Goal: Task Accomplishment & Management: Use online tool/utility

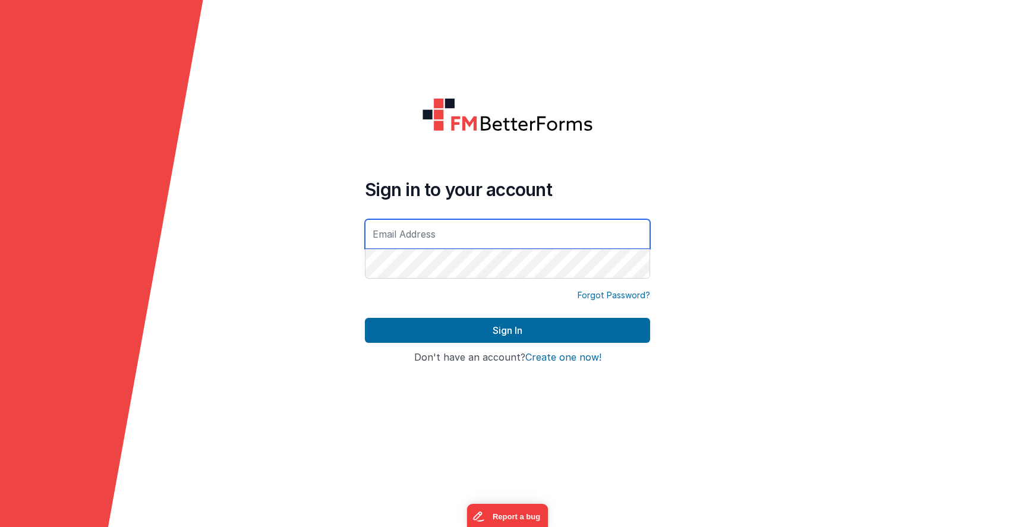
type input "[EMAIL_ADDRESS][DOMAIN_NAME]"
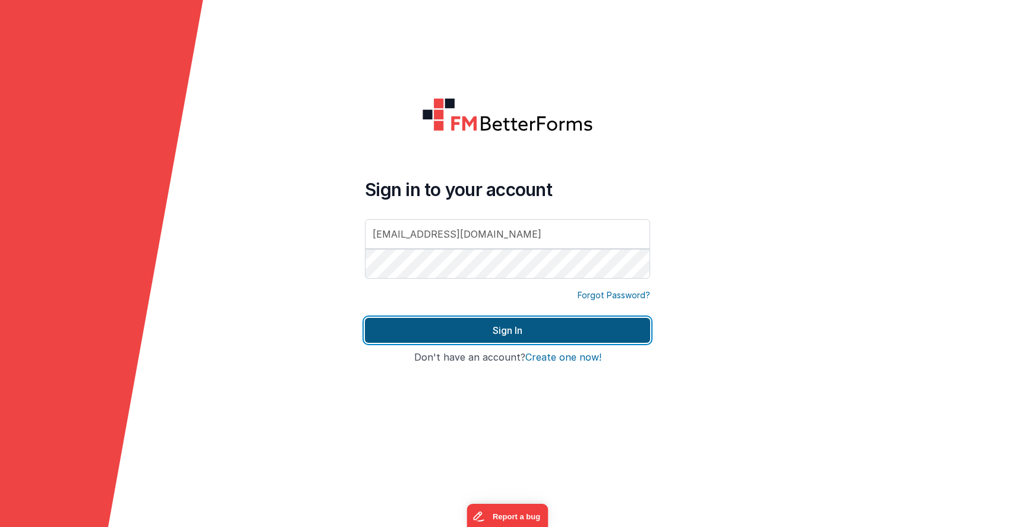
click at [497, 334] on button "Sign In" at bounding box center [507, 330] width 285 height 25
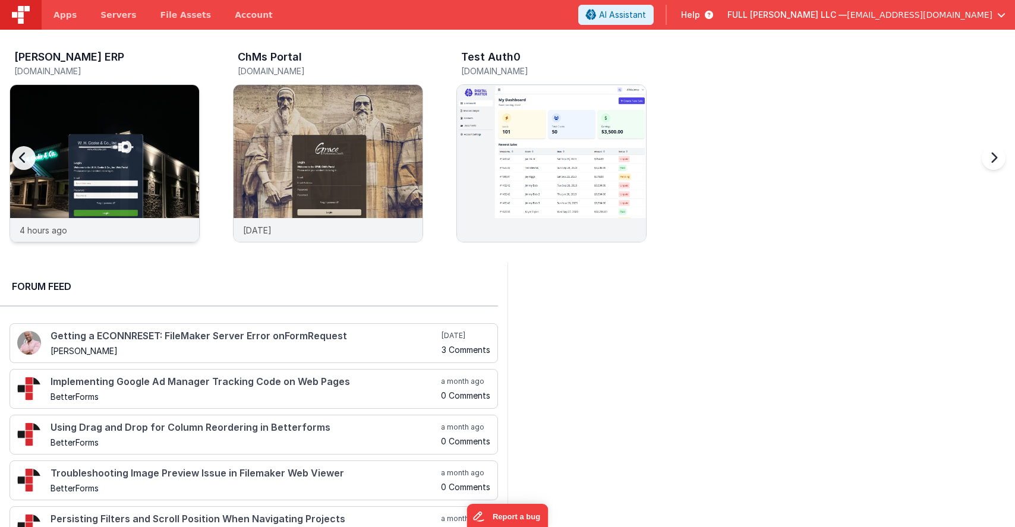
click at [122, 176] on img at bounding box center [104, 179] width 189 height 189
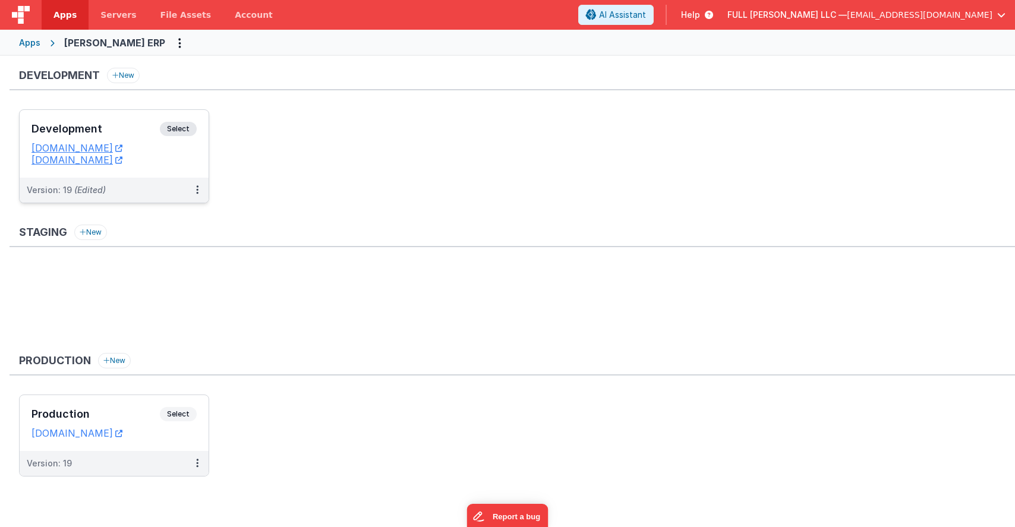
click at [132, 127] on h3 "Development" at bounding box center [95, 129] width 128 height 12
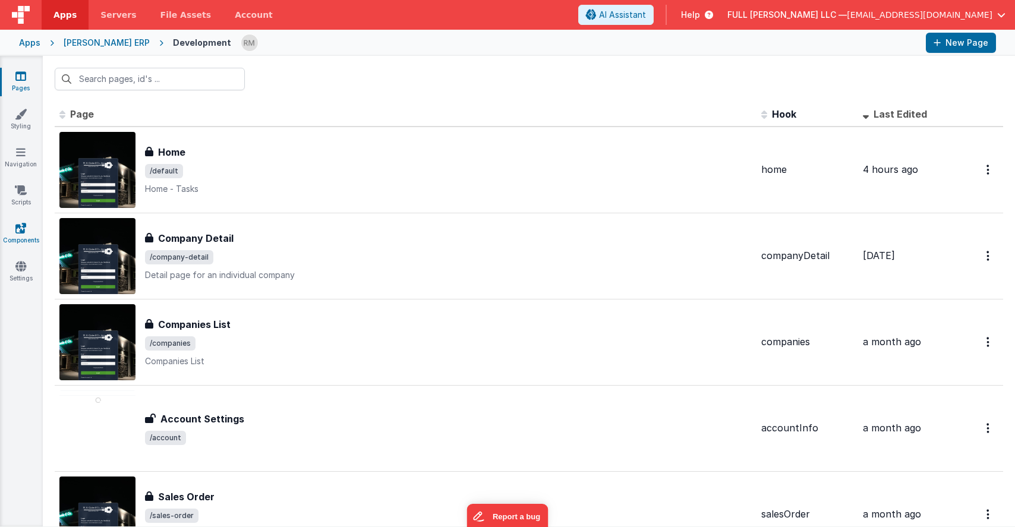
click at [23, 232] on icon at bounding box center [20, 228] width 11 height 12
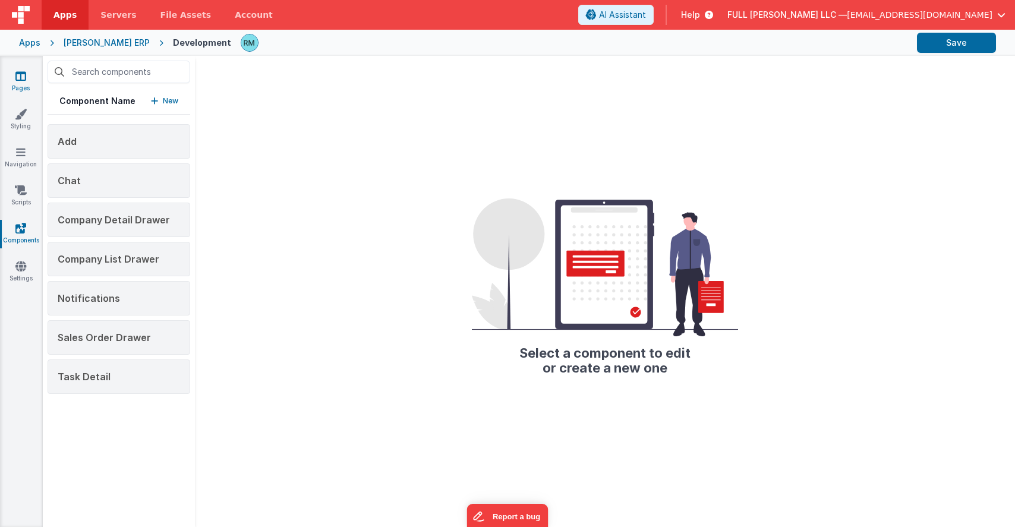
click at [20, 82] on link "Pages" at bounding box center [20, 82] width 43 height 24
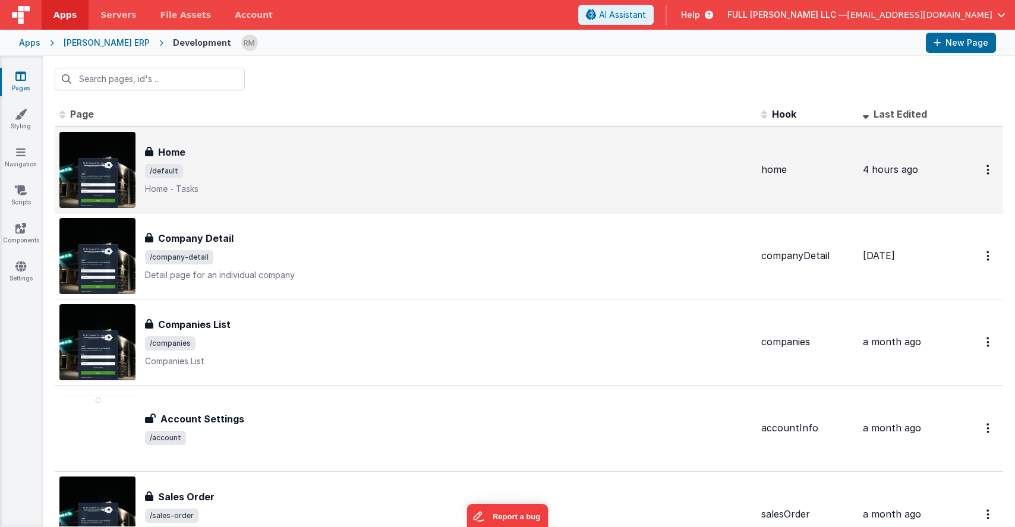
click at [190, 164] on span "/default" at bounding box center [448, 171] width 606 height 14
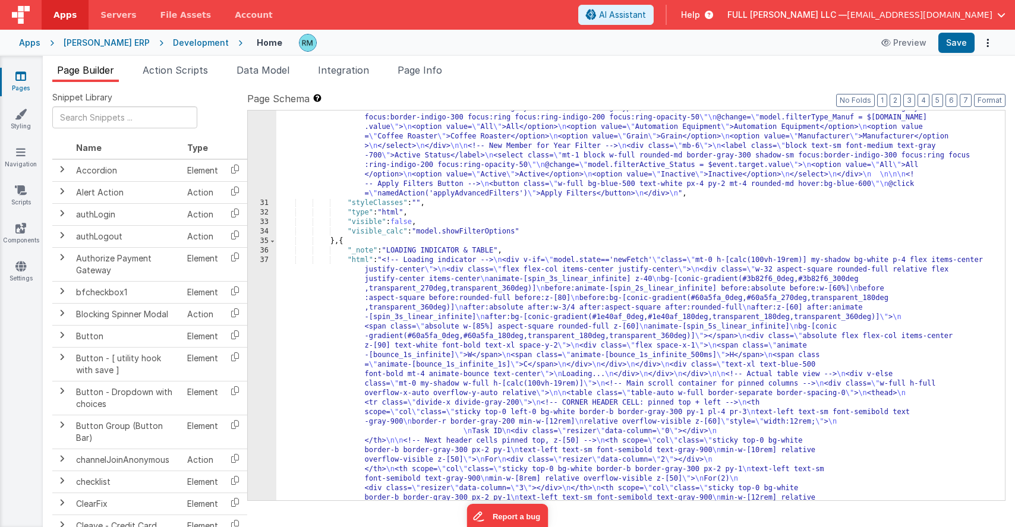
scroll to position [522, 0]
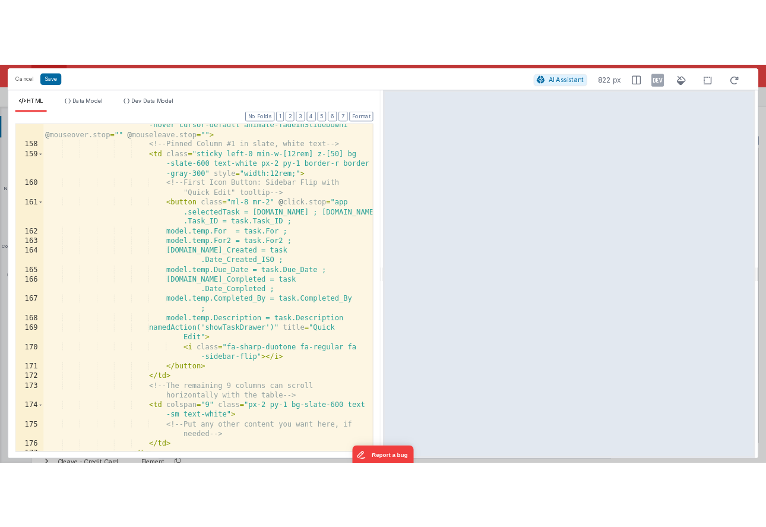
scroll to position [2495, 0]
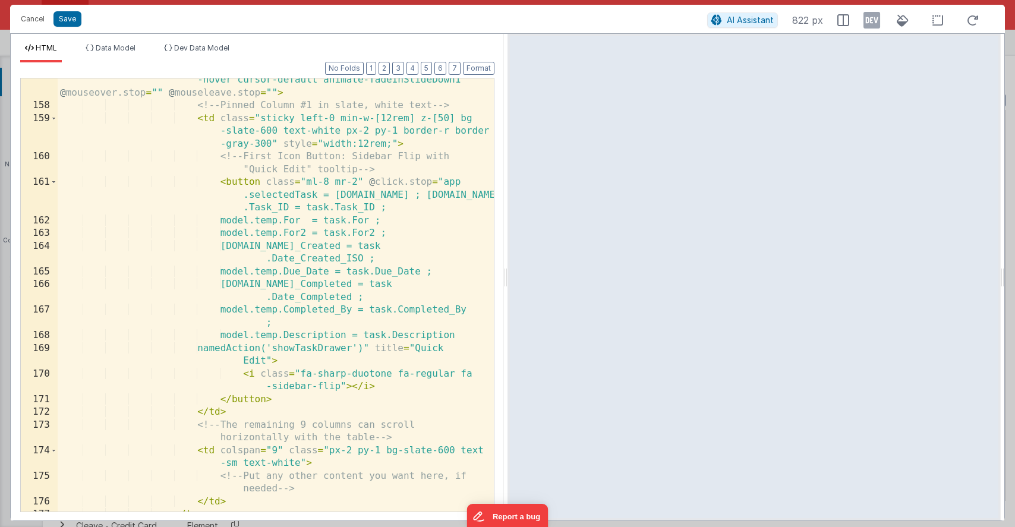
click at [351, 273] on div "< tr v-if = "model.activeTaskRow === [DOMAIN_NAME]" class = "no -hover cursor-d…" at bounding box center [276, 303] width 436 height 484
click at [442, 269] on div "< tr v-if = "model.activeTaskRow === [DOMAIN_NAME]" class = "no -hover cursor-d…" at bounding box center [276, 303] width 436 height 484
click at [350, 296] on div "< tr v-if = "model.activeTaskRow === [DOMAIN_NAME]" class = "no -hover cursor-d…" at bounding box center [276, 303] width 436 height 484
click at [68, 21] on button "Save" at bounding box center [67, 18] width 28 height 15
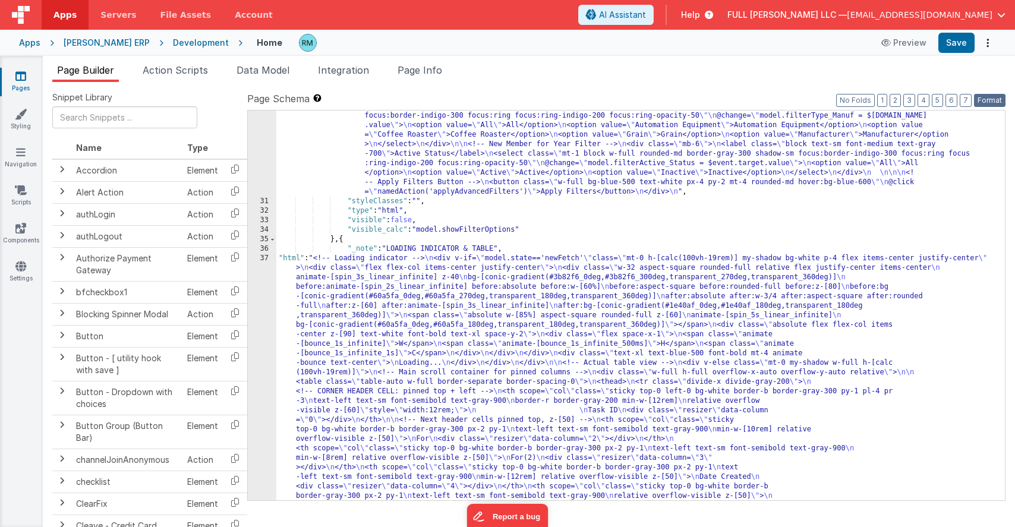
click at [990, 100] on button "Format" at bounding box center [989, 100] width 31 height 13
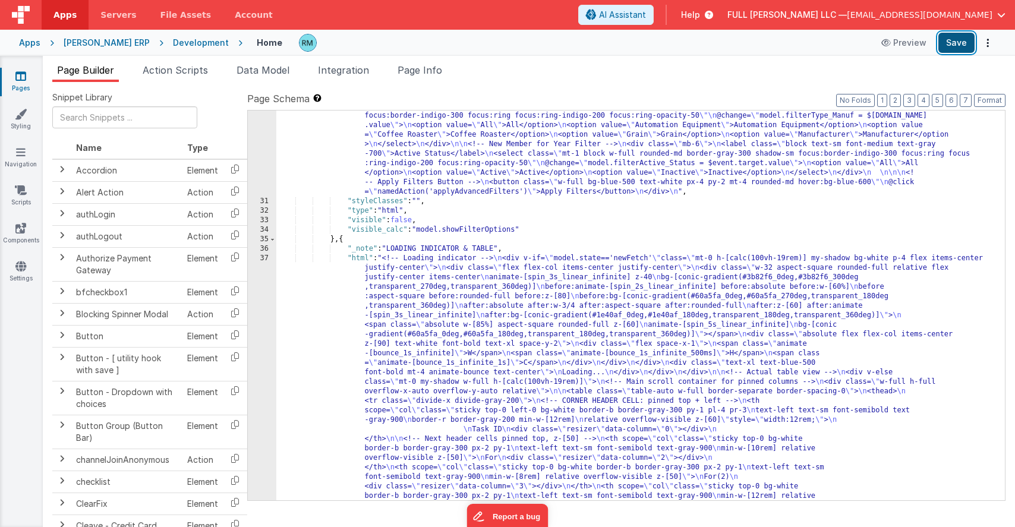
click at [958, 46] on button "Save" at bounding box center [956, 43] width 36 height 20
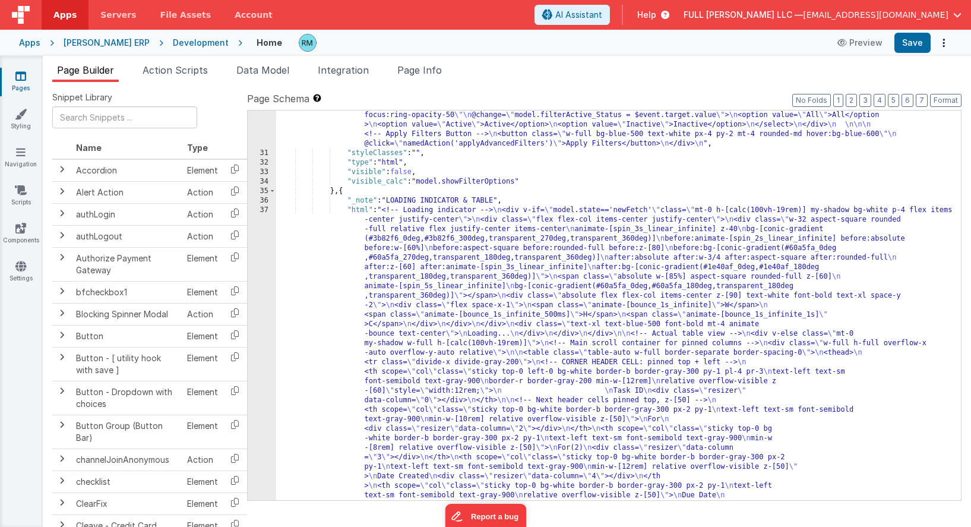
scroll to position [618, 0]
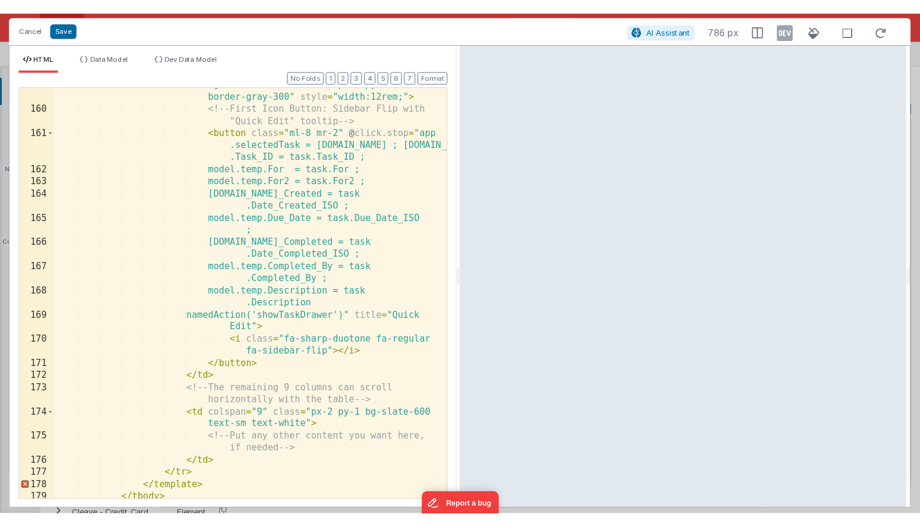
scroll to position [2637, 0]
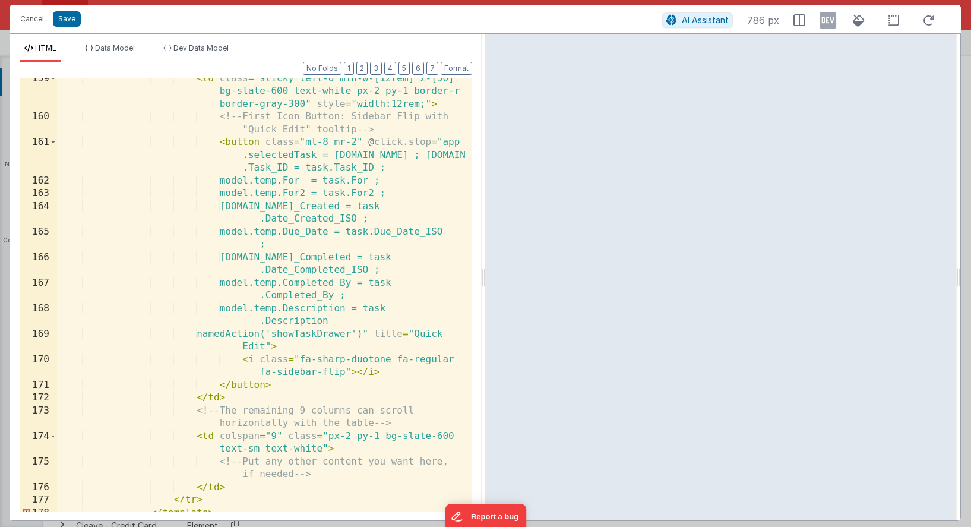
click at [342, 320] on div "< td class = "sticky left-0 min-w-[12rem] z-[50] bg-slate-600 text-white px-2 p…" at bounding box center [264, 314] width 415 height 484
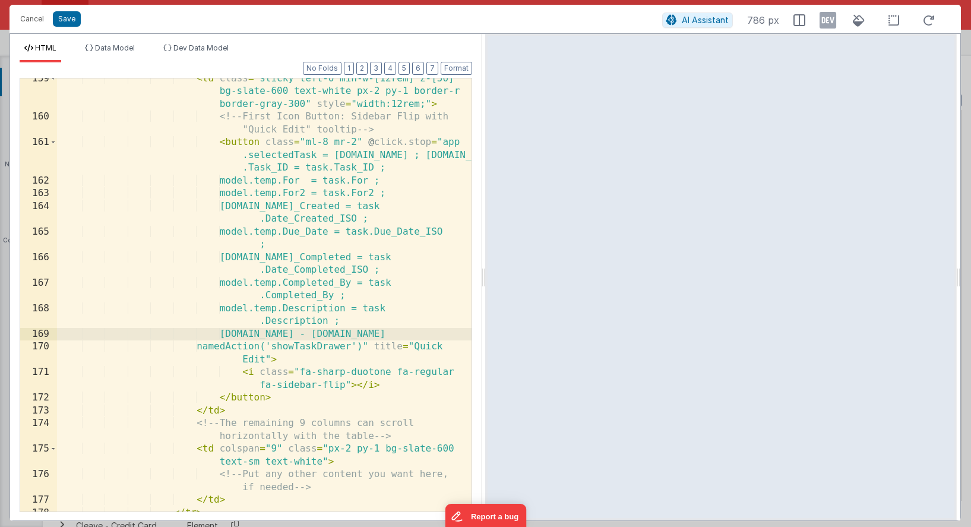
click at [331, 334] on div "< td class = "sticky left-0 min-w-[12rem] z-[50] bg-slate-600 text-white px-2 p…" at bounding box center [264, 314] width 415 height 484
click at [403, 334] on div "< td class = "sticky left-0 min-w-[12rem] z-[50] bg-slate-600 text-white px-2 p…" at bounding box center [264, 314] width 415 height 484
click at [67, 24] on button "Save" at bounding box center [67, 18] width 28 height 15
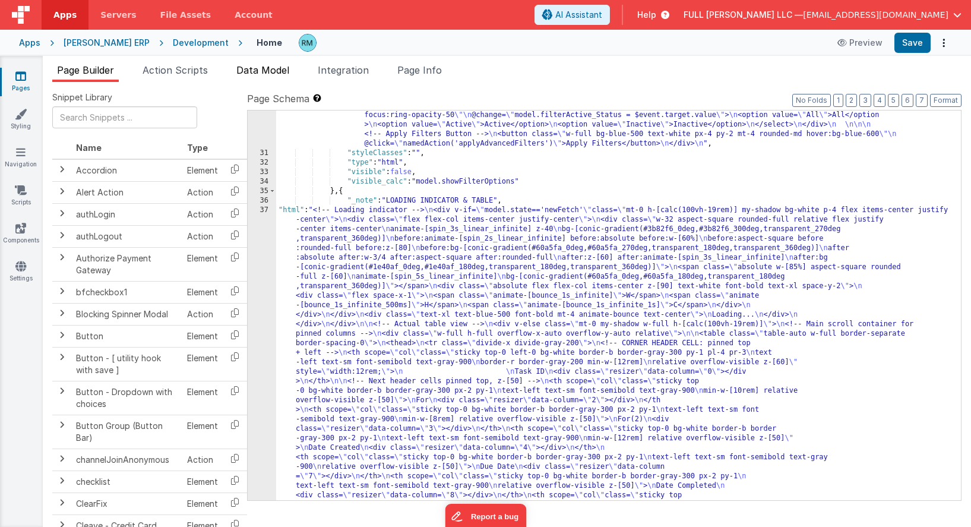
click at [269, 74] on span "Data Model" at bounding box center [262, 70] width 53 height 12
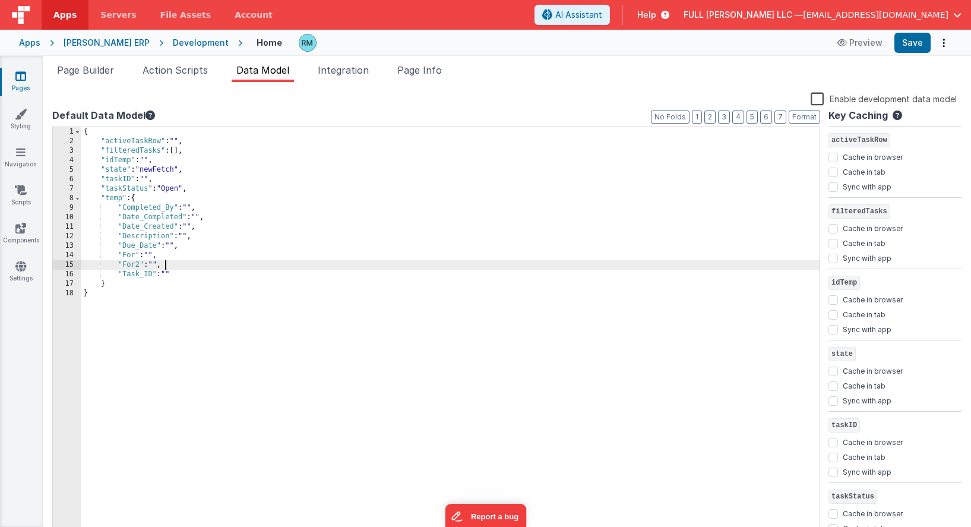
click at [171, 267] on div "{ "activeTaskRow" : "" , "filteredTasks" : [ ] , "idTemp" : "" , "state" : "new…" at bounding box center [450, 341] width 738 height 429
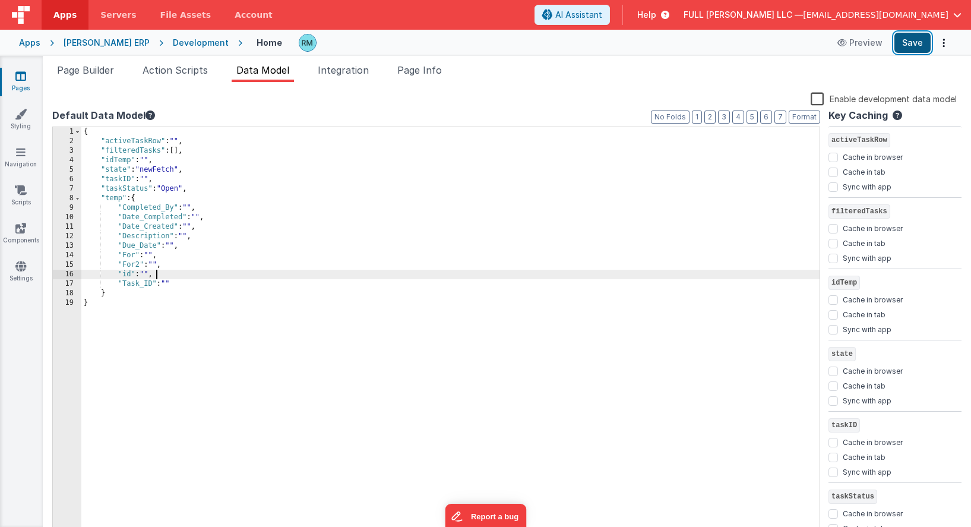
click at [915, 45] on button "Save" at bounding box center [913, 43] width 36 height 20
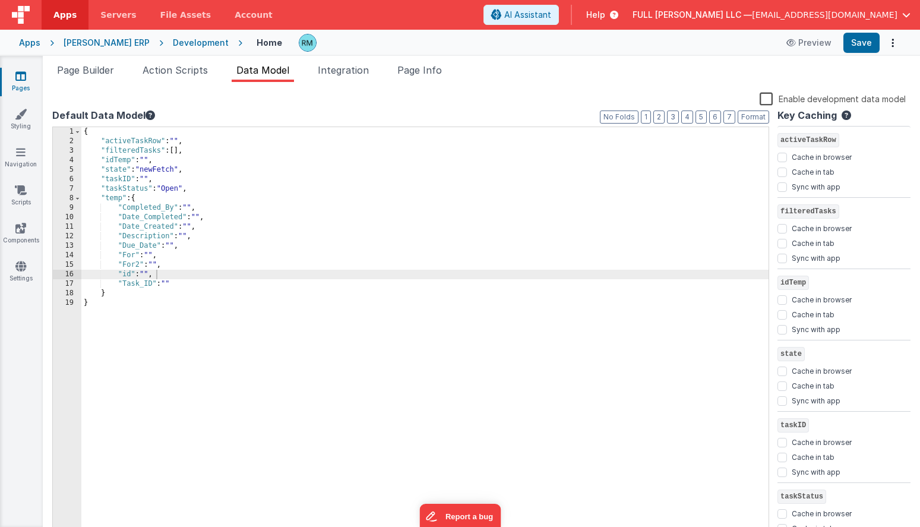
click at [22, 75] on icon at bounding box center [20, 76] width 11 height 12
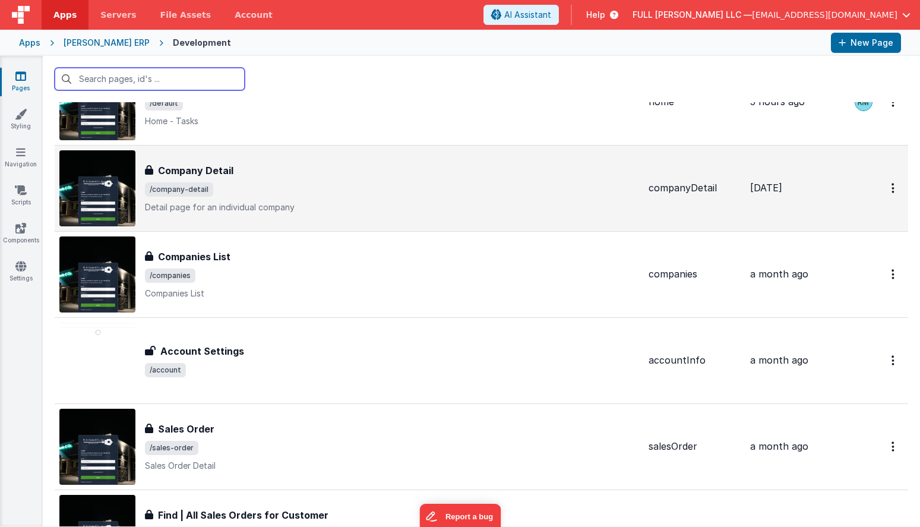
scroll to position [90, 0]
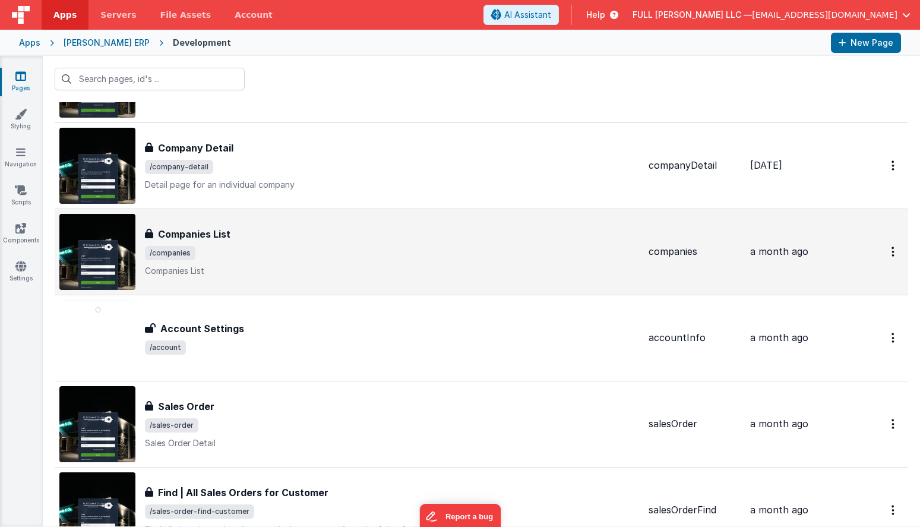
click at [215, 247] on span "/companies" at bounding box center [392, 253] width 494 height 14
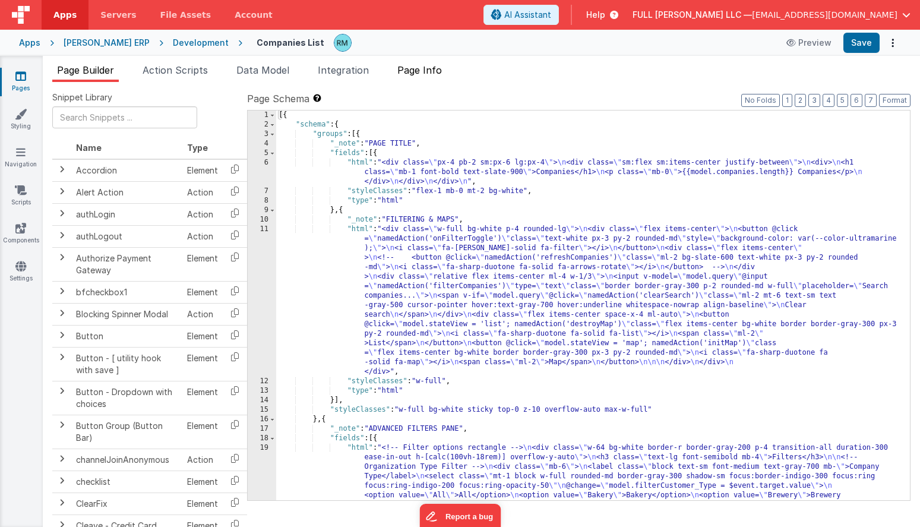
click at [428, 70] on span "Page Info" at bounding box center [419, 70] width 45 height 12
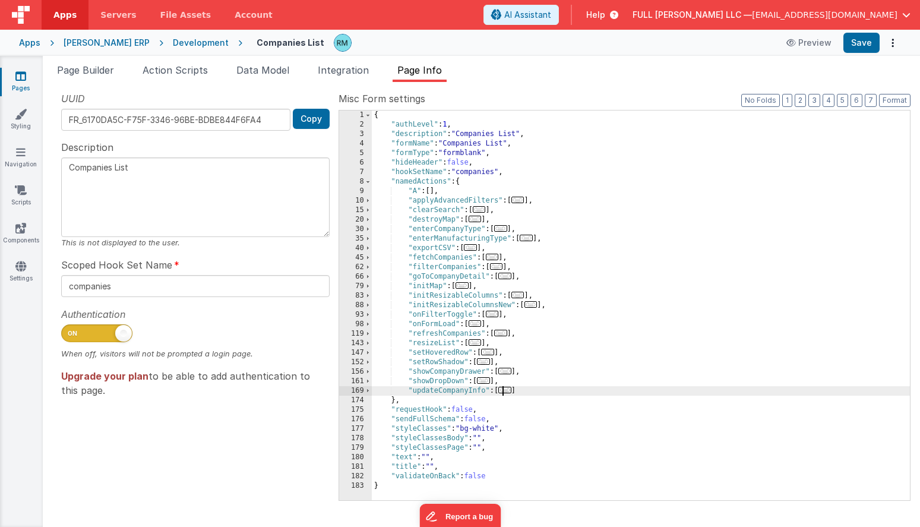
click at [510, 392] on span "..." at bounding box center [504, 390] width 13 height 7
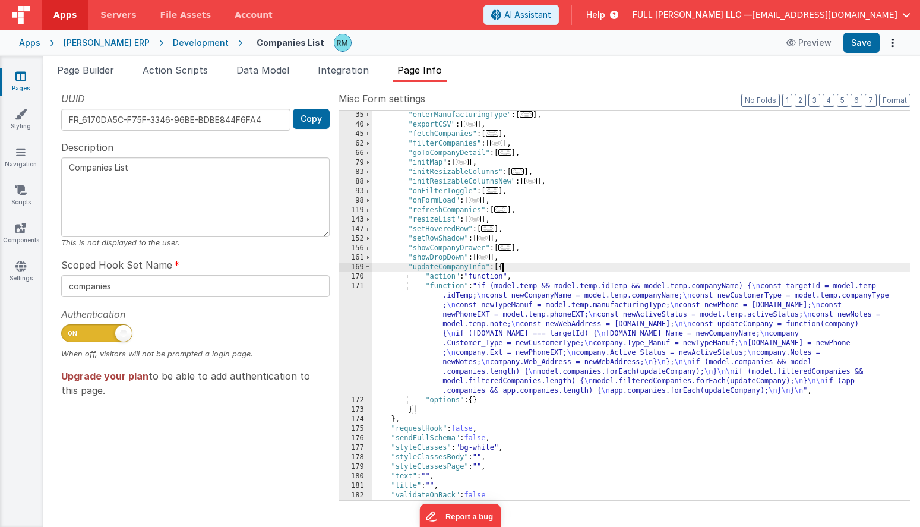
scroll to position [132, 0]
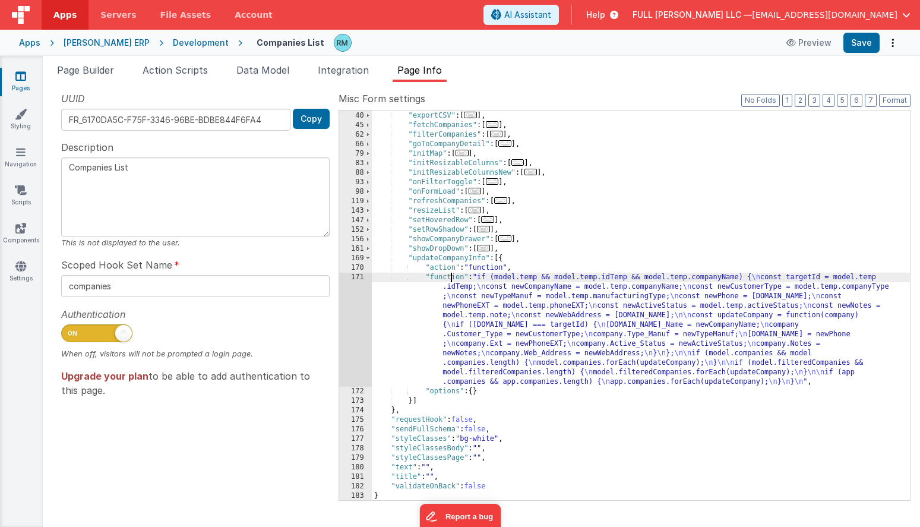
click at [451, 280] on div ""enterManufacturingType" : [ ... ] , "exportCSV" : [ ... ] , "fetchCompanies" :…" at bounding box center [641, 306] width 538 height 409
click at [358, 277] on div "171" at bounding box center [355, 330] width 33 height 114
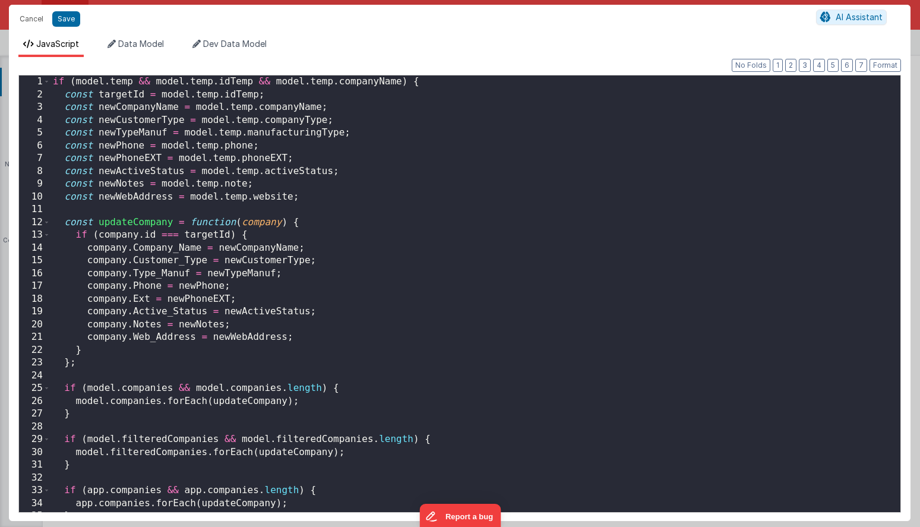
scroll to position [0, 0]
click at [36, 22] on button "Cancel" at bounding box center [32, 19] width 36 height 17
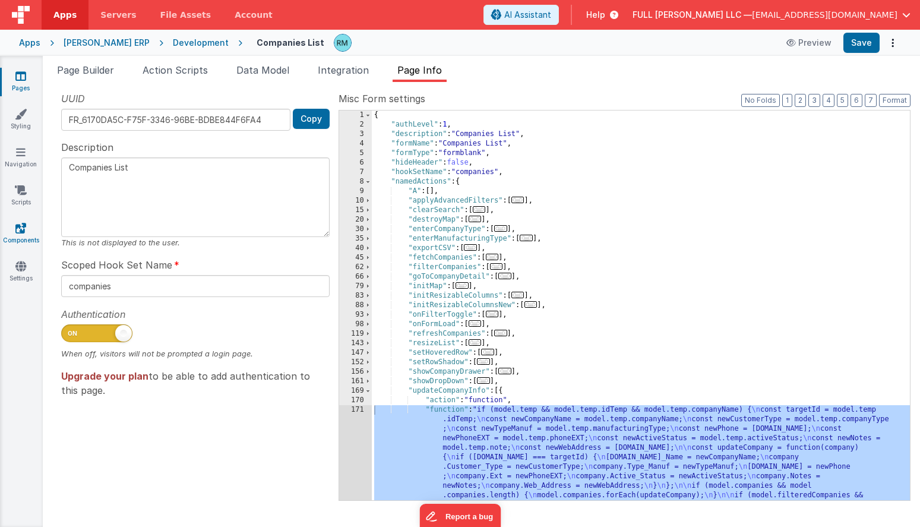
click at [19, 236] on link "Components" at bounding box center [20, 234] width 43 height 24
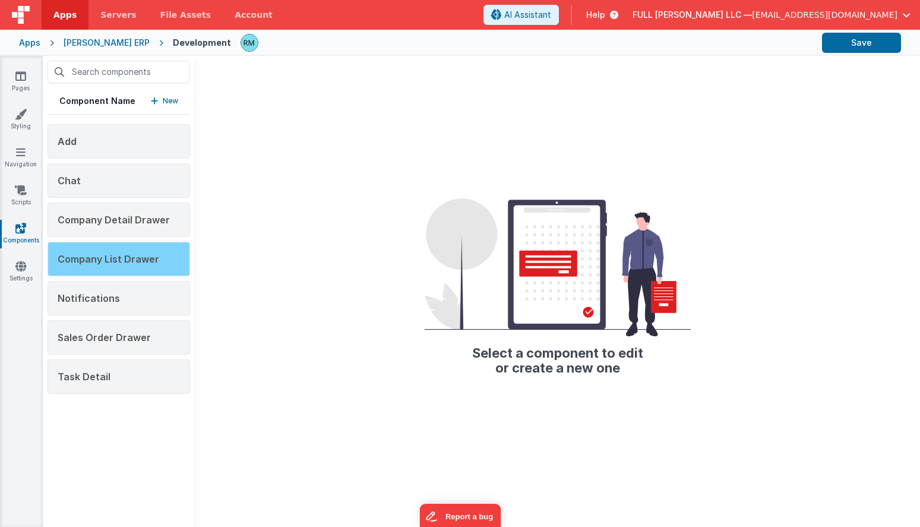
click at [102, 258] on span "Company List Drawer" at bounding box center [109, 259] width 102 height 12
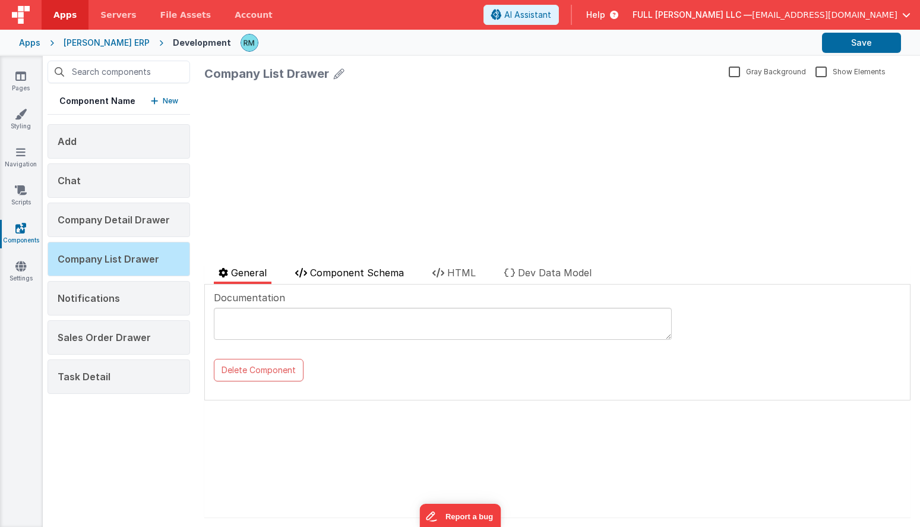
click at [343, 274] on span "Component Schema" at bounding box center [357, 273] width 94 height 12
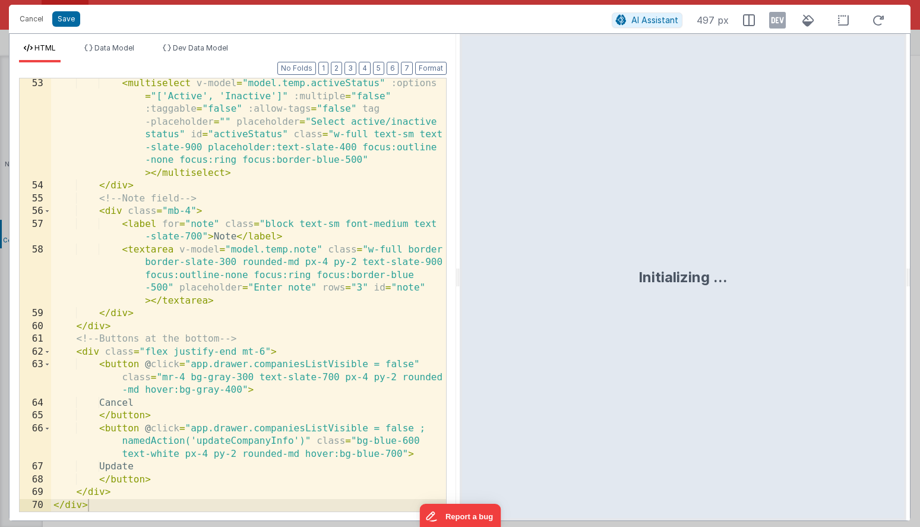
scroll to position [1546, 0]
click at [36, 19] on button "Cancel" at bounding box center [32, 19] width 36 height 17
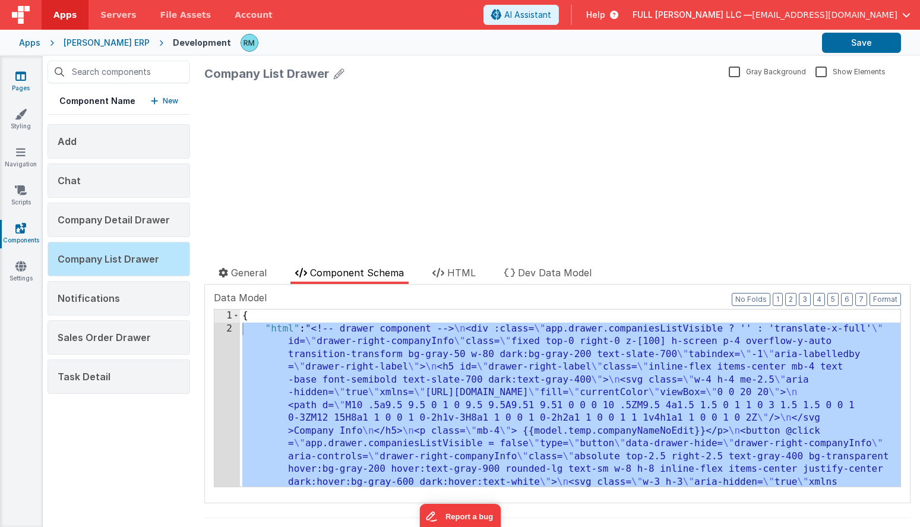
click at [23, 87] on link "Pages" at bounding box center [20, 82] width 43 height 24
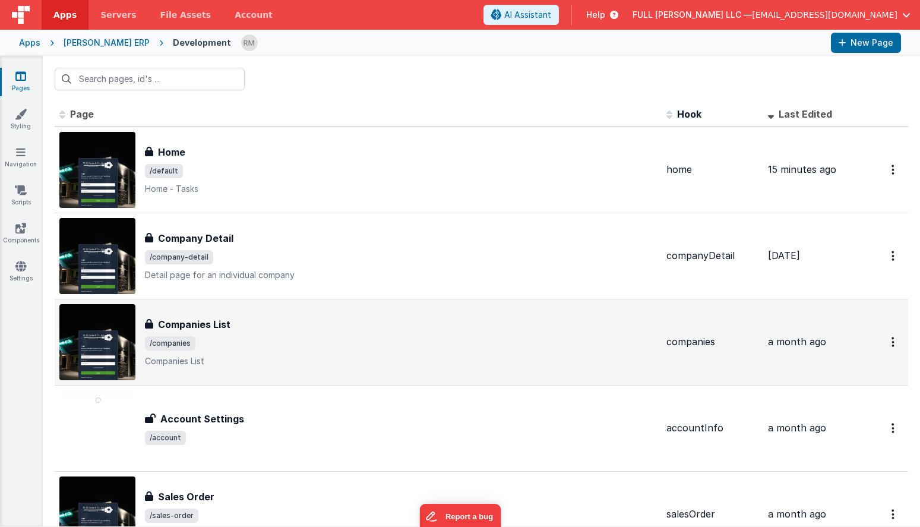
click at [217, 331] on h3 "Companies List" at bounding box center [194, 324] width 72 height 14
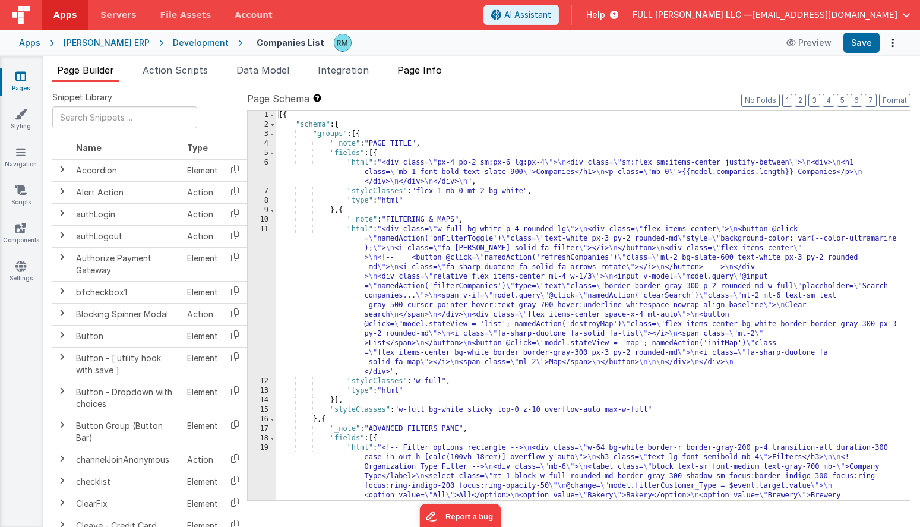
click at [434, 72] on span "Page Info" at bounding box center [419, 70] width 45 height 12
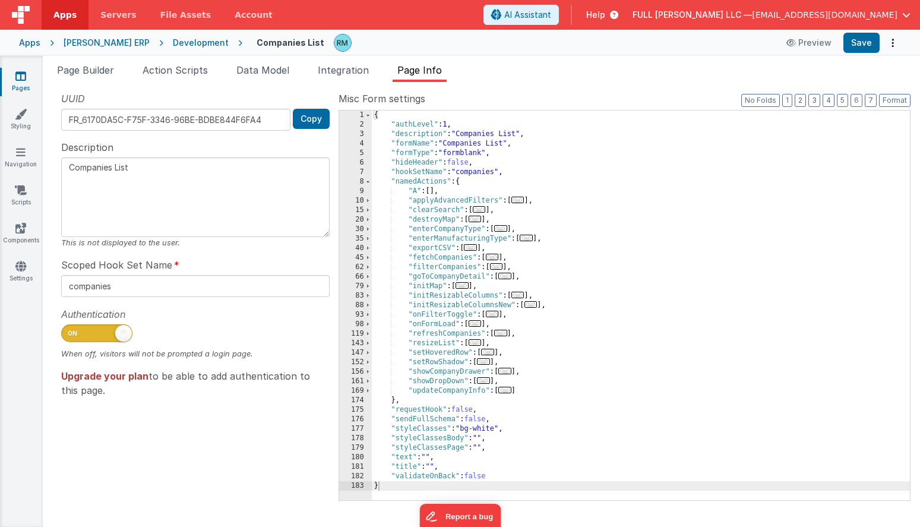
click at [509, 391] on span "..." at bounding box center [504, 390] width 13 height 7
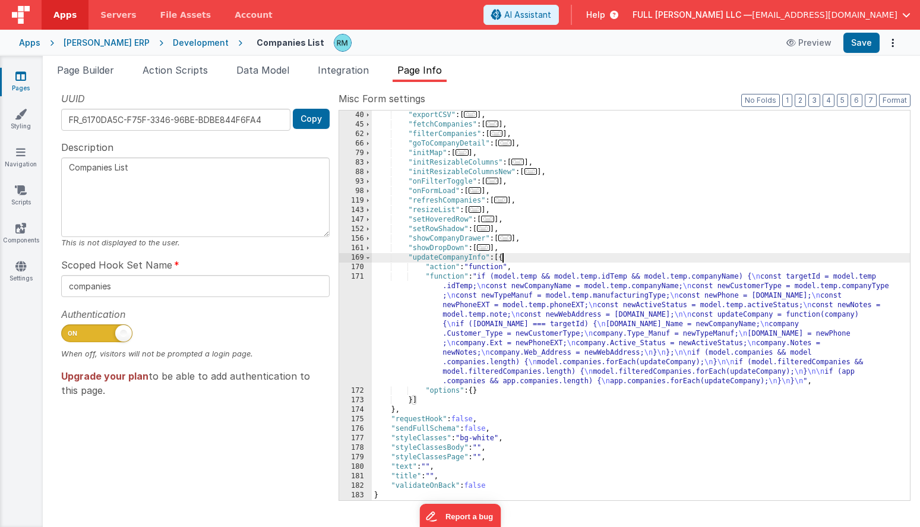
scroll to position [133, 0]
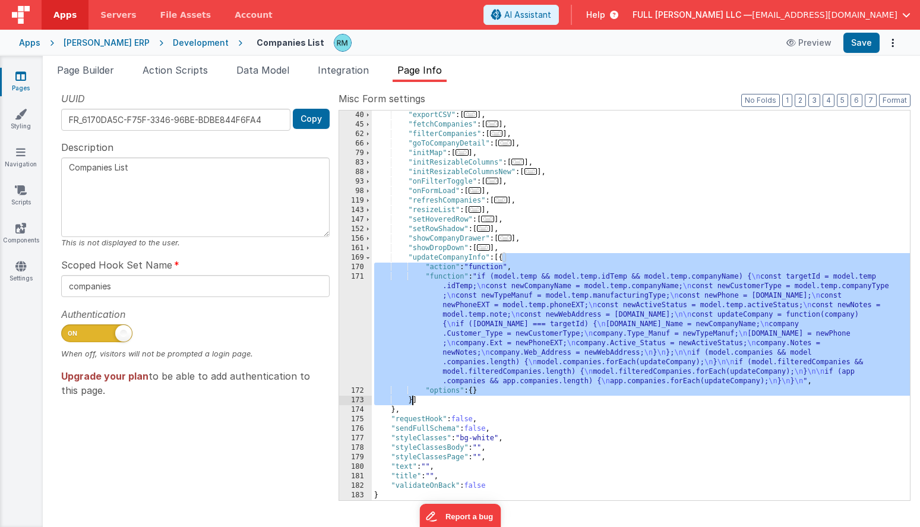
drag, startPoint x: 502, startPoint y: 260, endPoint x: 413, endPoint y: 399, distance: 165.1
click at [413, 399] on div ""exportCSV" : [ ... ] , "fetchCompanies" : [ ... ] , "filterCompanies" : [ ... …" at bounding box center [641, 314] width 538 height 409
click at [23, 80] on icon at bounding box center [20, 76] width 11 height 12
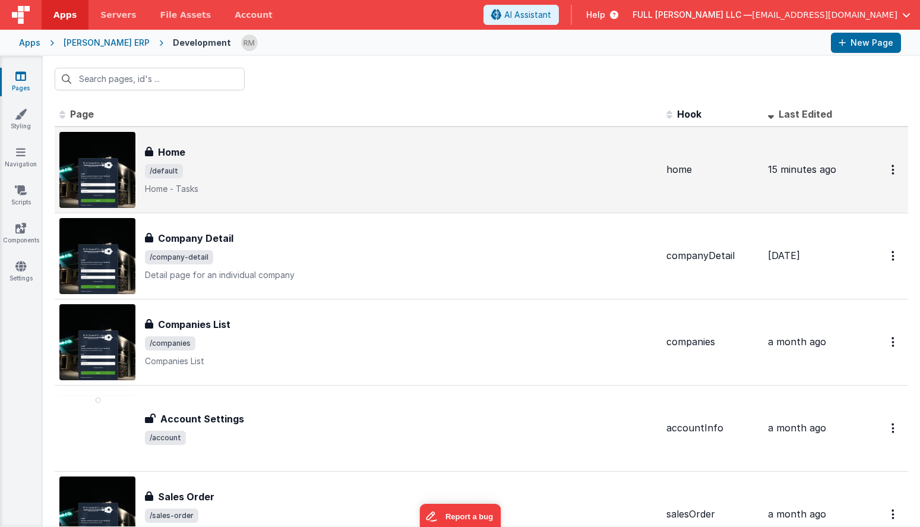
click at [206, 167] on span "/default" at bounding box center [401, 171] width 512 height 14
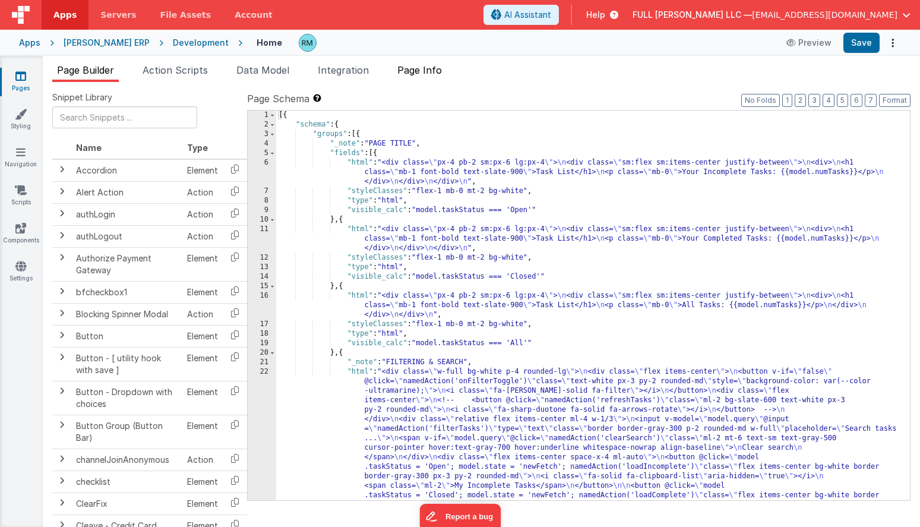
click at [427, 74] on span "Page Info" at bounding box center [419, 70] width 45 height 12
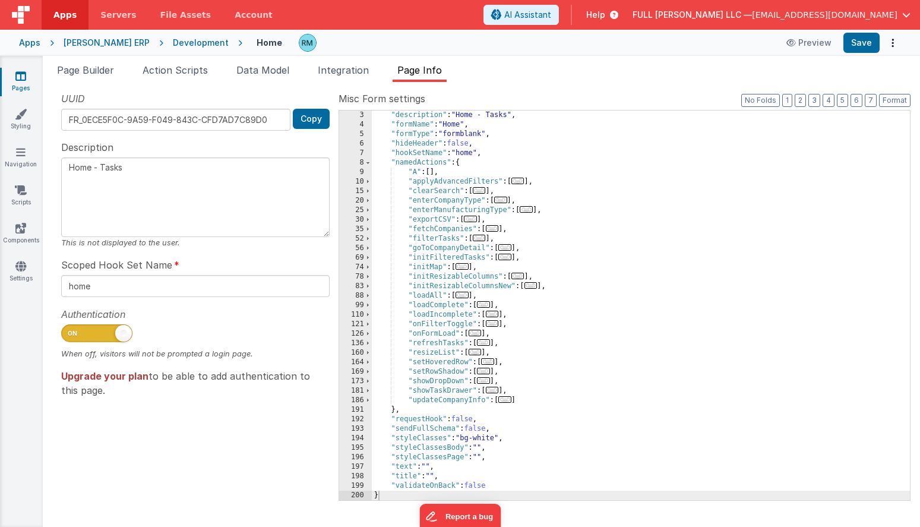
scroll to position [19, 0]
click at [24, 87] on link "Pages" at bounding box center [20, 82] width 43 height 24
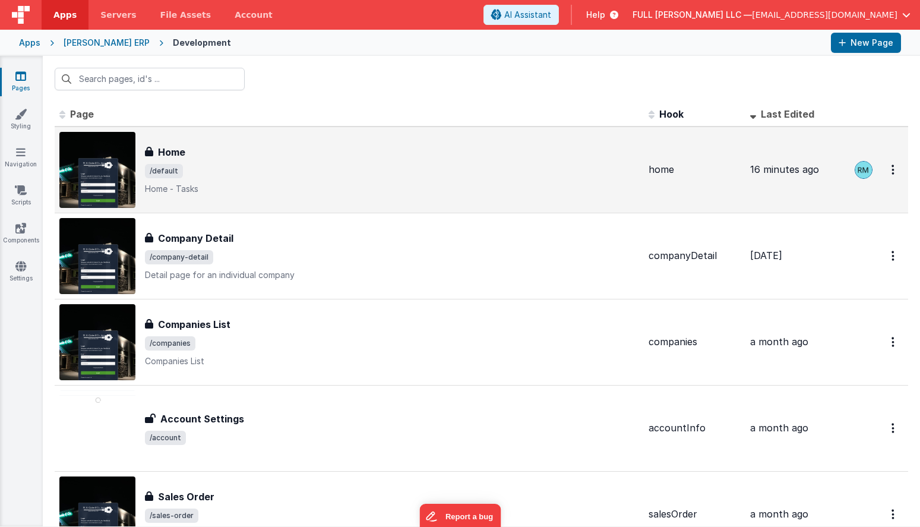
click at [184, 178] on span "/default" at bounding box center [392, 171] width 494 height 14
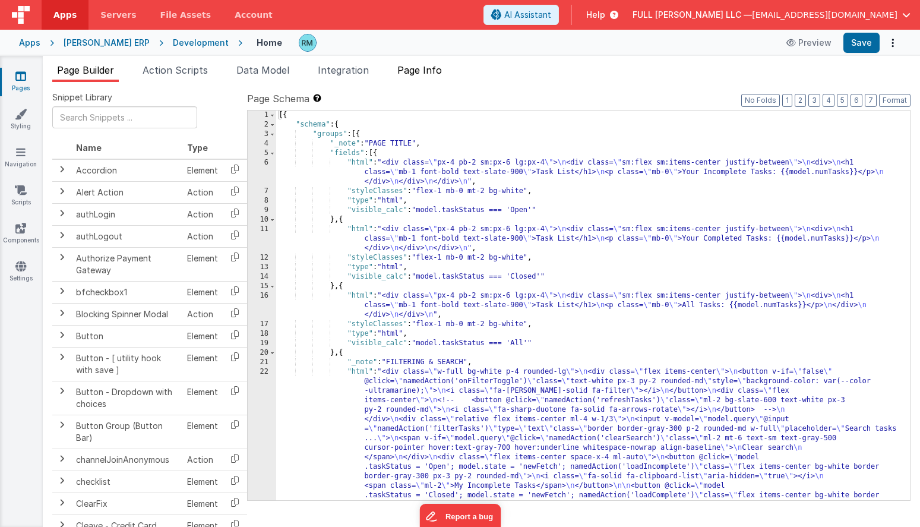
click at [432, 70] on span "Page Info" at bounding box center [419, 70] width 45 height 12
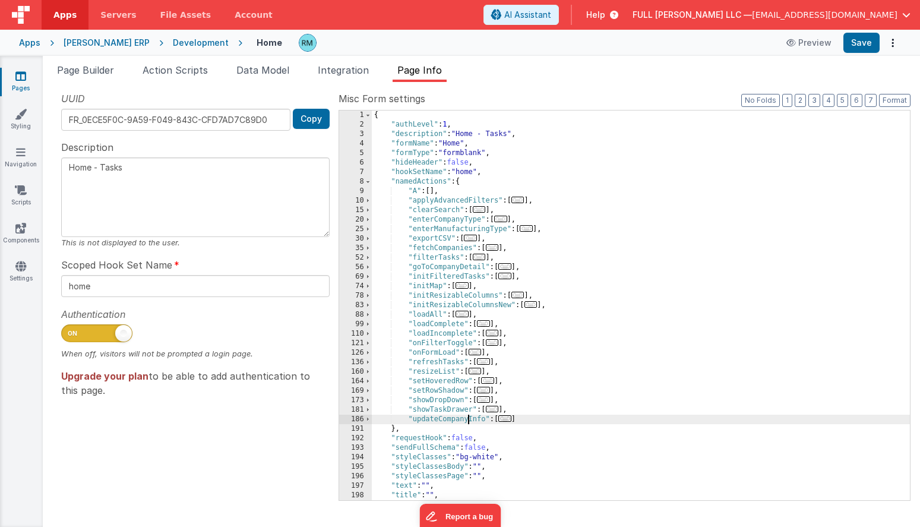
click at [468, 421] on div "{ "authLevel" : 1 , "description" : "Home - Tasks" , "formName" : "Home" , "for…" at bounding box center [641, 314] width 538 height 409
click at [495, 419] on span "..." at bounding box center [492, 418] width 13 height 7
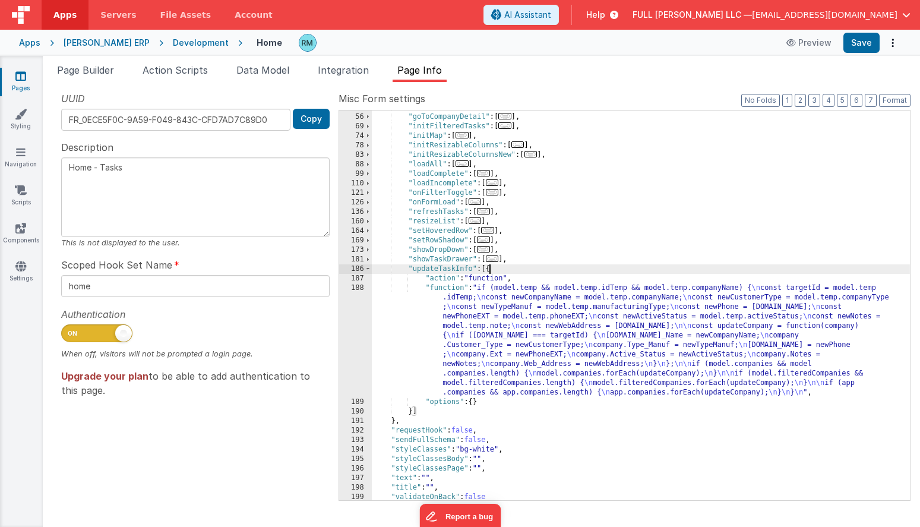
scroll to position [162, 0]
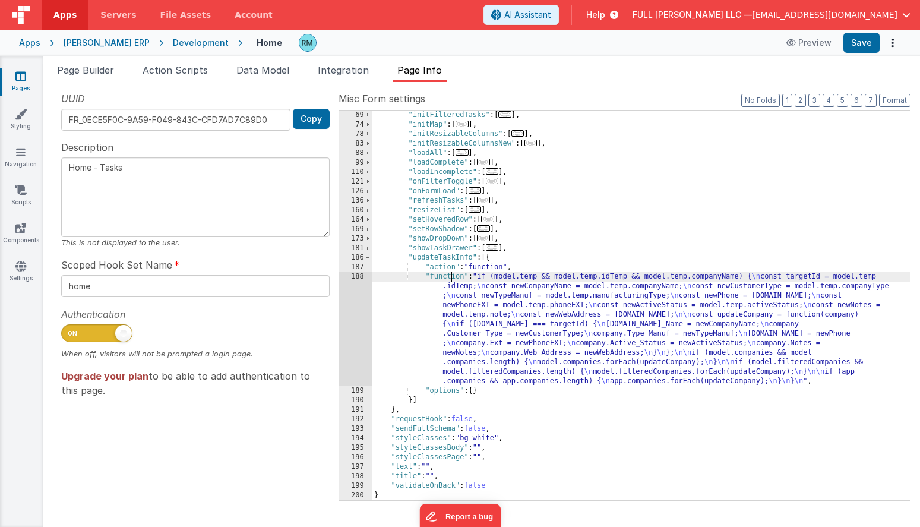
click at [451, 276] on div ""initFilteredTasks" : [ ... ] , "initMap" : [ ... ] , "initResizableColumns" : …" at bounding box center [641, 314] width 538 height 409
click at [359, 277] on div "188" at bounding box center [355, 329] width 33 height 114
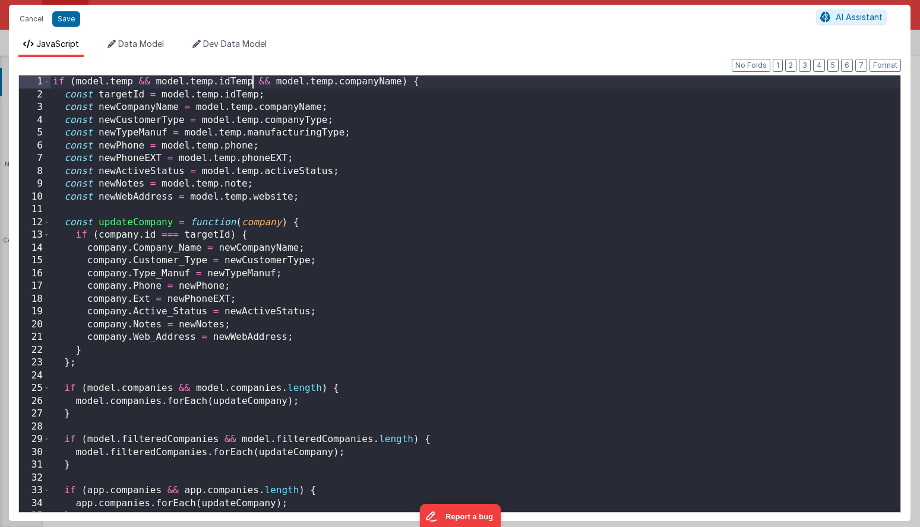
scroll to position [0, 0]
click at [251, 83] on div "if ( model . temp && model . temp . idTemp && model . temp . companyName ) { co…" at bounding box center [475, 306] width 850 height 462
drag, startPoint x: 380, startPoint y: 84, endPoint x: 238, endPoint y: 83, distance: 142.0
click at [238, 83] on div "if ( model . temp && model . temp . id && model . temp . companyName ) { const …" at bounding box center [475, 306] width 850 height 462
click at [257, 96] on div "if ( model . temp && model . temp . id ) { const targetId = model . temp . idTe…" at bounding box center [475, 306] width 850 height 462
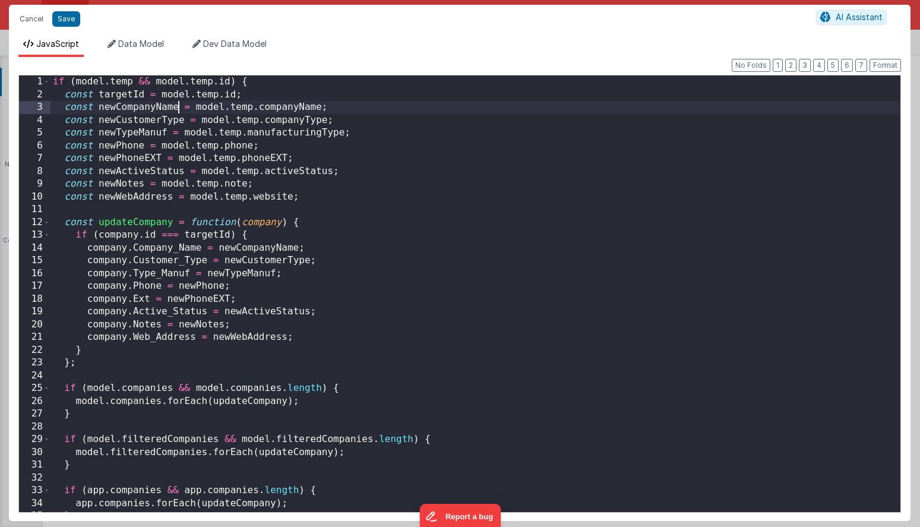
click at [177, 109] on div "if ( model . temp && model . temp . id ) { const targetId = model . temp . id ;…" at bounding box center [475, 306] width 850 height 462
click at [298, 109] on div "if ( model . temp && model . temp . id ) { const targetId = model . temp . id ;…" at bounding box center [475, 306] width 850 height 462
click at [154, 39] on span "Data Model" at bounding box center [141, 44] width 46 height 10
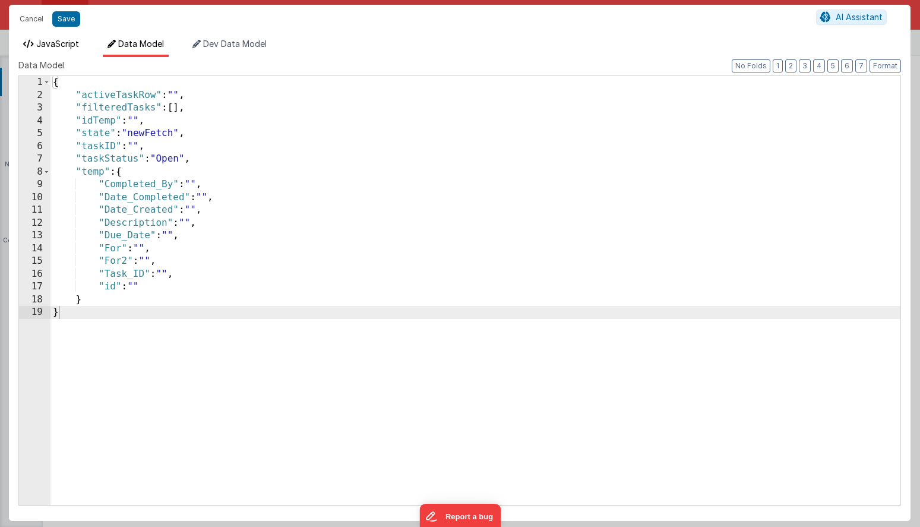
click at [68, 43] on span "JavaScript" at bounding box center [57, 44] width 43 height 10
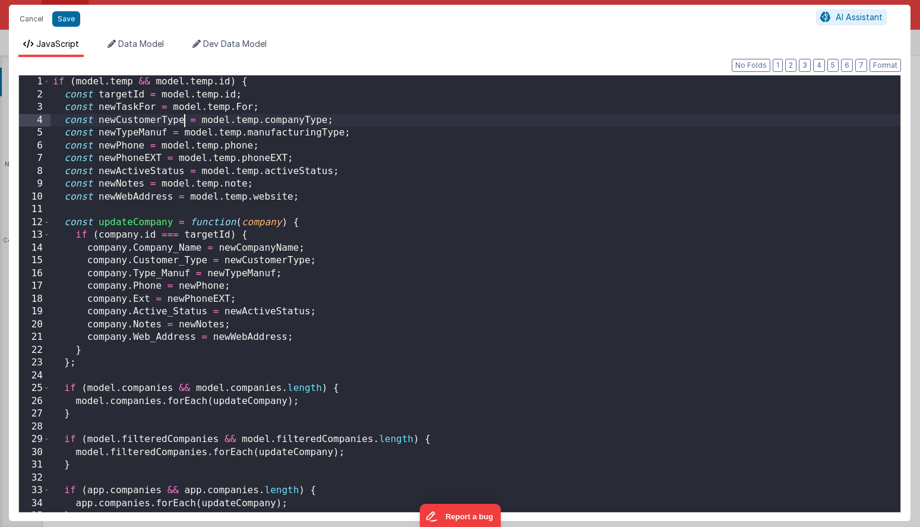
click at [183, 122] on div "if ( model . temp && model . temp . id ) { const targetId = model . temp . id ;…" at bounding box center [475, 306] width 850 height 462
click at [304, 122] on div "if ( model . temp && model . temp . id ) { const targetId = model . temp . id ;…" at bounding box center [475, 306] width 850 height 462
click at [126, 50] on li "Data Model" at bounding box center [136, 47] width 66 height 19
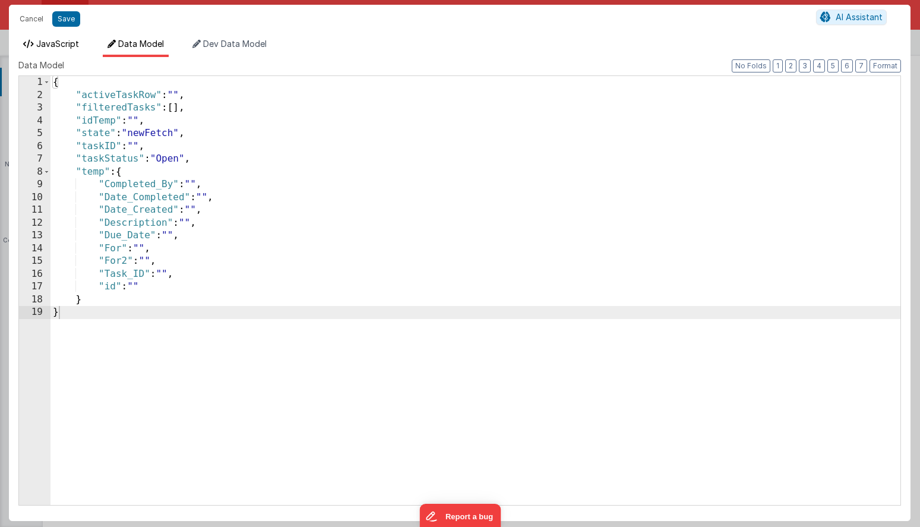
click at [72, 49] on li "JavaScript" at bounding box center [50, 47] width 65 height 19
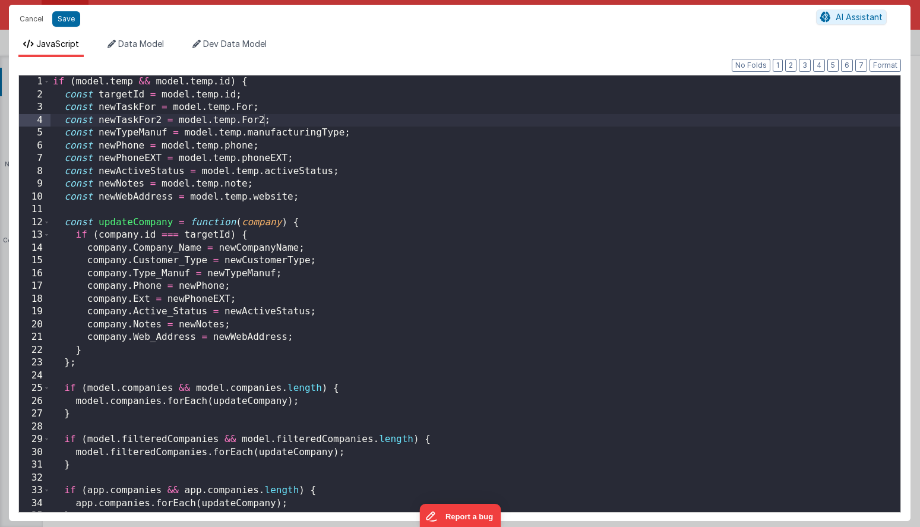
click at [168, 134] on div "if ( model . temp && model . temp . id ) { const targetId = model . temp . id ;…" at bounding box center [475, 306] width 850 height 462
click at [378, 134] on div "if ( model . temp && model . temp . id ) { const targetId = model . temp . id ;…" at bounding box center [475, 306] width 850 height 462
click at [148, 41] on span "Data Model" at bounding box center [141, 44] width 46 height 10
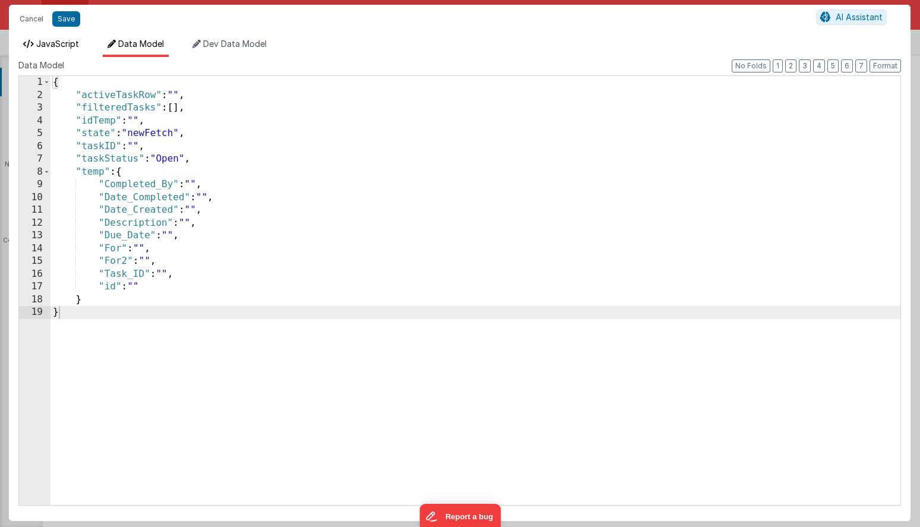
click at [75, 48] on span "JavaScript" at bounding box center [57, 44] width 43 height 10
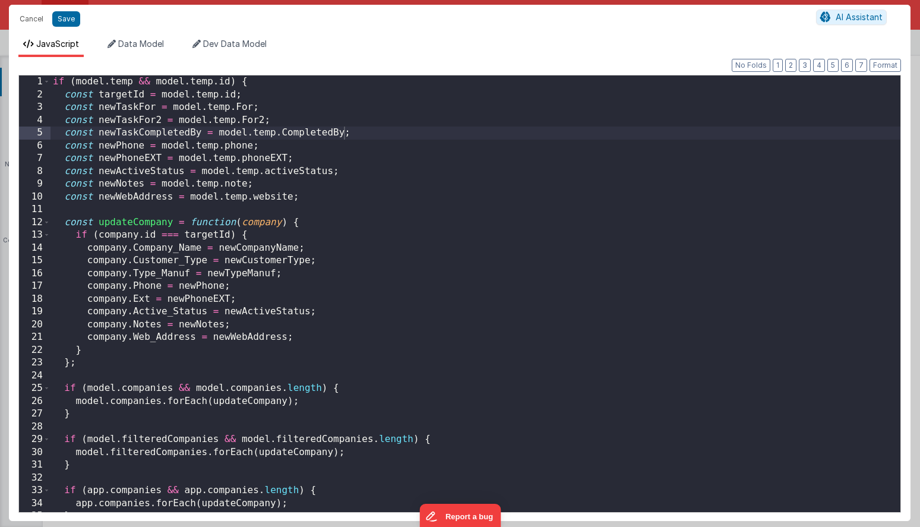
click at [141, 146] on div "if ( model . temp && model . temp . id ) { const targetId = model . temp . id ;…" at bounding box center [475, 306] width 850 height 462
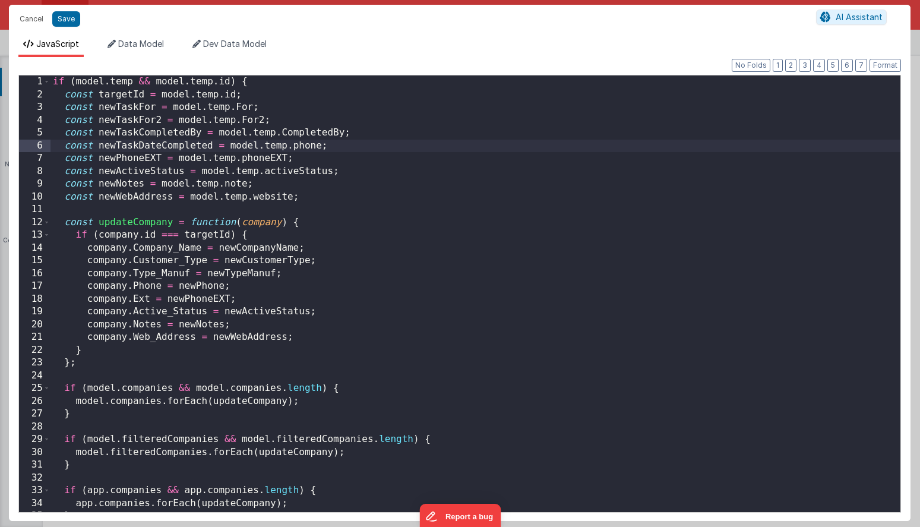
click at [321, 149] on div "if ( model . temp && model . temp . id ) { const targetId = model . temp . id ;…" at bounding box center [475, 306] width 850 height 462
click at [69, 21] on button "Save" at bounding box center [66, 18] width 28 height 15
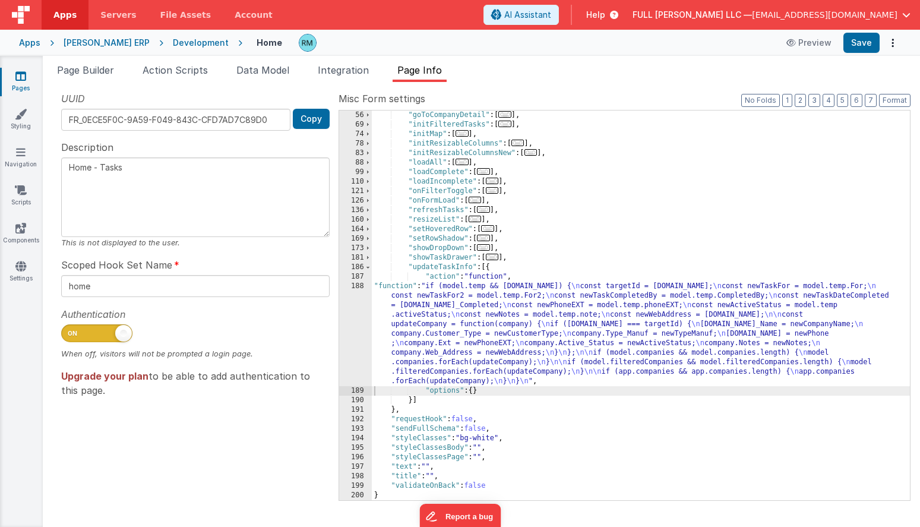
scroll to position [152, 0]
click at [866, 46] on button "Save" at bounding box center [862, 43] width 36 height 20
click at [393, 286] on div ""goToCompanyDetail" : [ ... ] , "initFilteredTasks" : [ ... ] , "initMap" : [ .…" at bounding box center [641, 314] width 538 height 409
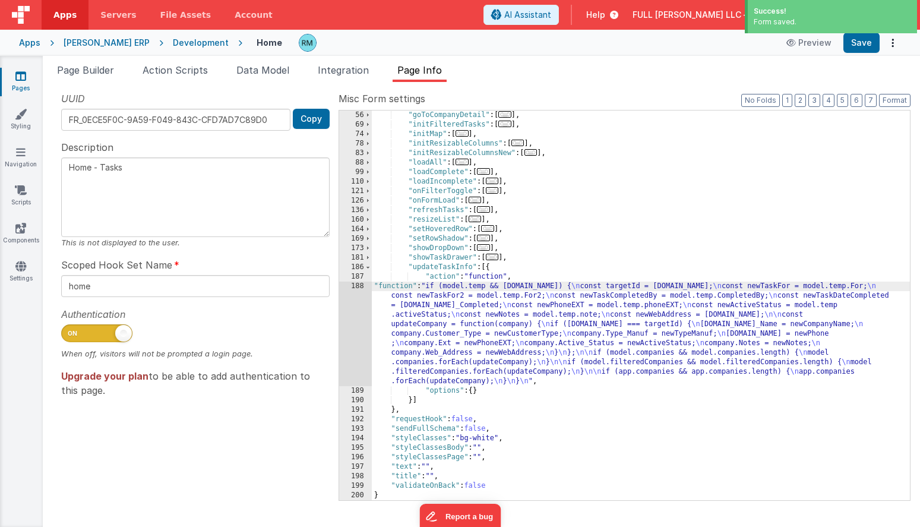
click at [361, 286] on div "188" at bounding box center [355, 334] width 33 height 105
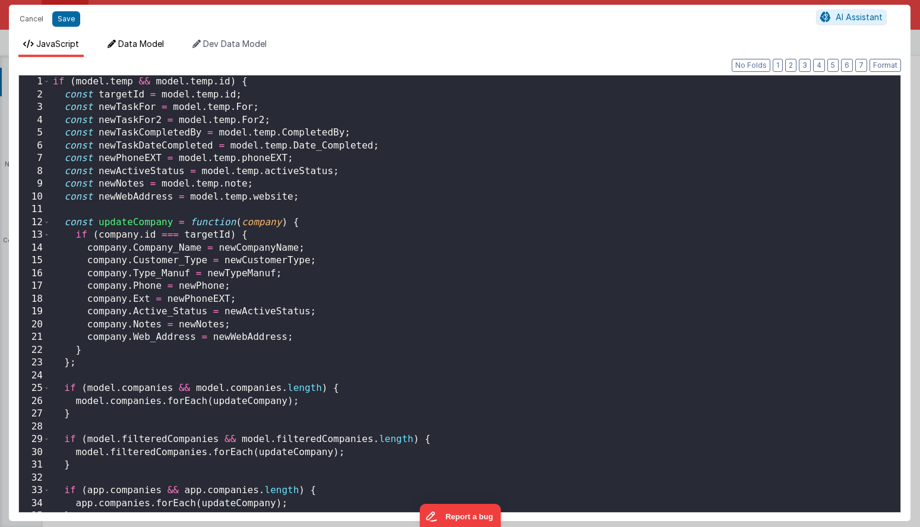
click at [144, 47] on span "Data Model" at bounding box center [141, 44] width 46 height 10
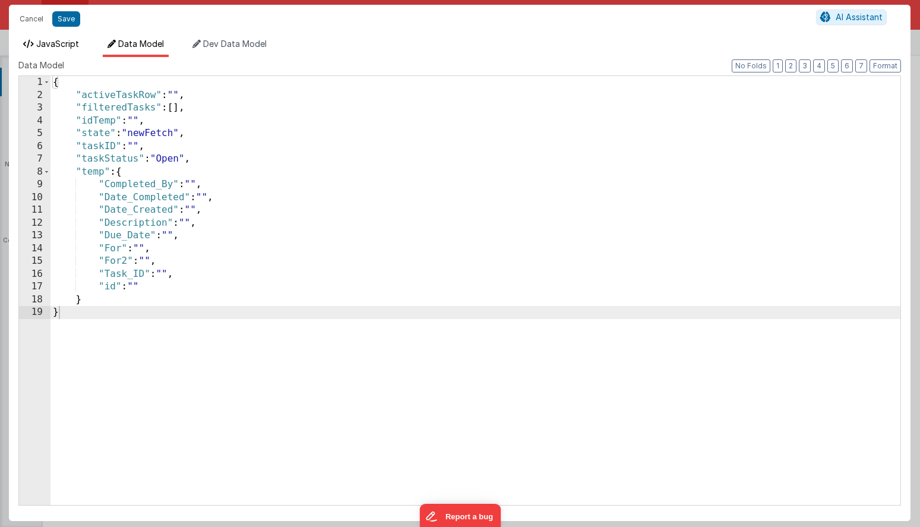
click at [69, 45] on span "JavaScript" at bounding box center [57, 44] width 43 height 10
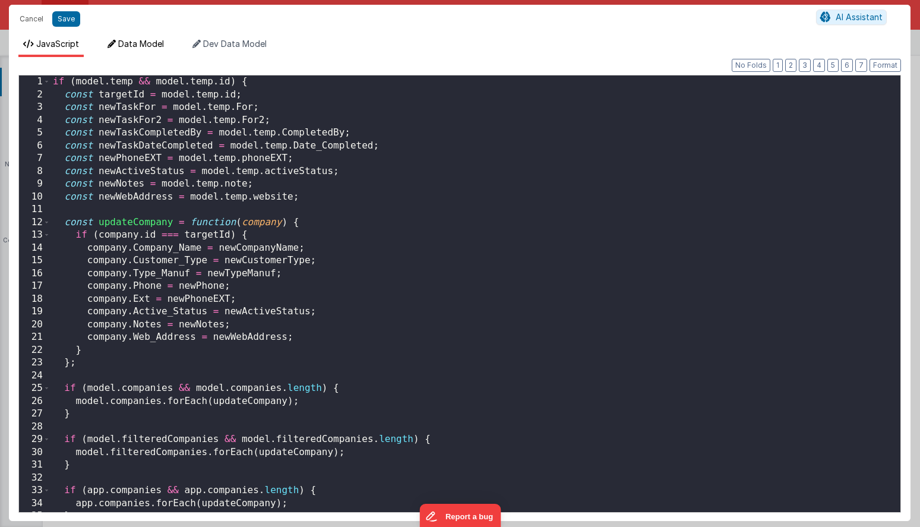
click at [143, 43] on span "Data Model" at bounding box center [141, 44] width 46 height 10
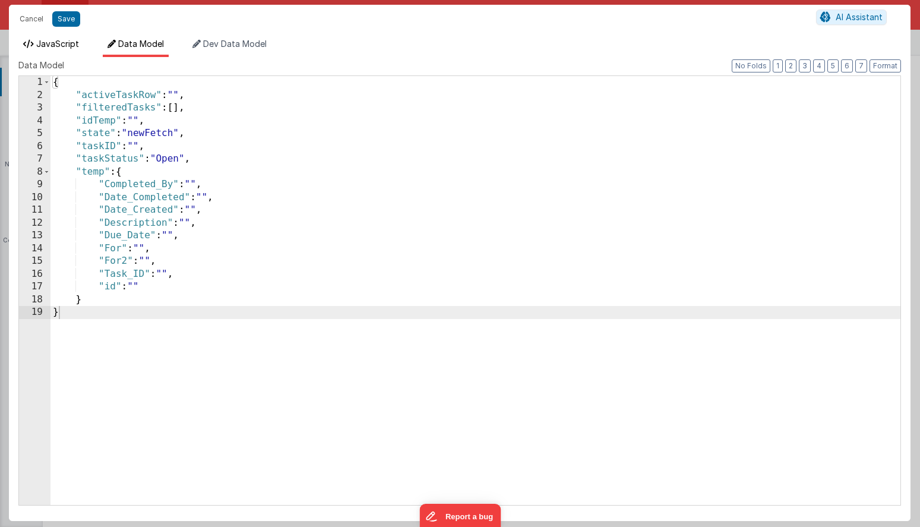
click at [71, 44] on span "JavaScript" at bounding box center [57, 44] width 43 height 10
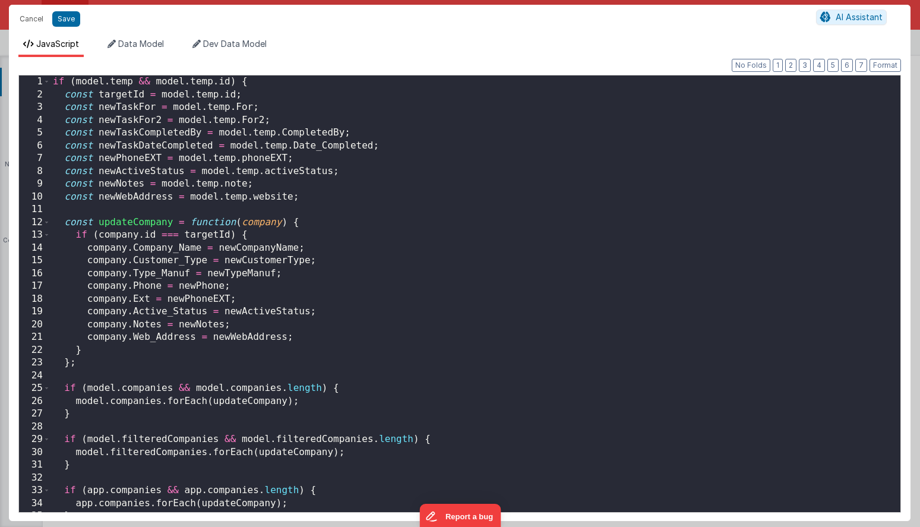
click at [160, 160] on div "if ( model . temp && model . temp . id ) { const targetId = model . temp . id ;…" at bounding box center [475, 306] width 850 height 462
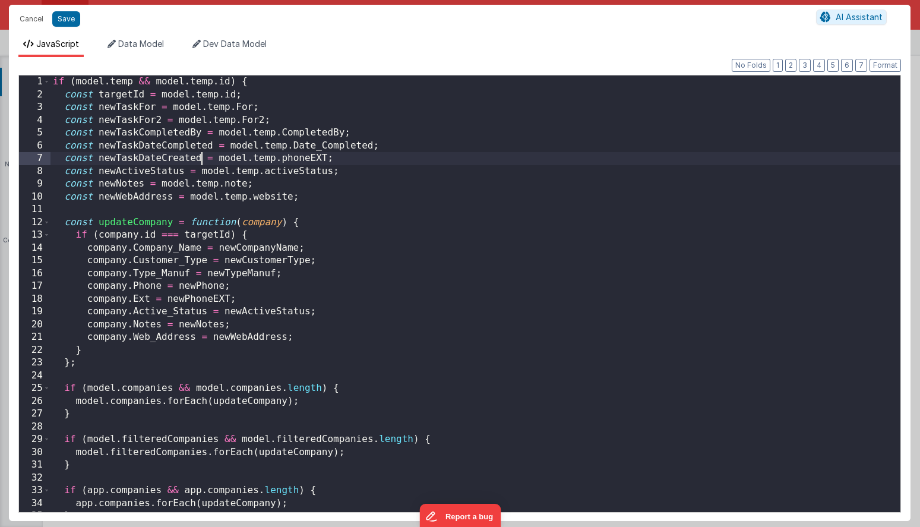
click at [327, 160] on div "if ( model . temp && model . temp . id ) { const targetId = model . temp . id ;…" at bounding box center [475, 306] width 850 height 462
click at [138, 47] on span "Data Model" at bounding box center [141, 44] width 46 height 10
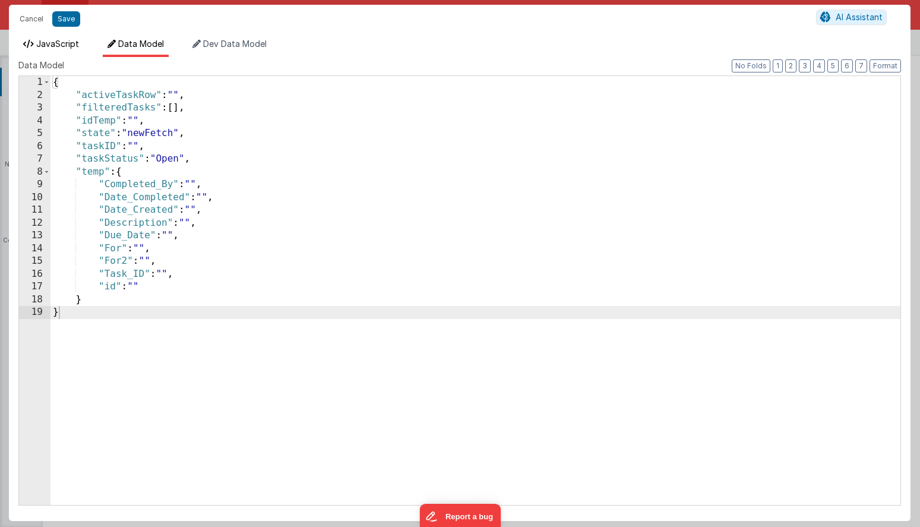
click at [71, 50] on li "JavaScript" at bounding box center [50, 47] width 65 height 19
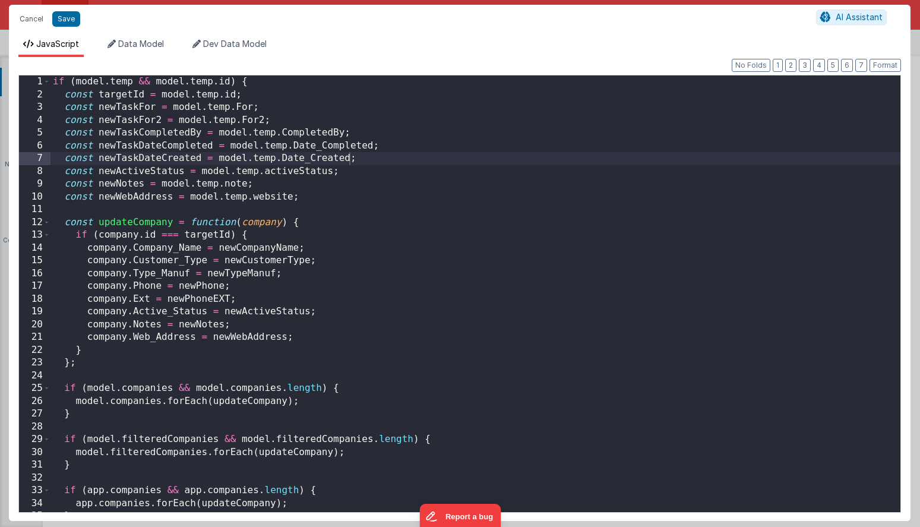
click at [203, 160] on div "if ( model . temp && model . temp . id ) { const targetId = model . temp . id ;…" at bounding box center [475, 306] width 850 height 462
click at [185, 174] on div "if ( model . temp && model . temp . id ) { const targetId = model . temp . id ;…" at bounding box center [475, 306] width 850 height 462
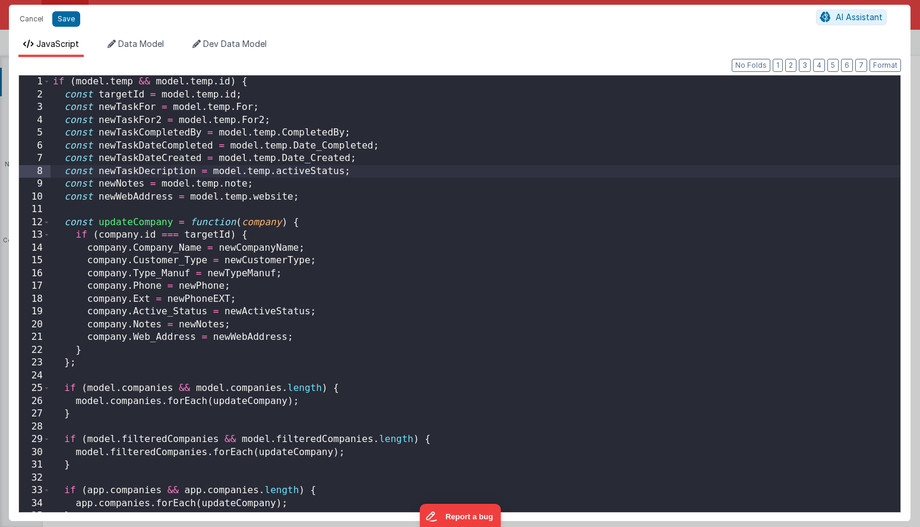
click at [153, 172] on div "if ( model . temp && model . temp . id ) { const targetId = model . temp . id ;…" at bounding box center [475, 306] width 850 height 462
click at [355, 173] on div "if ( model . temp && model . temp . id ) { const targetId = model . temp . id ;…" at bounding box center [475, 306] width 850 height 462
click at [349, 170] on div "if ( model . temp && model . temp . id ) { const targetId = model . temp . id ;…" at bounding box center [475, 306] width 850 height 462
click at [151, 46] on span "Data Model" at bounding box center [141, 44] width 46 height 10
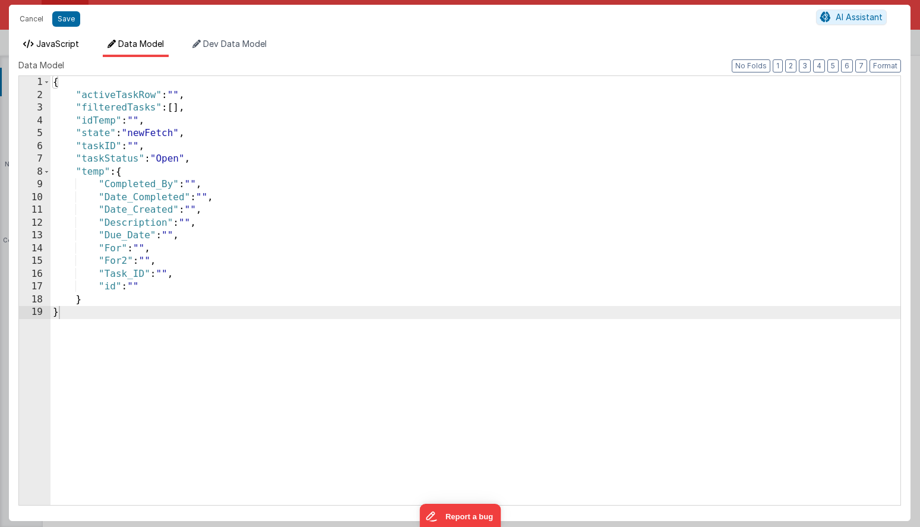
click at [68, 49] on li "JavaScript" at bounding box center [50, 47] width 65 height 19
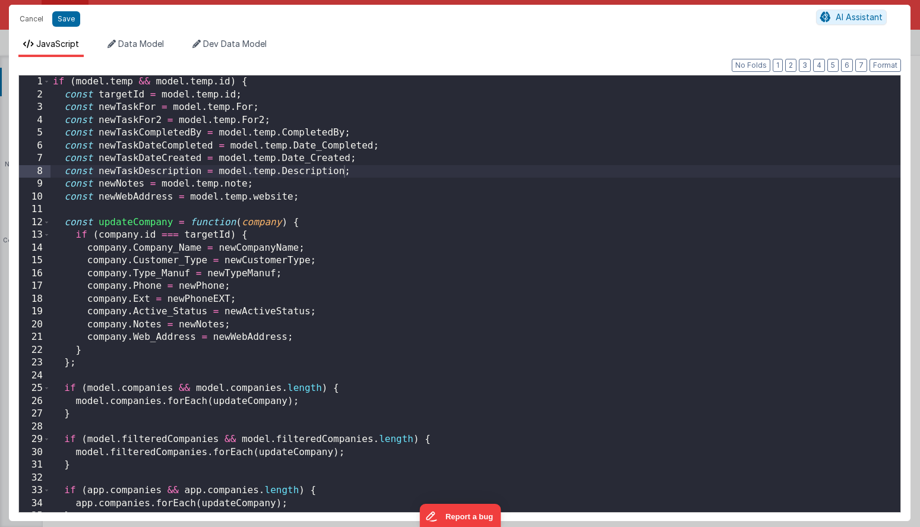
click at [143, 187] on div "if ( model . temp && model . temp . id ) { const targetId = model . temp . id ;…" at bounding box center [475, 306] width 850 height 462
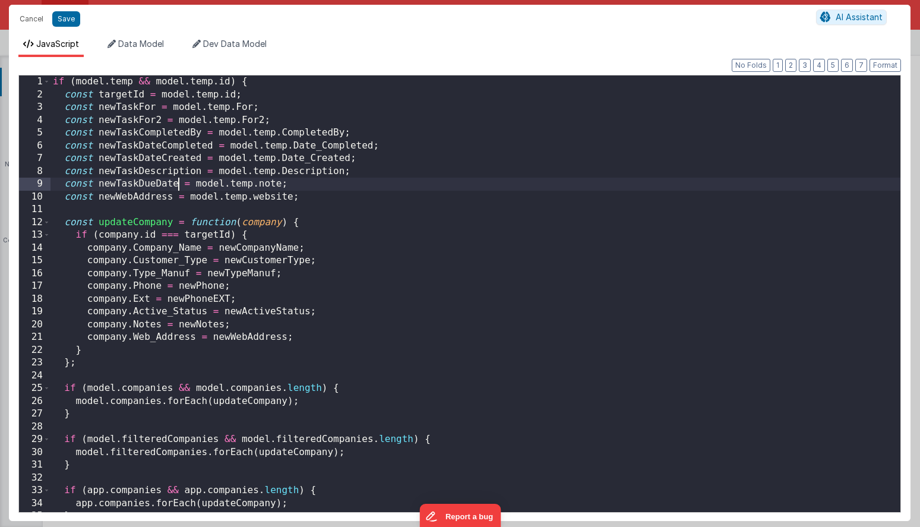
click at [281, 188] on div "if ( model . temp && model . temp . id ) { const targetId = model . temp . id ;…" at bounding box center [475, 306] width 850 height 462
click at [148, 48] on span "Data Model" at bounding box center [141, 44] width 46 height 10
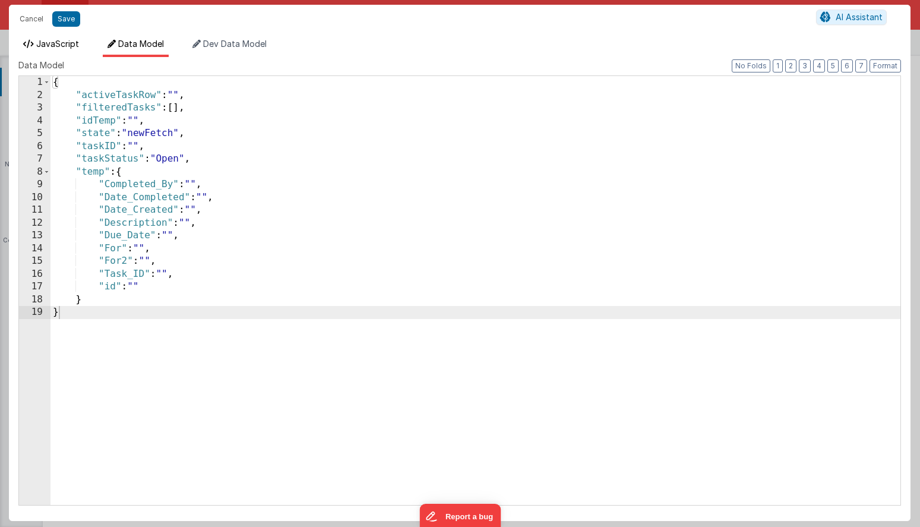
click at [67, 48] on span "JavaScript" at bounding box center [57, 44] width 43 height 10
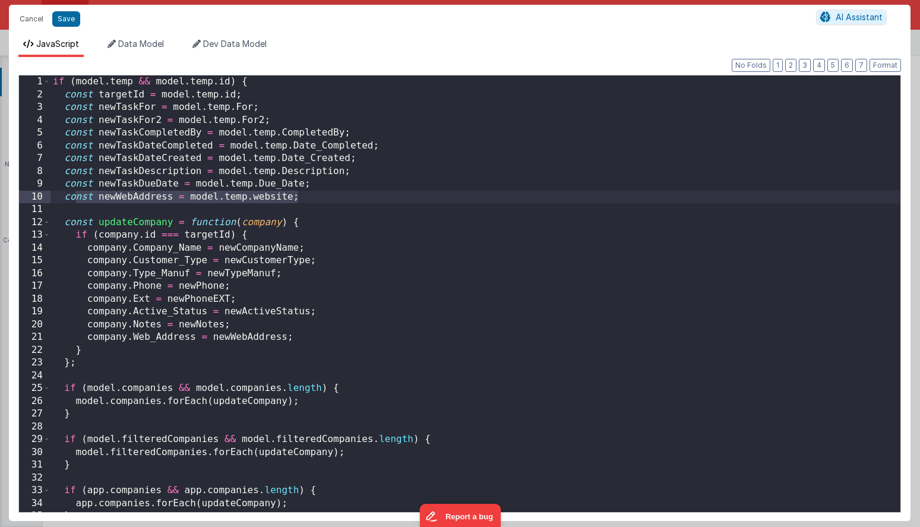
drag, startPoint x: 320, startPoint y: 198, endPoint x: 73, endPoint y: 199, distance: 247.1
click at [73, 199] on div "if ( model . temp && model . temp . id ) { const targetId = model . temp . id ;…" at bounding box center [475, 306] width 850 height 462
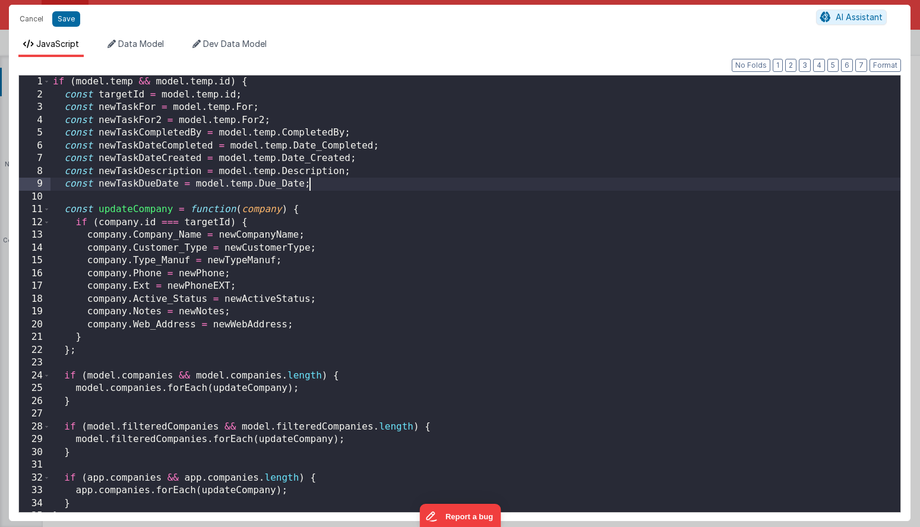
click at [173, 212] on div "if ( model . temp && model . temp . id ) { const targetId = model . temp . id ;…" at bounding box center [475, 306] width 850 height 462
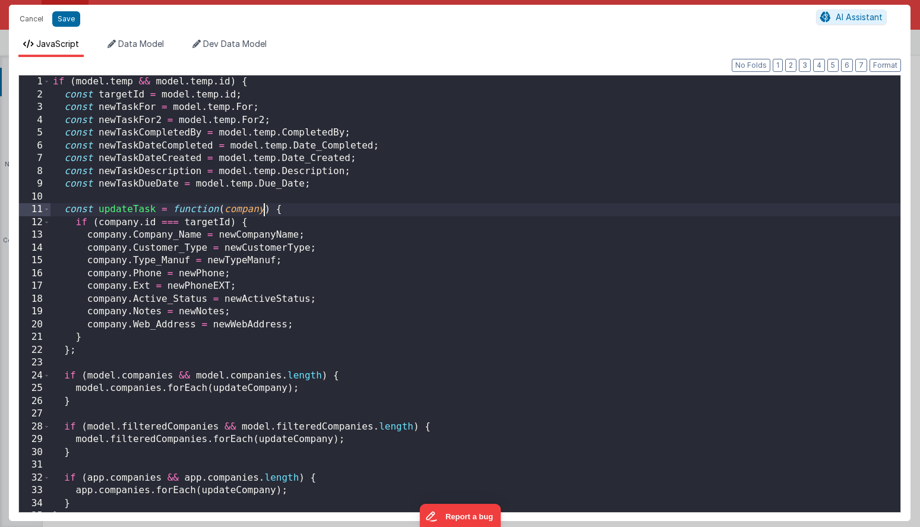
click at [264, 211] on div "if ( model . temp && model . temp . id ) { const targetId = model . temp . id ;…" at bounding box center [475, 306] width 850 height 462
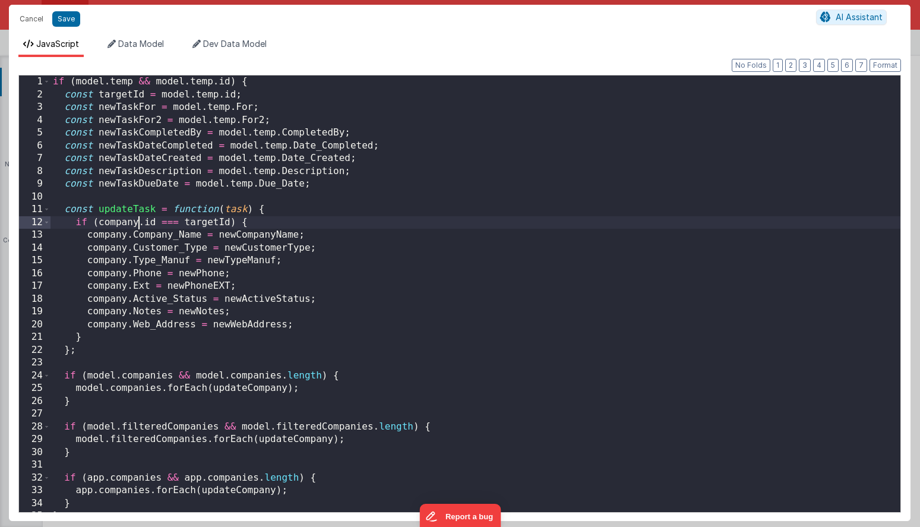
click at [139, 225] on div "if ( model . temp && model . temp . id ) { const targetId = model . temp . id ;…" at bounding box center [475, 306] width 850 height 462
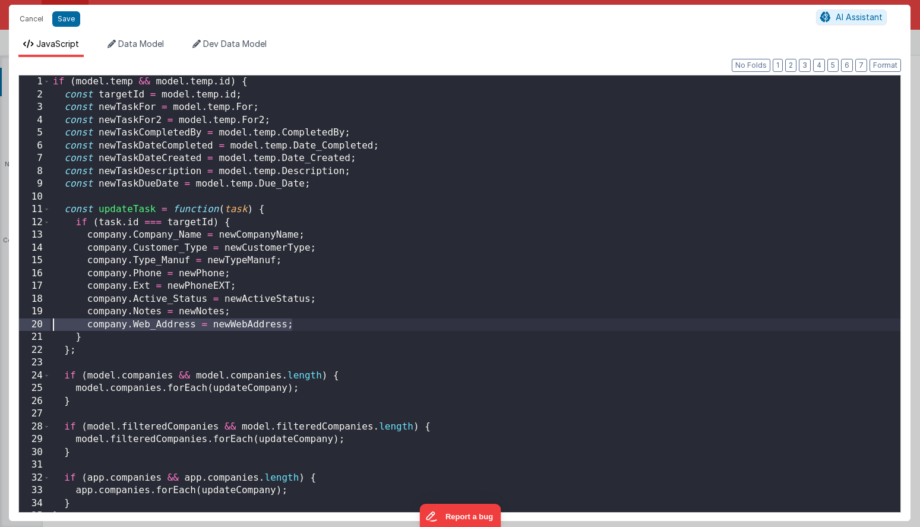
drag, startPoint x: 306, startPoint y: 324, endPoint x: 36, endPoint y: 324, distance: 270.3
click at [36, 324] on div "1 2 3 4 5 6 7 8 9 10 11 12 13 14 15 16 17 18 19 20 21 22 23 24 25 26 27 28 29 3…" at bounding box center [459, 294] width 883 height 438
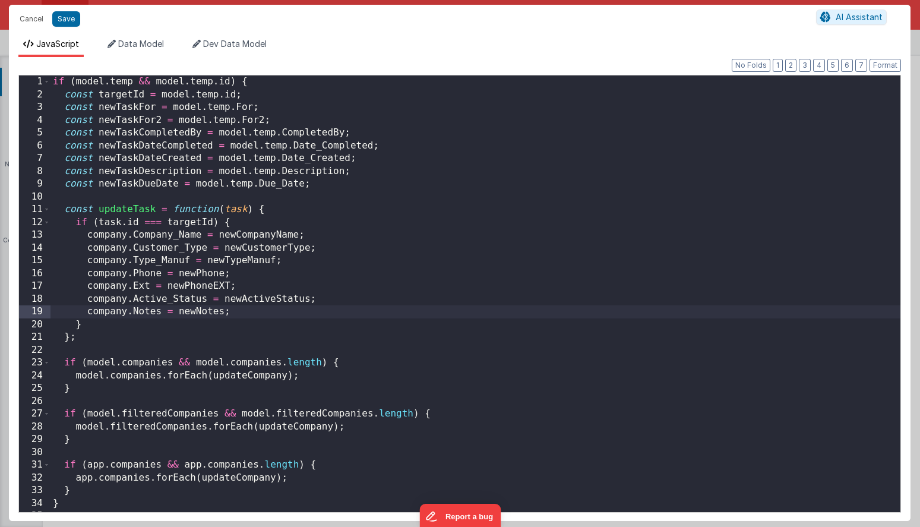
click at [128, 235] on div "if ( model . temp && model . temp . id ) { const targetId = model . temp . id ;…" at bounding box center [475, 306] width 850 height 462
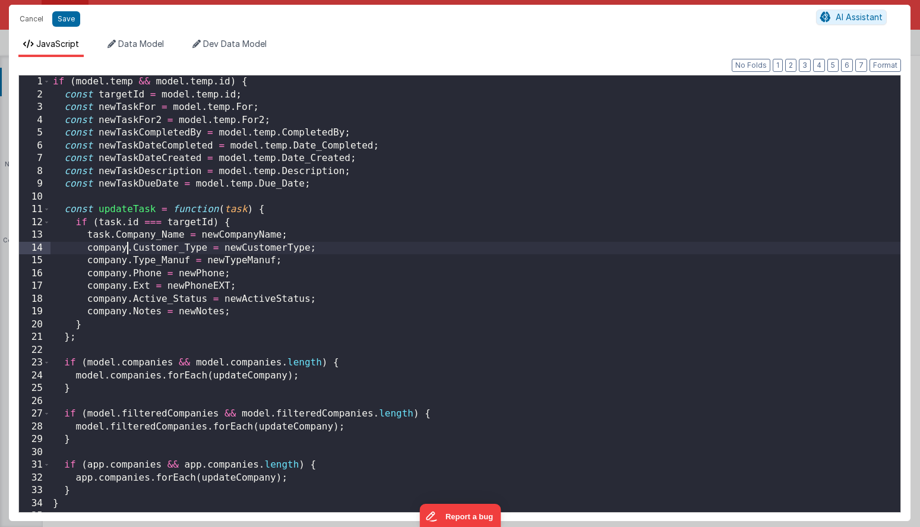
click at [127, 247] on div "if ( model . temp && model . temp . id ) { const targetId = model . temp . id ;…" at bounding box center [475, 306] width 850 height 462
click at [127, 261] on div "if ( model . temp && model . temp . id ) { const targetId = model . temp . id ;…" at bounding box center [475, 306] width 850 height 462
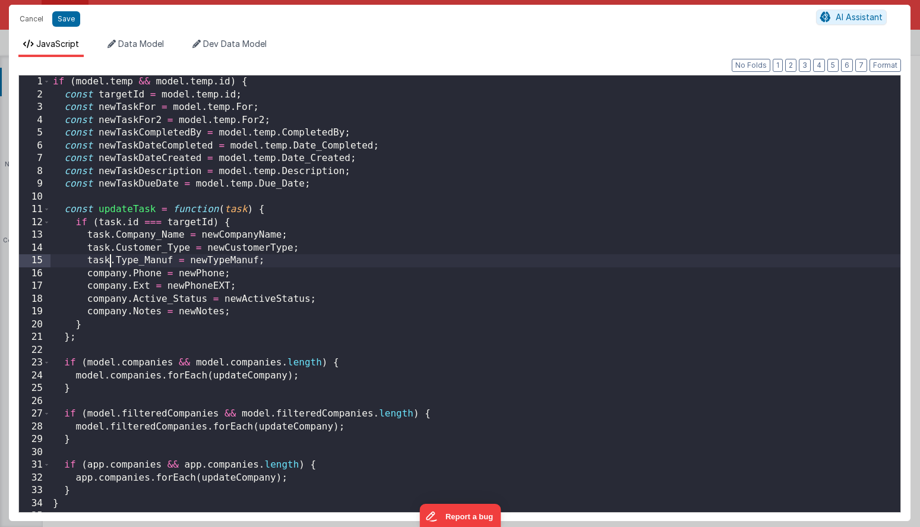
click at [127, 274] on div "if ( model . temp && model . temp . id ) { const targetId = model . temp . id ;…" at bounding box center [475, 306] width 850 height 462
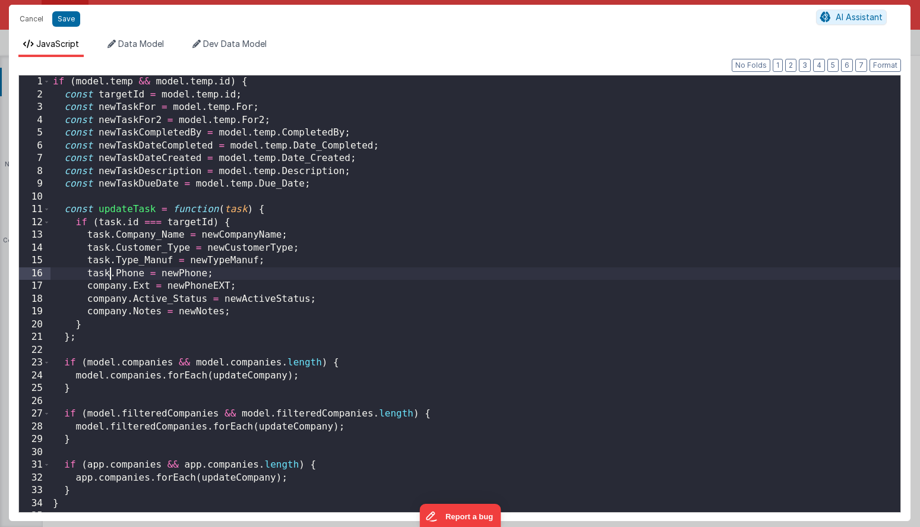
click at [128, 291] on div "if ( model . temp && model . temp . id ) { const targetId = model . temp . id ;…" at bounding box center [475, 306] width 850 height 462
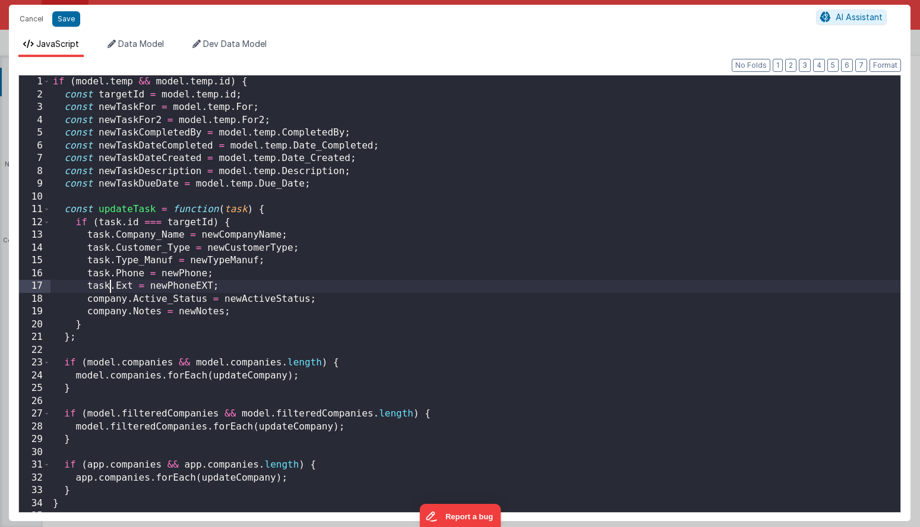
click at [129, 300] on div "if ( model . temp && model . temp . id ) { const targetId = model . temp . id ;…" at bounding box center [475, 306] width 850 height 462
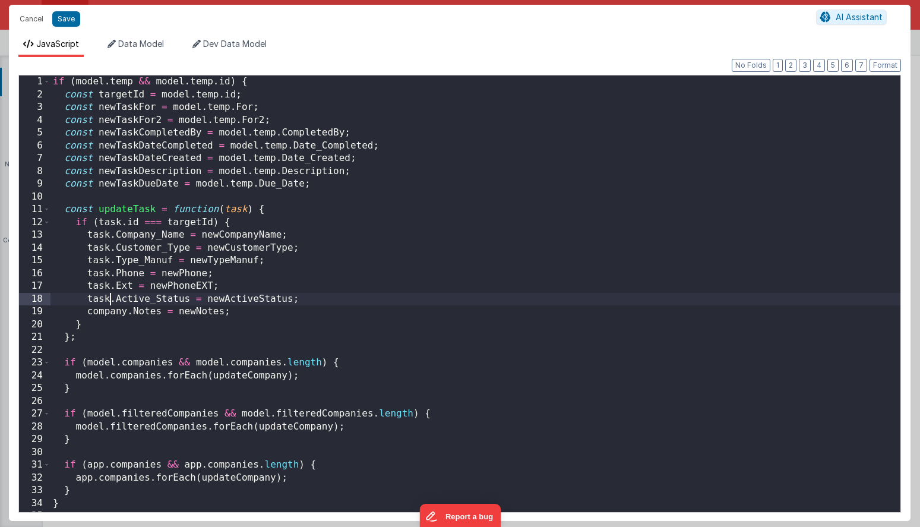
click at [128, 312] on div "if ( model . temp && model . temp . id ) { const targetId = model . temp . id ;…" at bounding box center [475, 306] width 850 height 462
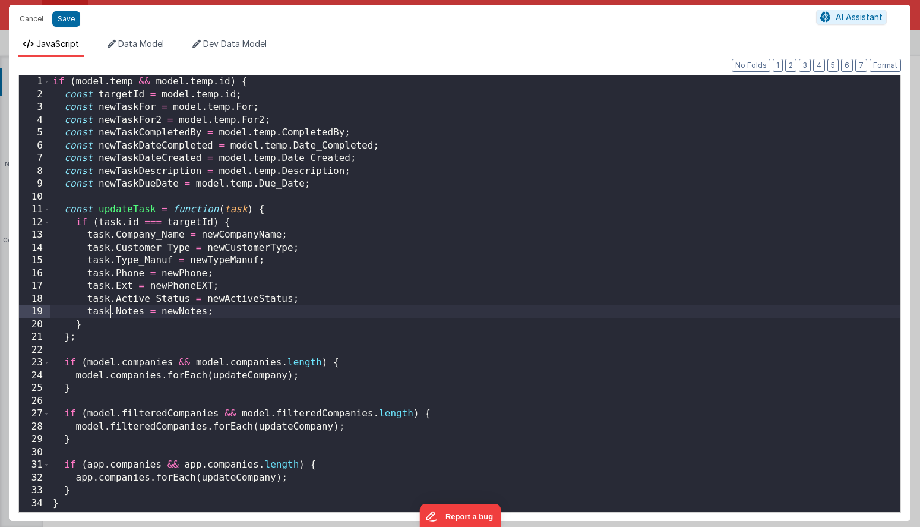
click at [184, 236] on div "if ( model . temp && model . temp . id ) { const targetId = model . temp . id ;…" at bounding box center [475, 306] width 850 height 462
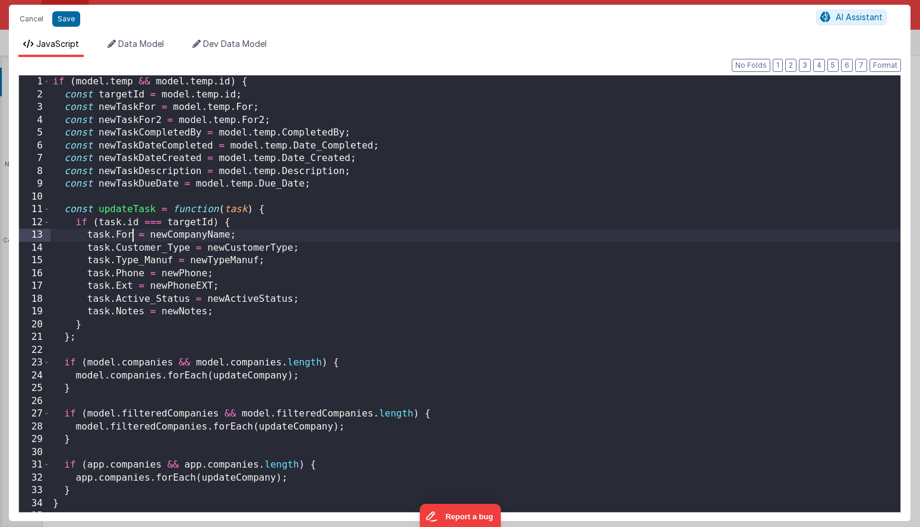
click at [187, 249] on div "if ( model . temp && model . temp . id ) { const targetId = model . temp . id ;…" at bounding box center [475, 306] width 850 height 462
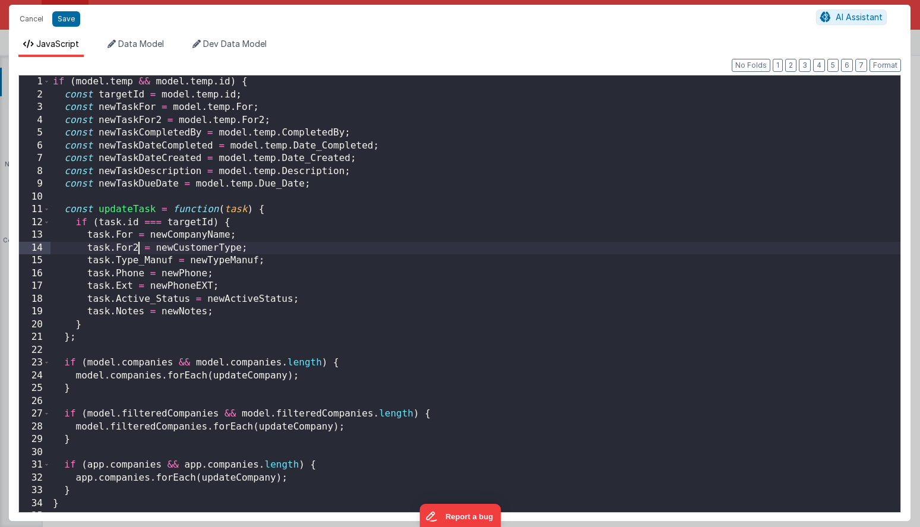
click at [330, 135] on div "if ( model . temp && model . temp . id ) { const targetId = model . temp . id ;…" at bounding box center [475, 306] width 850 height 462
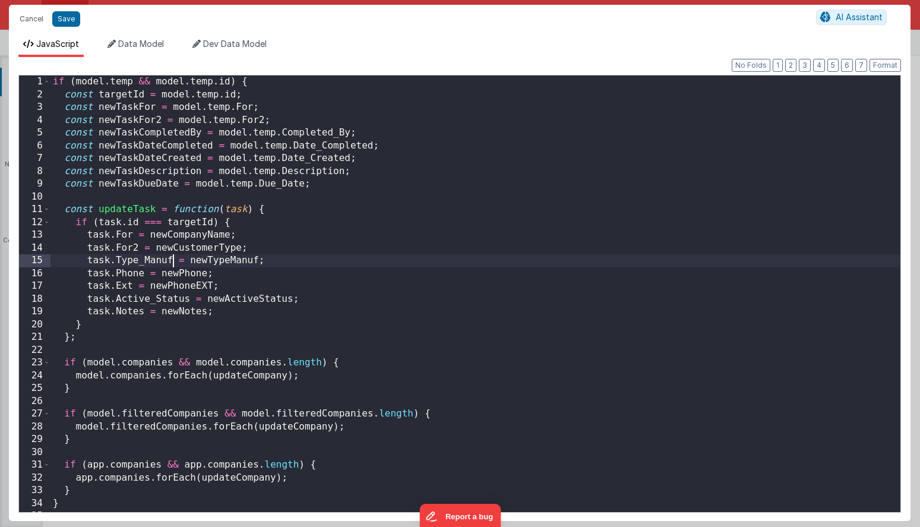
click at [170, 261] on div "if ( model . temp && model . temp . id ) { const targetId = model . temp . id ;…" at bounding box center [475, 306] width 850 height 462
click at [144, 276] on div "if ( model . temp && model . temp . id ) { const targetId = model . temp . id ;…" at bounding box center [475, 306] width 850 height 462
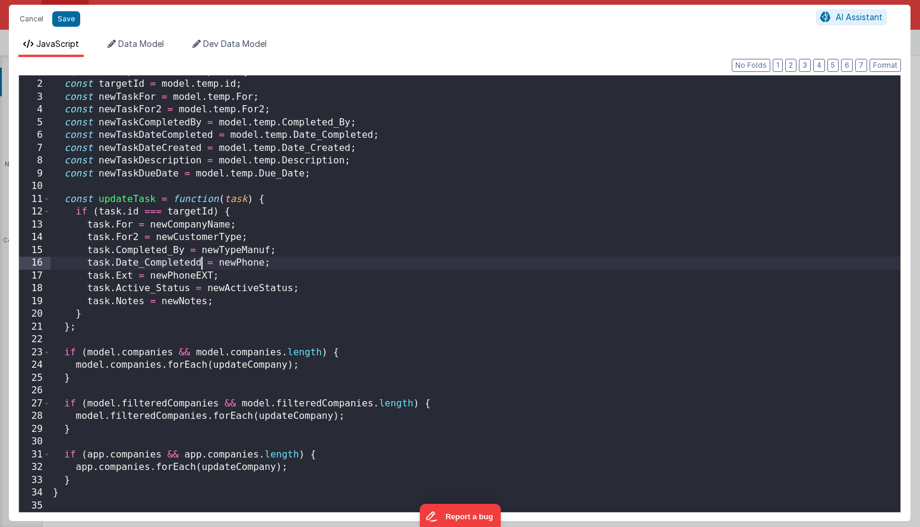
scroll to position [10, 0]
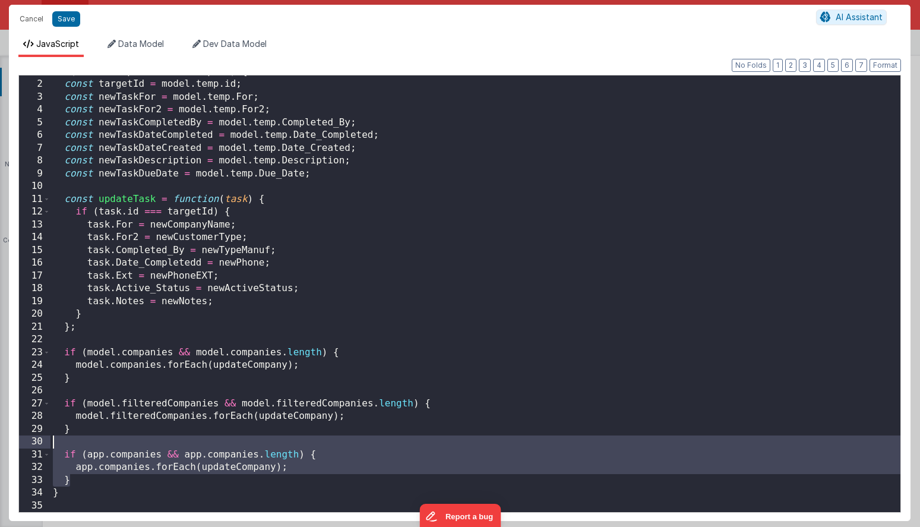
drag, startPoint x: 75, startPoint y: 484, endPoint x: 45, endPoint y: 446, distance: 49.0
click at [45, 446] on div "1 2 3 4 5 6 7 8 9 10 11 12 13 14 15 16 17 18 19 20 21 22 23 24 25 26 27 28 29 3…" at bounding box center [459, 294] width 883 height 438
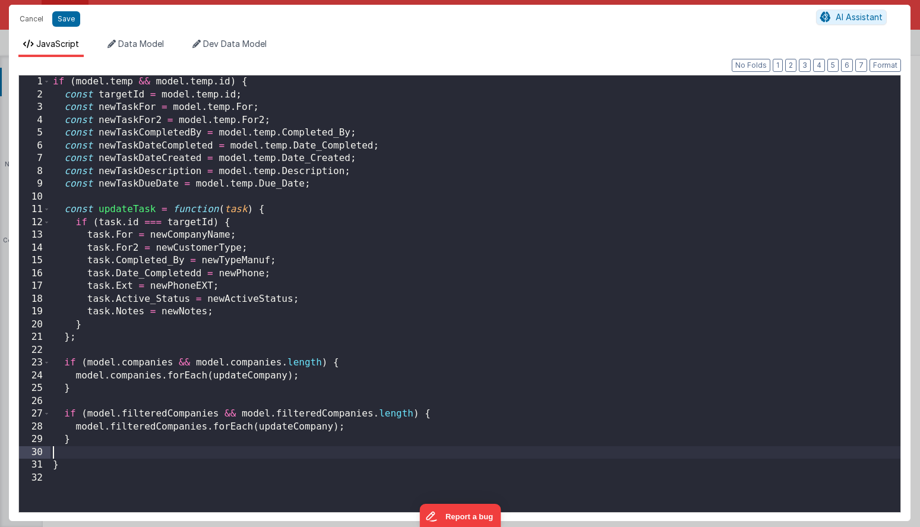
click at [197, 276] on div "if ( model . temp && model . temp . id ) { const targetId = model . temp . id ;…" at bounding box center [475, 306] width 850 height 462
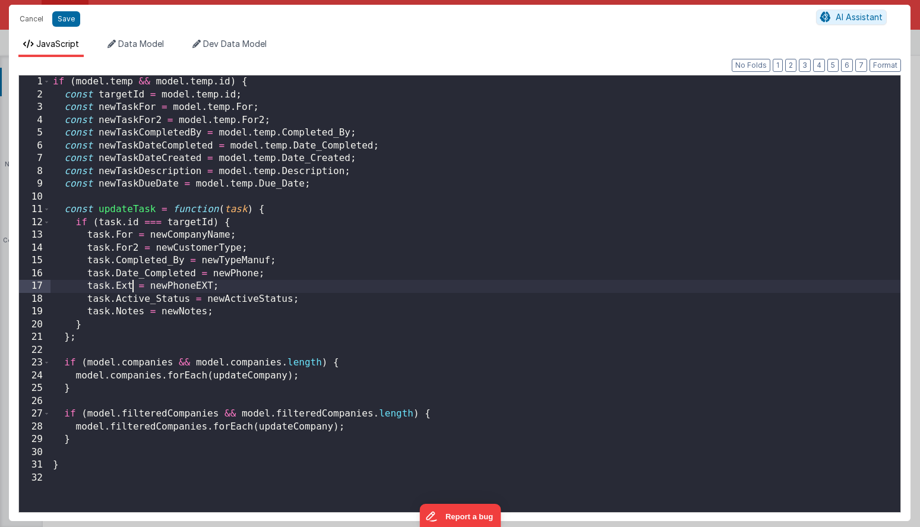
click at [133, 288] on div "if ( model . temp && model . temp . id ) { const targetId = model . temp . id ;…" at bounding box center [475, 306] width 850 height 462
click at [190, 302] on div "if ( model . temp && model . temp . id ) { const targetId = model . temp . id ;…" at bounding box center [475, 306] width 850 height 462
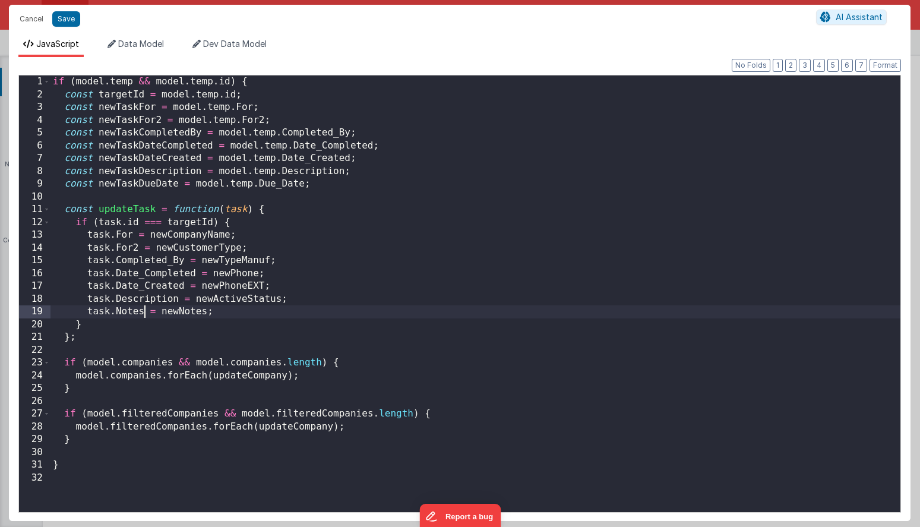
click at [144, 311] on div "if ( model . temp && model . temp . id ) { const targetId = model . temp . id ;…" at bounding box center [475, 306] width 850 height 462
click at [225, 314] on div "if ( model . temp && model . temp . id ) { const targetId = model . temp . id ;…" at bounding box center [475, 306] width 850 height 462
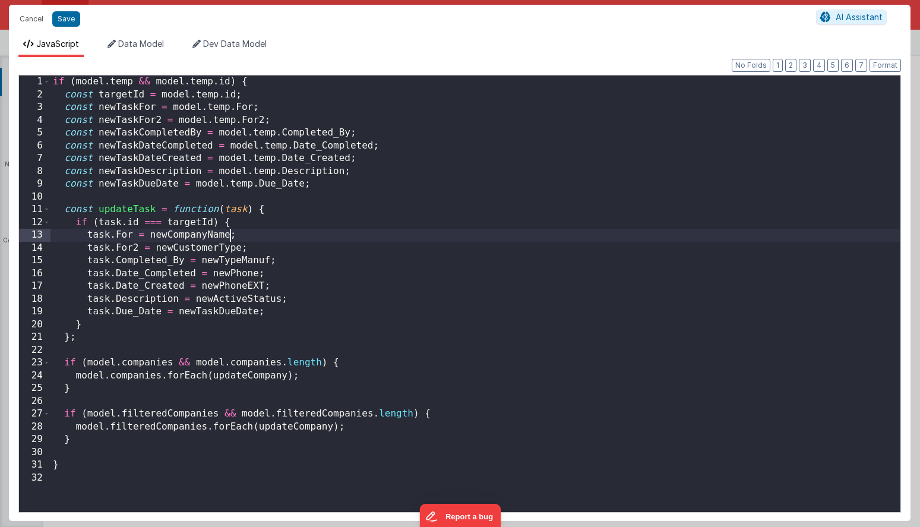
click at [232, 236] on div "if ( model . temp && model . temp . id ) { const targetId = model . temp . id ;…" at bounding box center [475, 306] width 850 height 462
click at [241, 249] on div "if ( model . temp && model . temp . id ) { const targetId = model . temp . id ;…" at bounding box center [475, 306] width 850 height 462
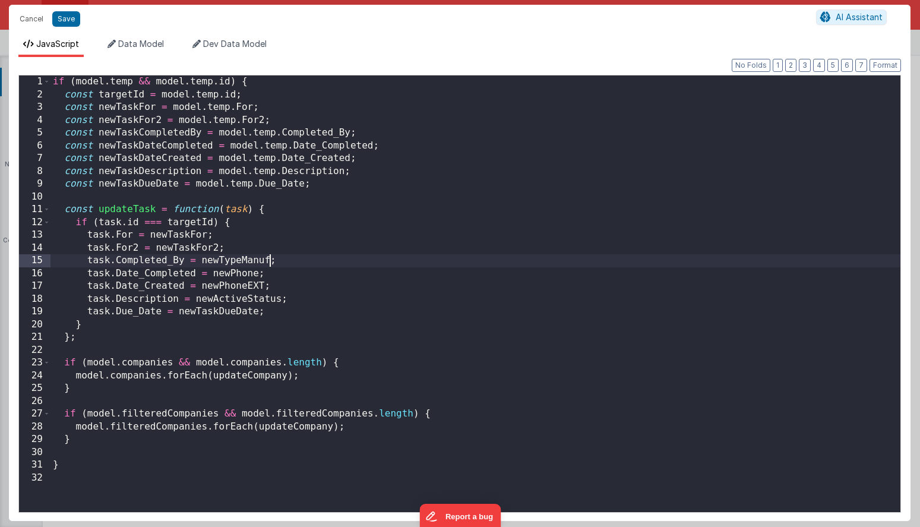
click at [271, 263] on div "if ( model . temp && model . temp . id ) { const targetId = model . temp . id ;…" at bounding box center [475, 306] width 850 height 462
click at [258, 273] on div "if ( model . temp && model . temp . id ) { const targetId = model . temp . id ;…" at bounding box center [475, 306] width 850 height 462
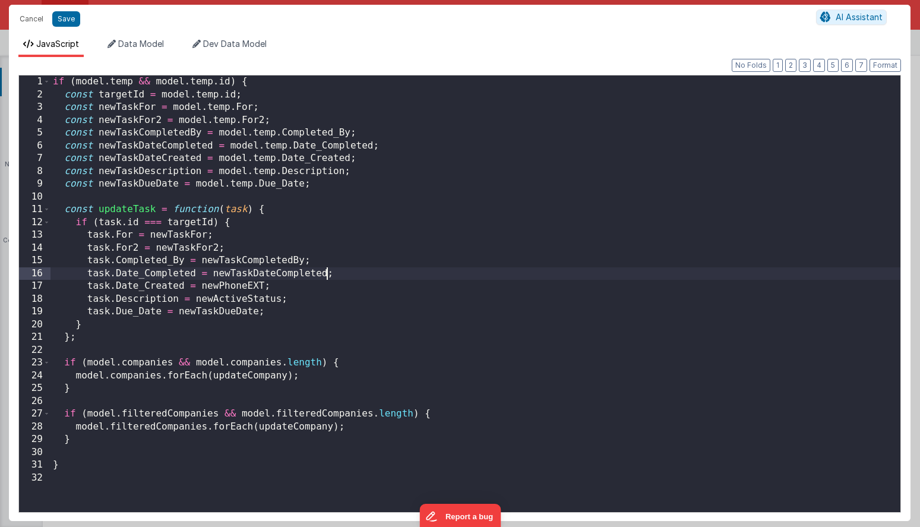
click at [264, 285] on div "if ( model . temp && model . temp . id ) { const targetId = model . temp . id ;…" at bounding box center [475, 306] width 850 height 462
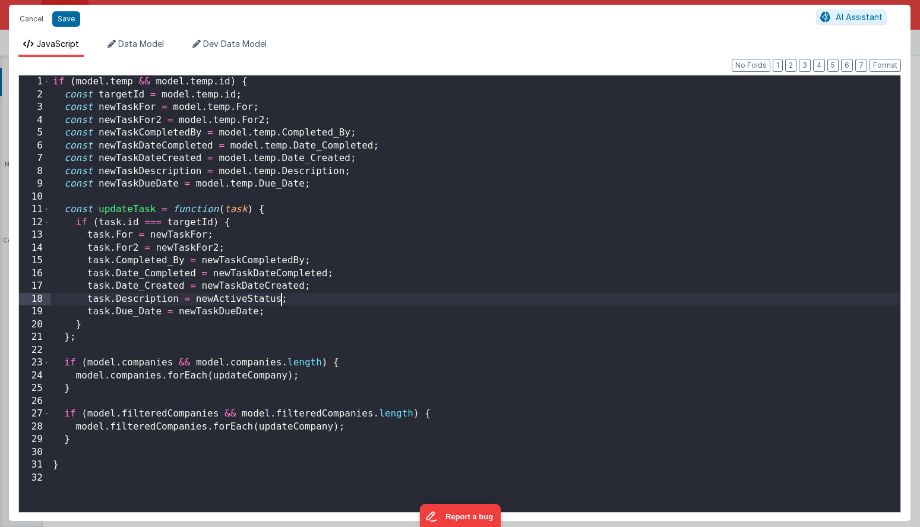
click at [282, 302] on div "if ( model . temp && model . temp . id ) { const targetId = model . temp . id ;…" at bounding box center [475, 306] width 850 height 462
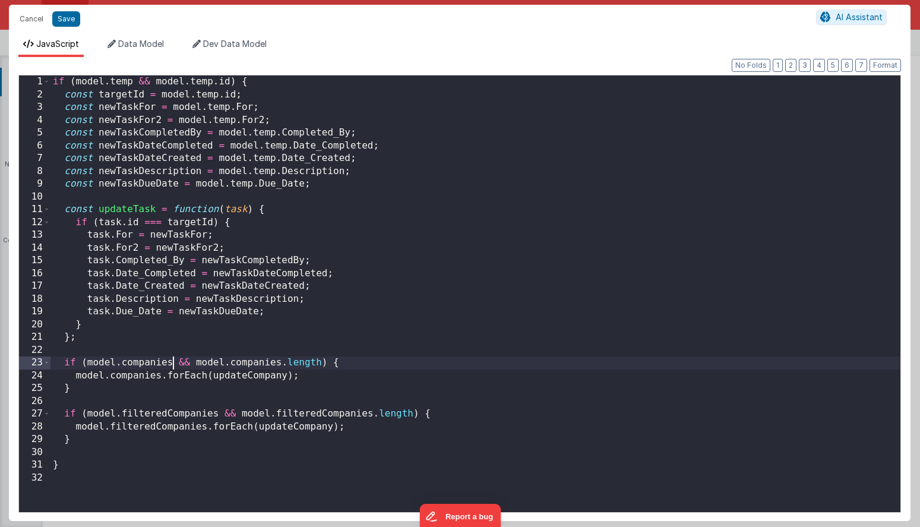
click at [172, 365] on div "if ( model . temp && model . temp . id ) { const targetId = model . temp . id ;…" at bounding box center [475, 306] width 850 height 462
click at [259, 363] on div "if ( model . temp && model . temp . id ) { const targetId = model . temp . id ;…" at bounding box center [475, 306] width 850 height 462
click at [162, 379] on div "if ( model . temp && model . temp . id ) { const targetId = model . temp . id ;…" at bounding box center [475, 306] width 850 height 462
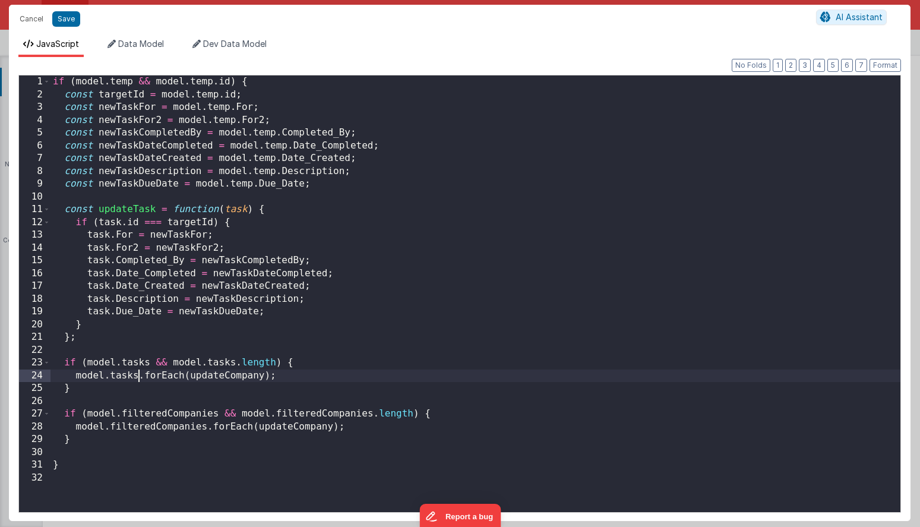
click at [265, 378] on div "if ( model . temp && model . temp . id ) { const targetId = model . temp . id ;…" at bounding box center [475, 306] width 850 height 462
click at [219, 415] on div "if ( model . temp && model . temp . id ) { const targetId = model . temp . id ;…" at bounding box center [475, 306] width 850 height 462
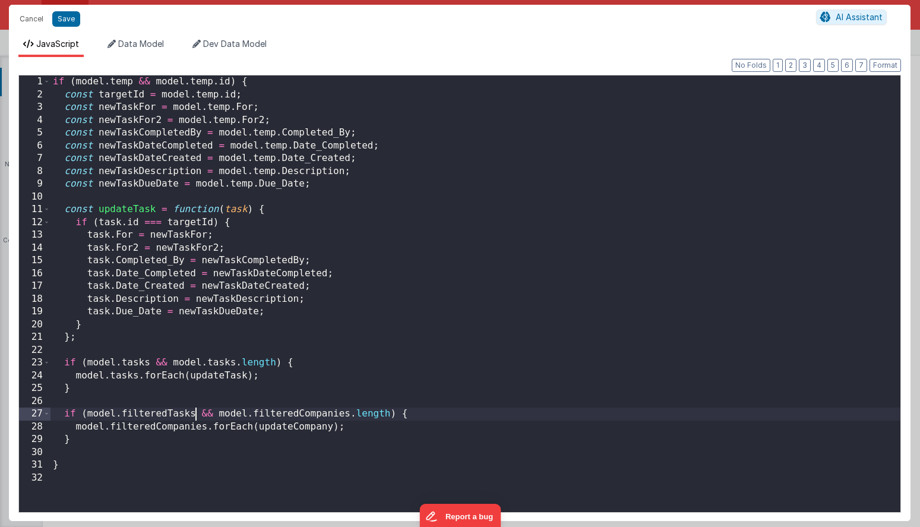
click at [350, 417] on div "if ( model . temp && model . temp . id ) { const targetId = model . temp . id ;…" at bounding box center [475, 306] width 850 height 462
click at [206, 428] on div "if ( model . temp && model . temp . id ) { const targetId = model . temp . id ;…" at bounding box center [475, 306] width 850 height 462
click at [309, 428] on div "if ( model . temp && model . temp . id ) { const targetId = model . temp . id ;…" at bounding box center [475, 306] width 850 height 462
click at [314, 392] on div "if ( model . temp && model . temp . id ) { const targetId = model . temp . id ;…" at bounding box center [475, 306] width 850 height 462
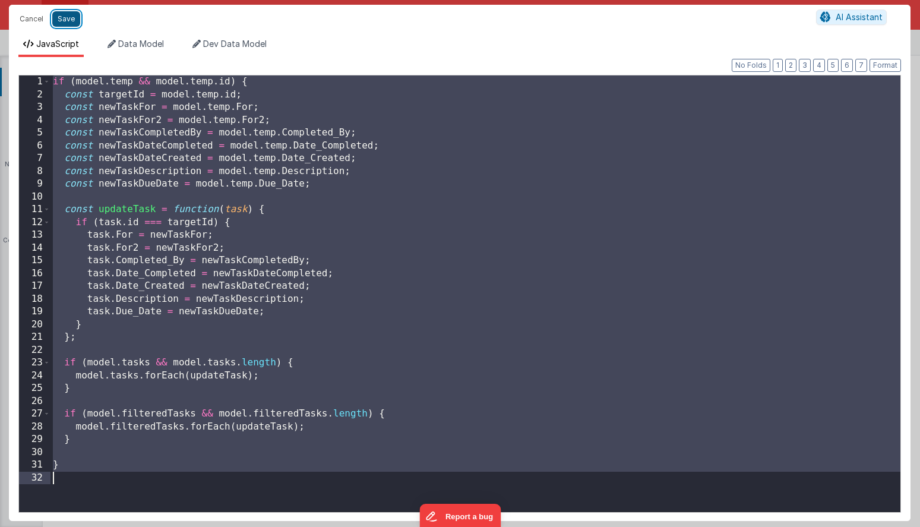
click at [71, 21] on button "Save" at bounding box center [66, 18] width 28 height 15
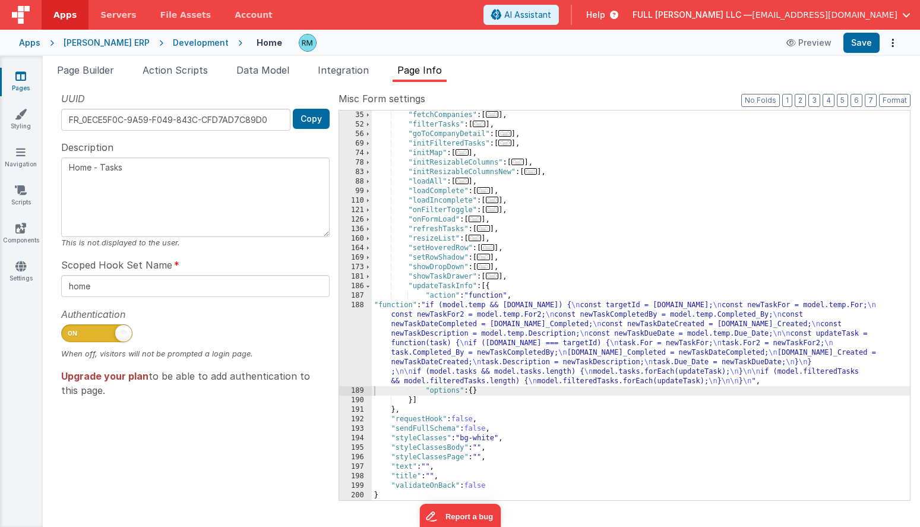
scroll to position [133, 0]
click at [888, 97] on button "Format" at bounding box center [894, 100] width 31 height 13
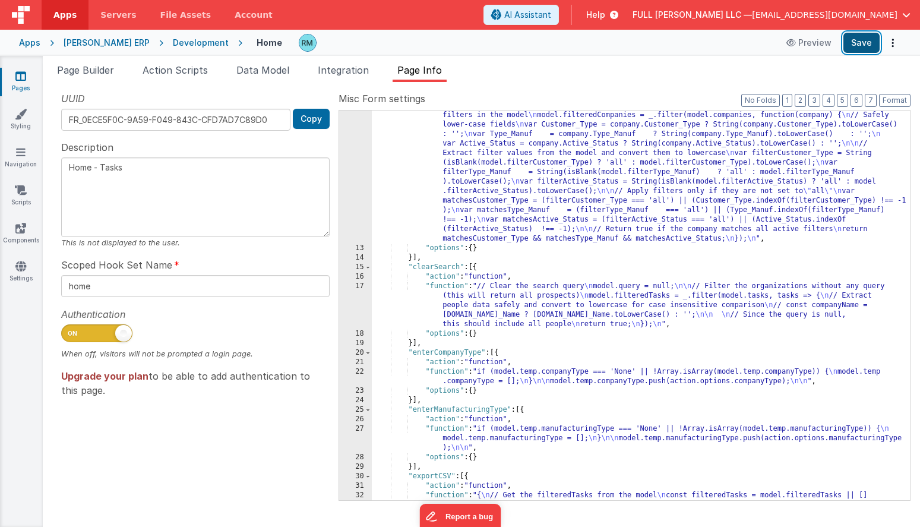
click at [858, 47] on button "Save" at bounding box center [862, 43] width 36 height 20
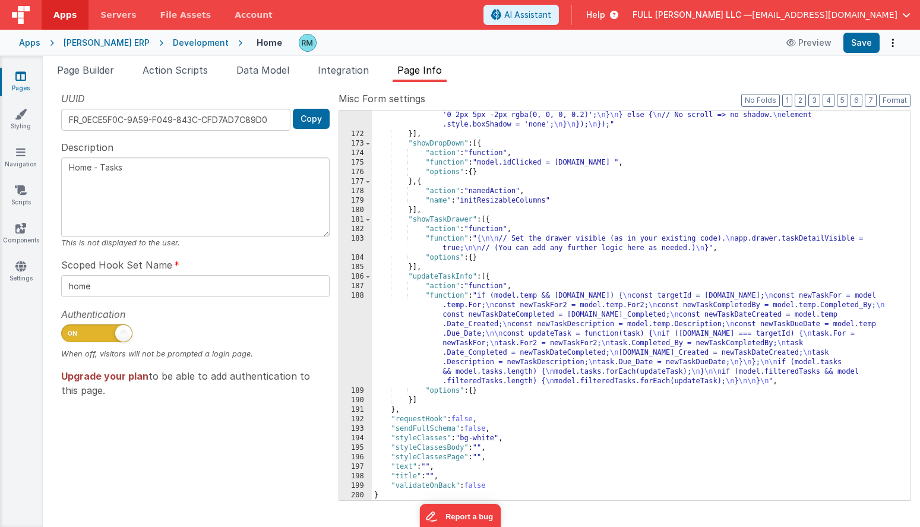
scroll to position [3032, 0]
click at [440, 298] on div ""function" : "const stickyElements = document.querySelectorAll('.sticky'); \n\n…" at bounding box center [641, 267] width 538 height 523
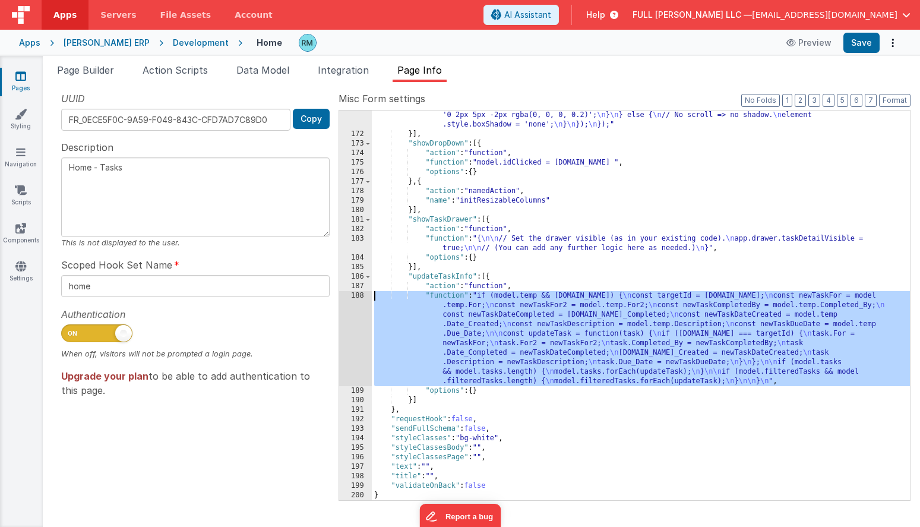
click at [358, 296] on div "188" at bounding box center [355, 338] width 33 height 95
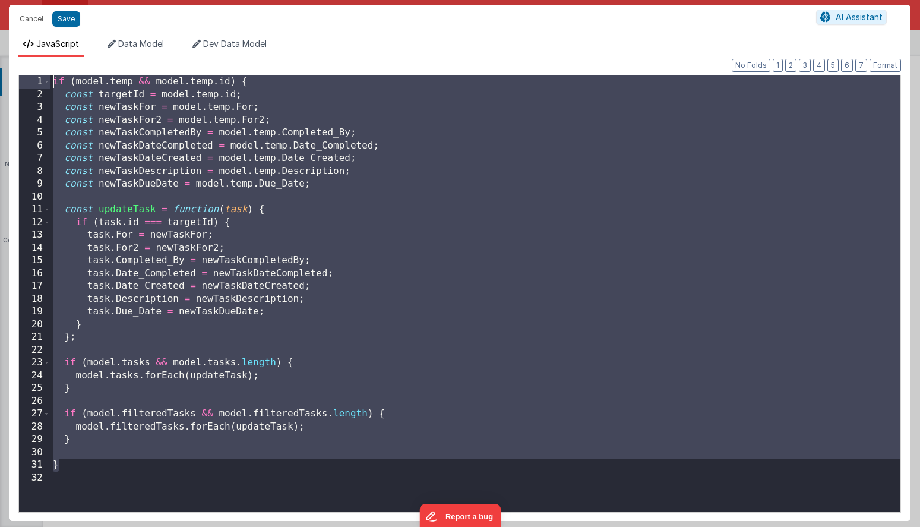
drag, startPoint x: 87, startPoint y: 469, endPoint x: 55, endPoint y: 40, distance: 430.1
click at [55, 40] on div "JavaScript Data Model Dev Data Model Format 7 6 5 4 3 2 1 No Folds 1 2 3 4 5 6 …" at bounding box center [460, 279] width 902 height 483
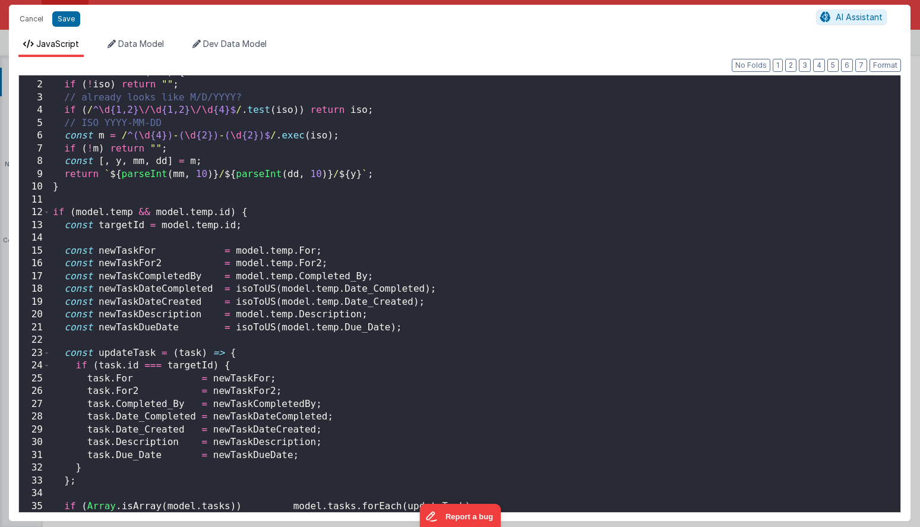
scroll to position [61, 0]
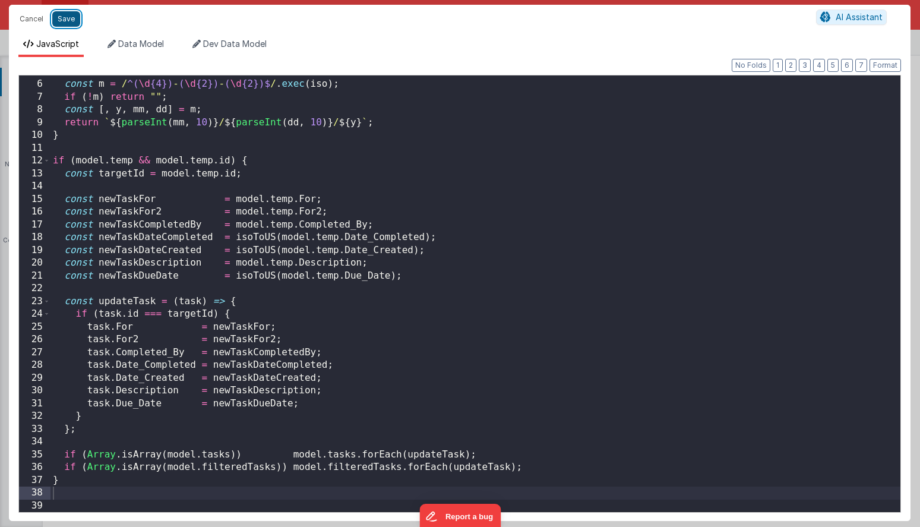
click at [69, 21] on button "Save" at bounding box center [66, 18] width 28 height 15
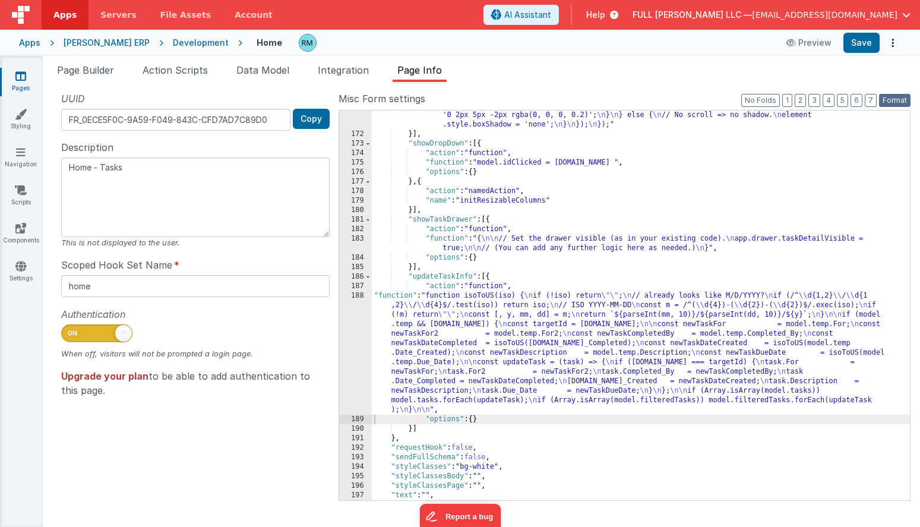
click at [895, 103] on button "Format" at bounding box center [894, 100] width 31 height 13
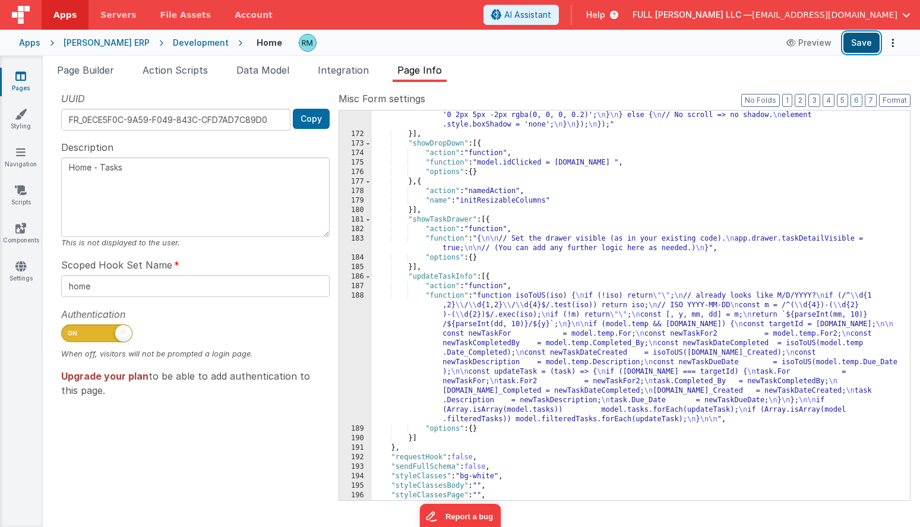
click at [860, 41] on button "Save" at bounding box center [862, 43] width 36 height 20
click at [19, 230] on icon at bounding box center [20, 228] width 11 height 12
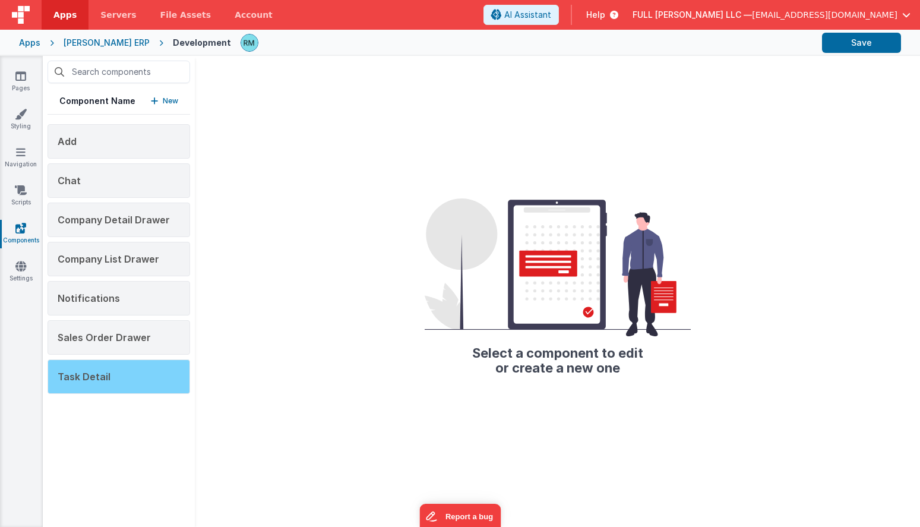
click at [115, 368] on div "Task Detail" at bounding box center [119, 376] width 143 height 34
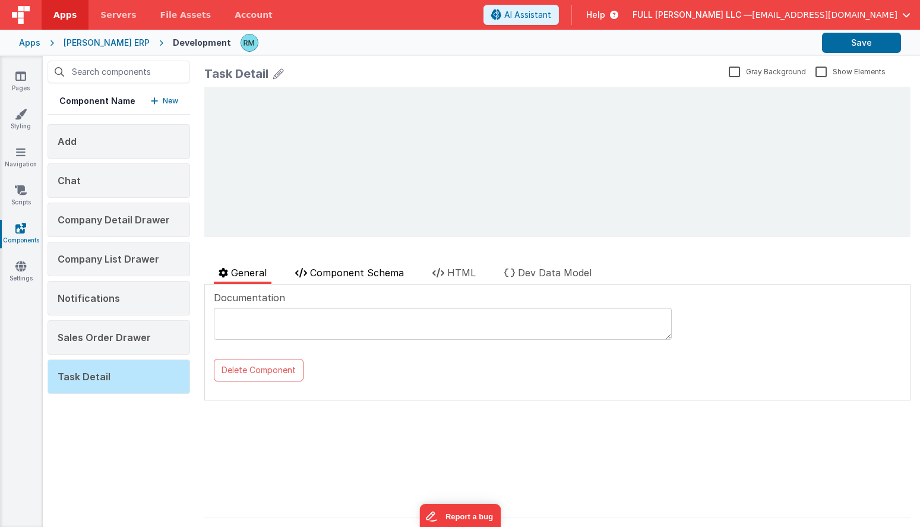
click at [355, 275] on span "Component Schema" at bounding box center [357, 273] width 94 height 12
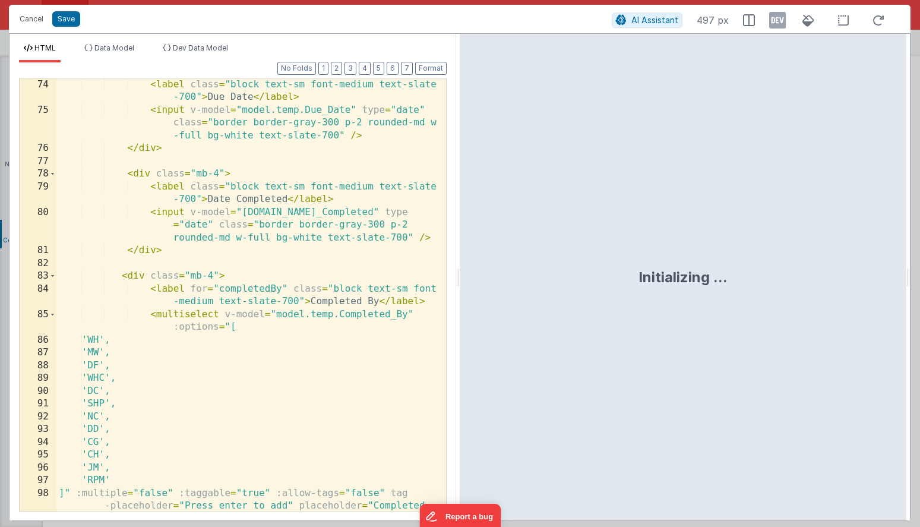
scroll to position [1814, 0]
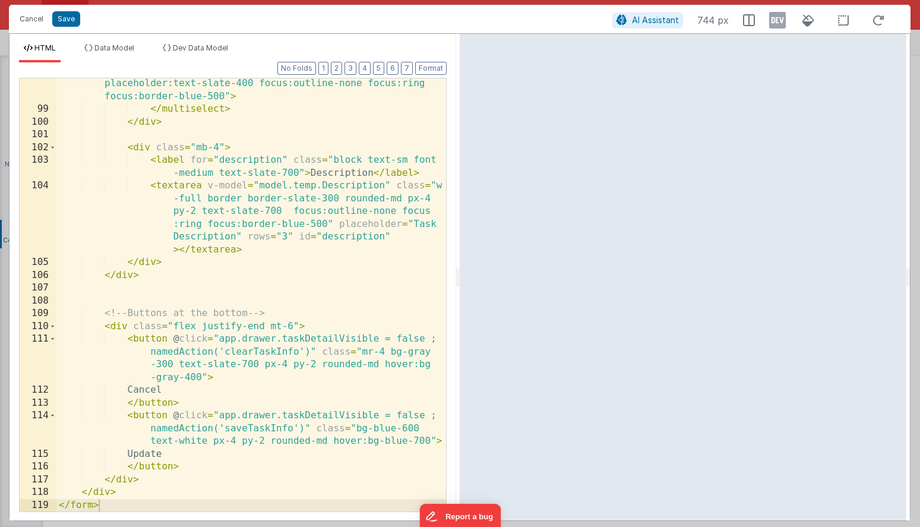
click at [247, 428] on div "]" :multiple = "false" :taggable = "true" :allow-tags = "false" tag -placeholde…" at bounding box center [251, 294] width 390 height 510
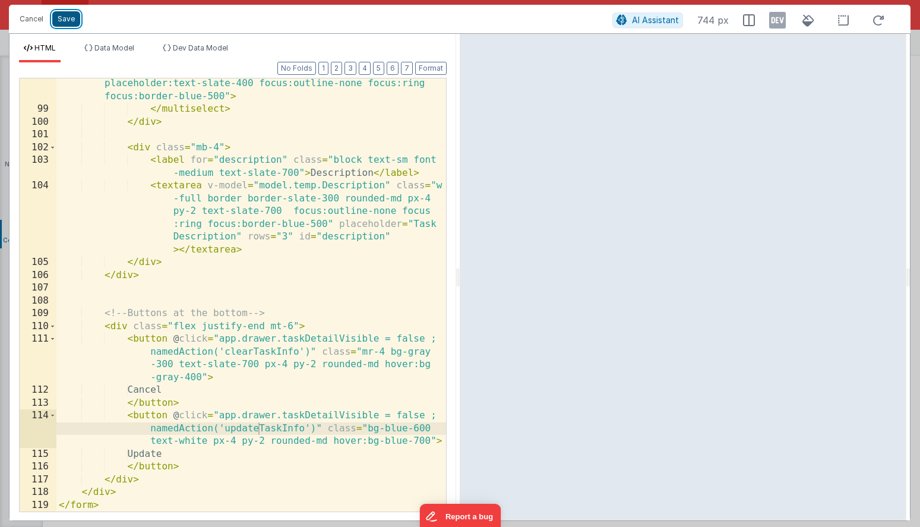
click at [71, 23] on button "Save" at bounding box center [66, 18] width 28 height 15
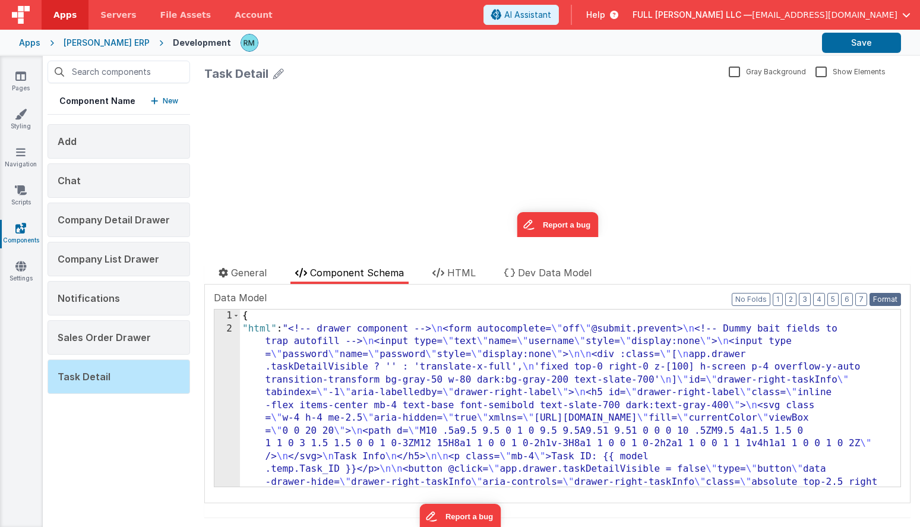
click at [884, 296] on button "Format" at bounding box center [885, 299] width 31 height 13
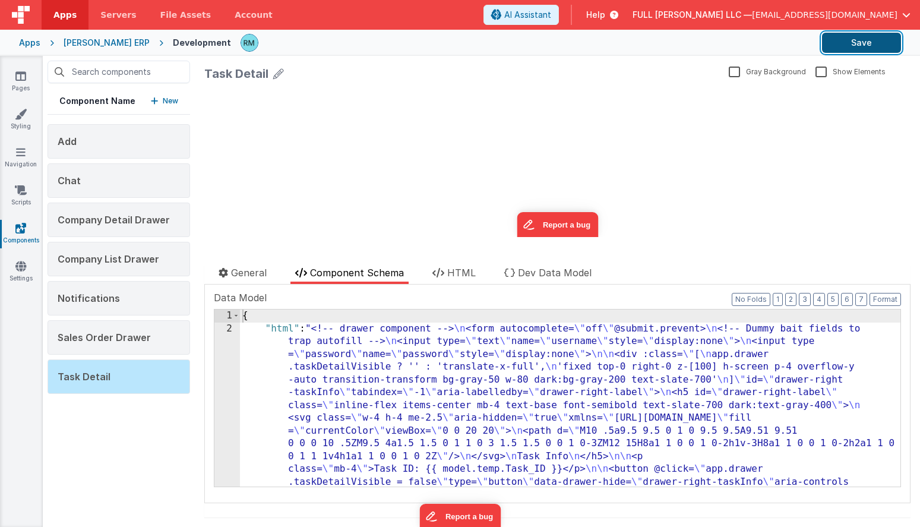
click at [859, 46] on button "Save" at bounding box center [861, 43] width 79 height 20
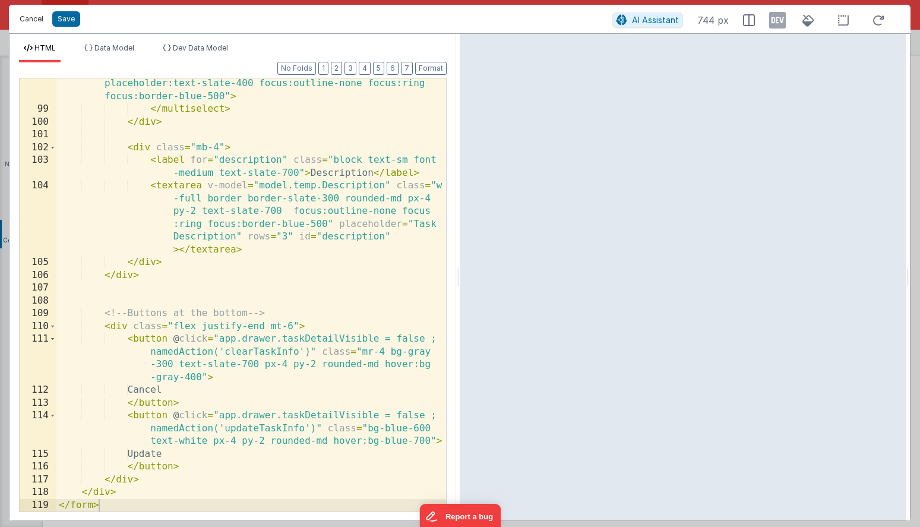
click at [37, 17] on button "Cancel" at bounding box center [32, 19] width 36 height 17
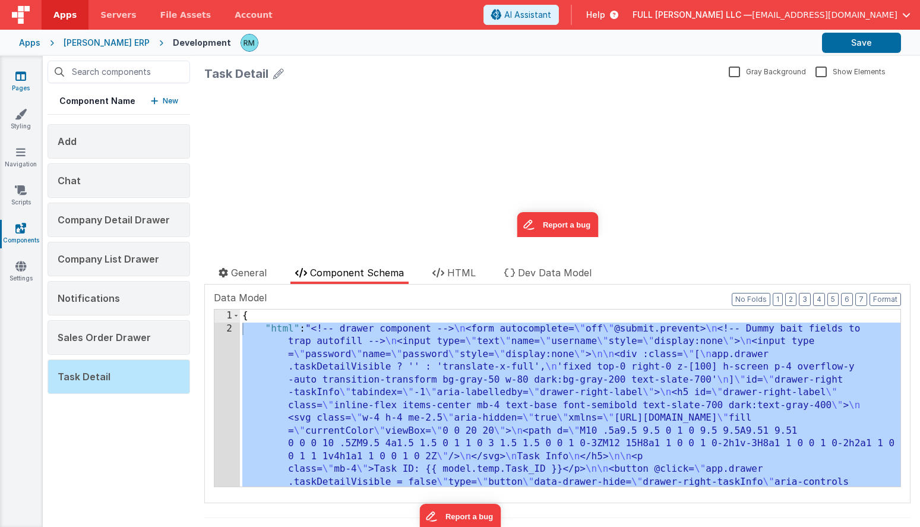
click at [18, 78] on icon at bounding box center [20, 76] width 11 height 12
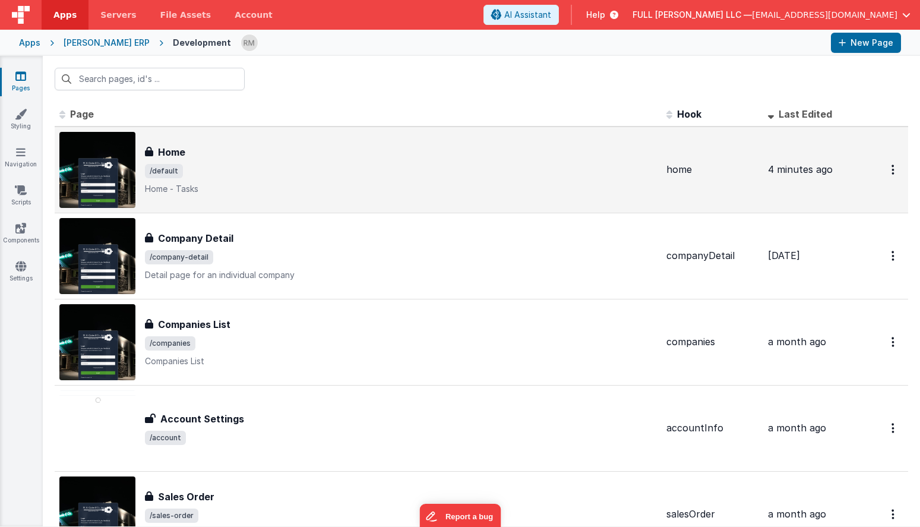
click at [208, 175] on span "/default" at bounding box center [401, 171] width 512 height 14
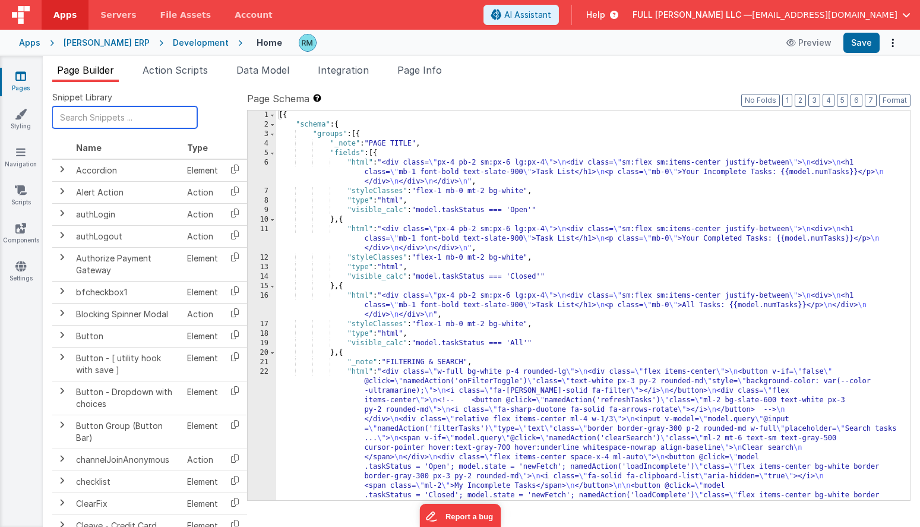
click at [116, 124] on input "text" at bounding box center [124, 117] width 145 height 22
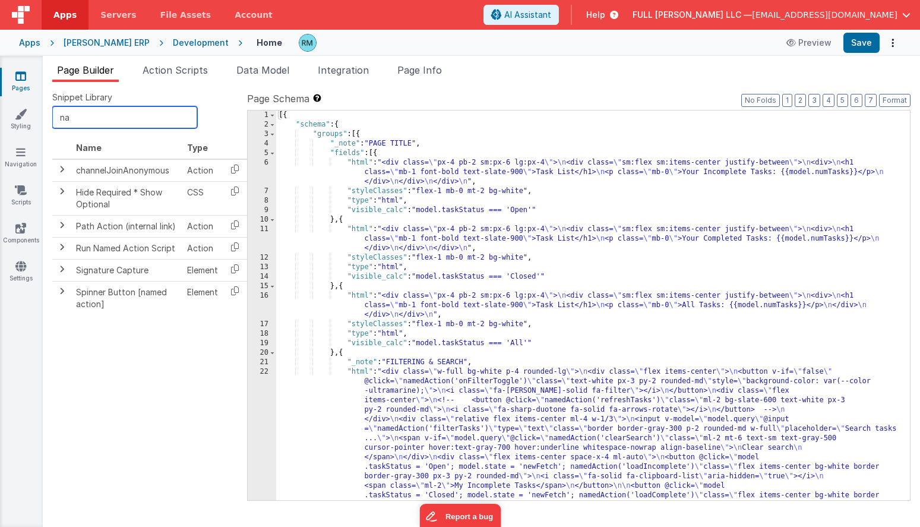
type input "n"
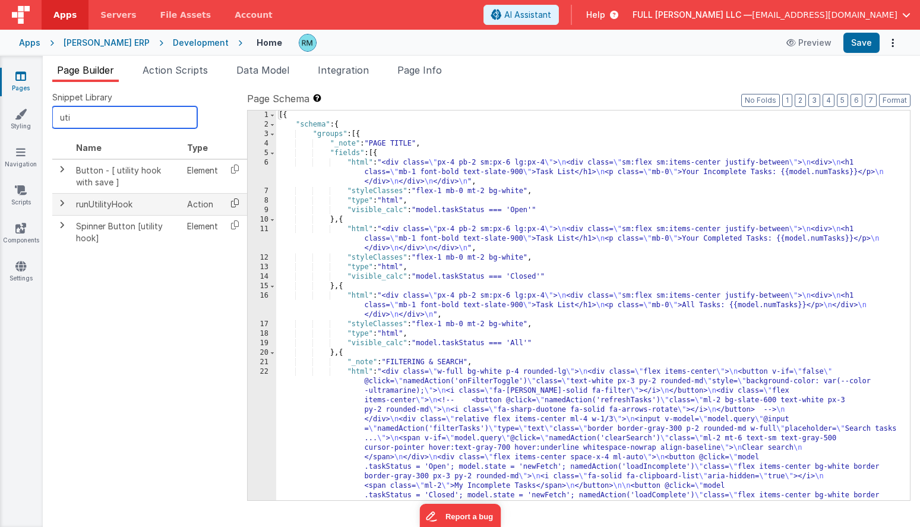
type input "uti"
click at [233, 202] on icon at bounding box center [235, 203] width 24 height 18
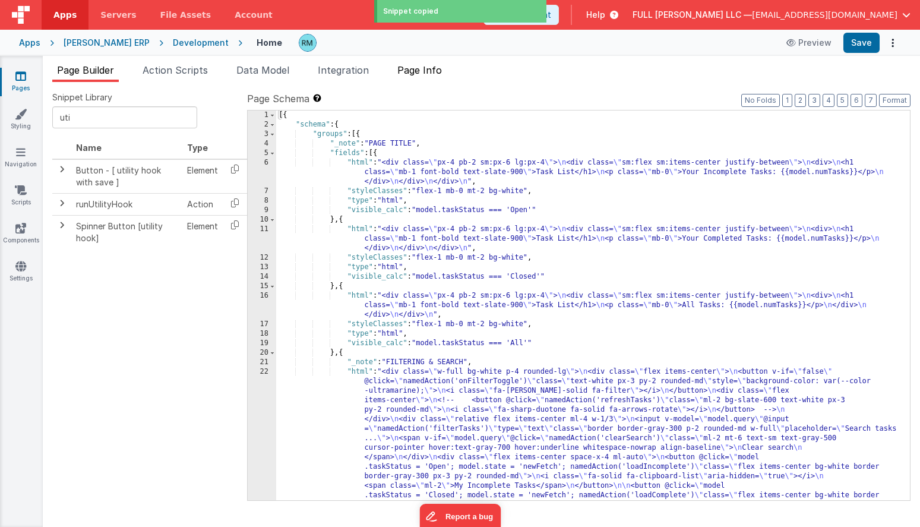
click at [431, 66] on span "Page Info" at bounding box center [419, 70] width 45 height 12
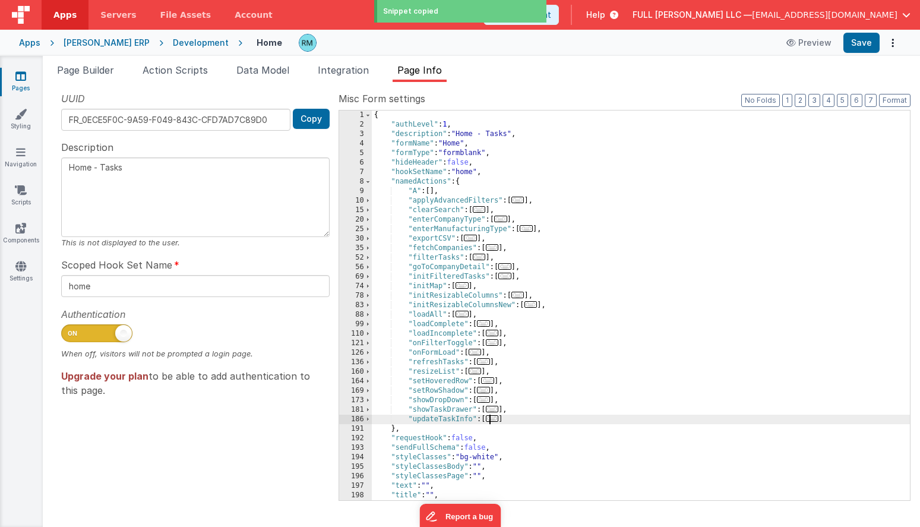
click at [492, 420] on span "..." at bounding box center [492, 418] width 13 height 7
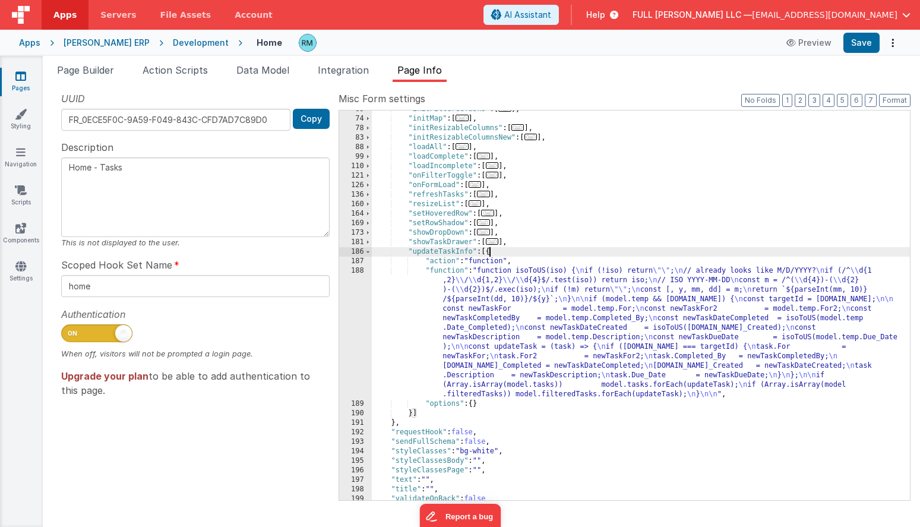
scroll to position [181, 0]
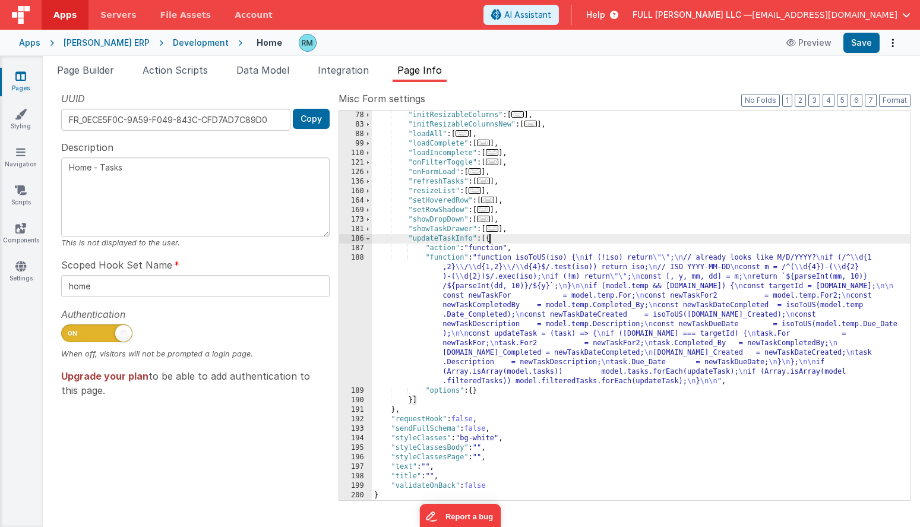
click at [412, 400] on div ""initResizableColumns" : [ ... ] , "initResizableColumnsNew" : [ ... ] , "loadA…" at bounding box center [641, 314] width 538 height 409
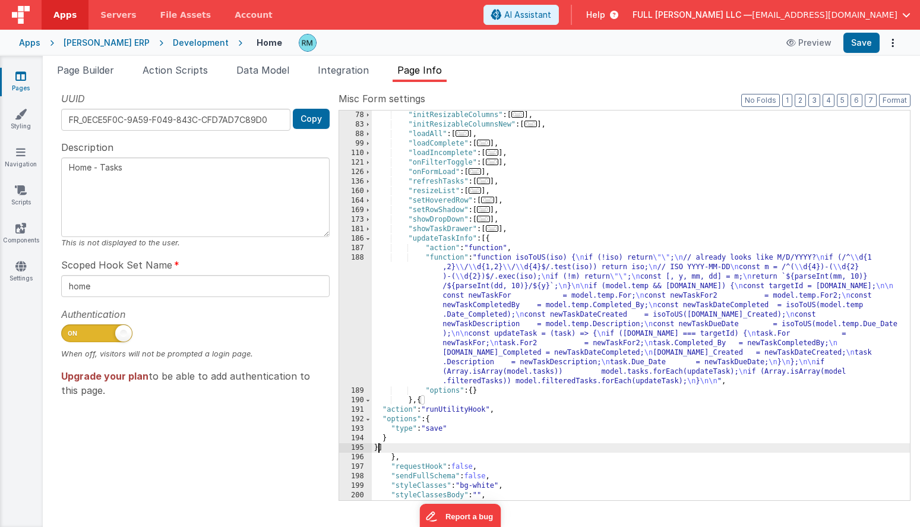
click at [447, 432] on div ""initResizableColumns" : [ ... ] , "initResizableColumnsNew" : [ ... ] , "loadA…" at bounding box center [641, 314] width 538 height 409
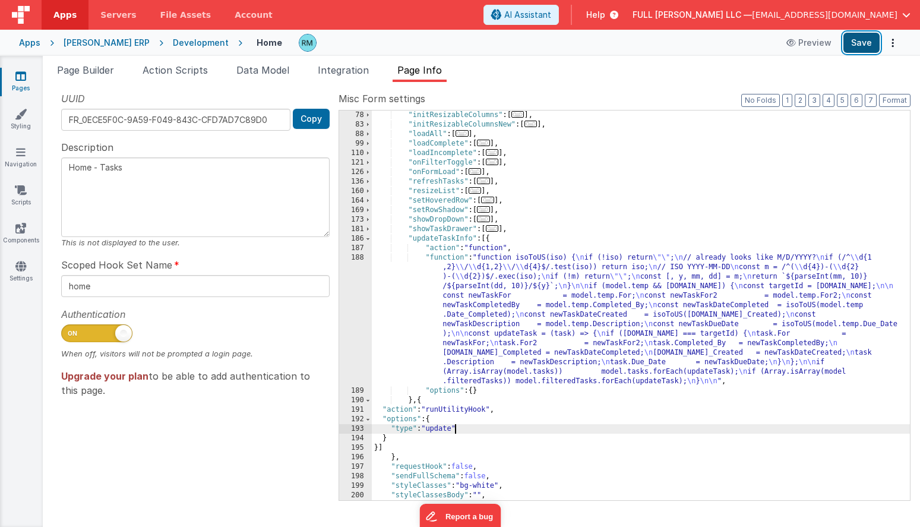
click at [860, 47] on button "Save" at bounding box center [862, 43] width 36 height 20
click at [863, 50] on button "Save" at bounding box center [862, 43] width 36 height 20
click at [17, 232] on icon at bounding box center [20, 228] width 11 height 12
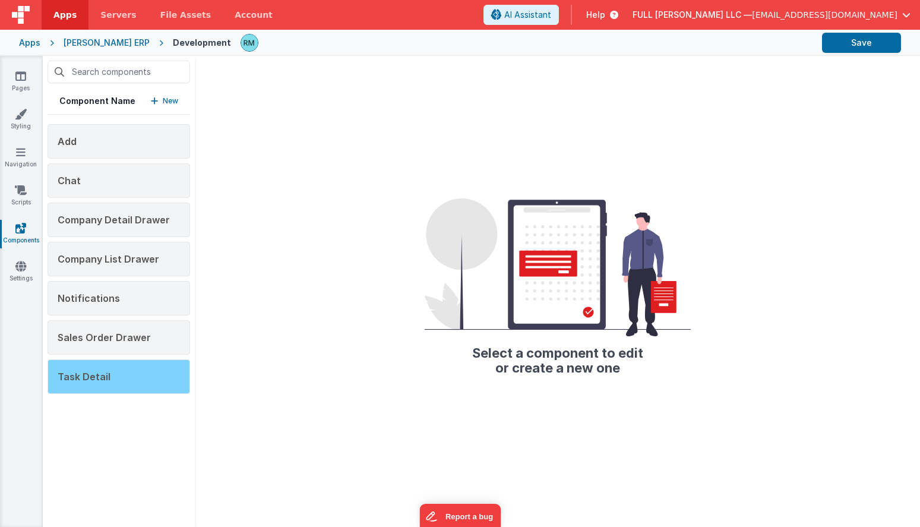
click at [122, 379] on div "Task Detail" at bounding box center [119, 376] width 143 height 34
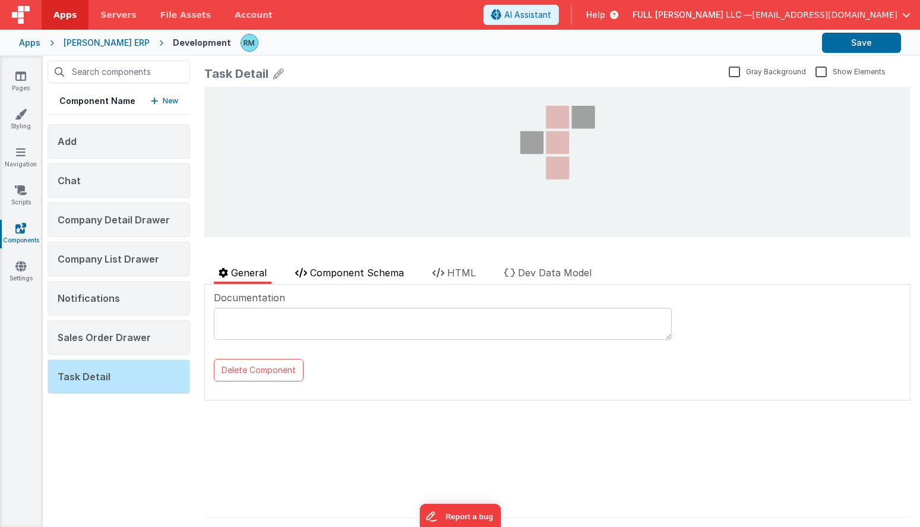
click at [338, 276] on span "Component Schema" at bounding box center [357, 273] width 94 height 12
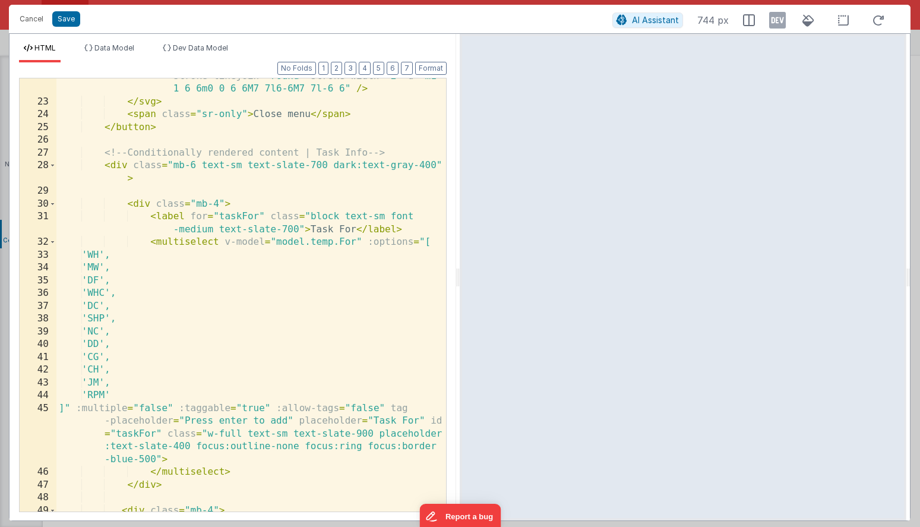
click at [109, 255] on div "< path stroke = "currentColor" stroke-linecap = "round" stroke-linejoin = "roun…" at bounding box center [251, 299] width 390 height 484
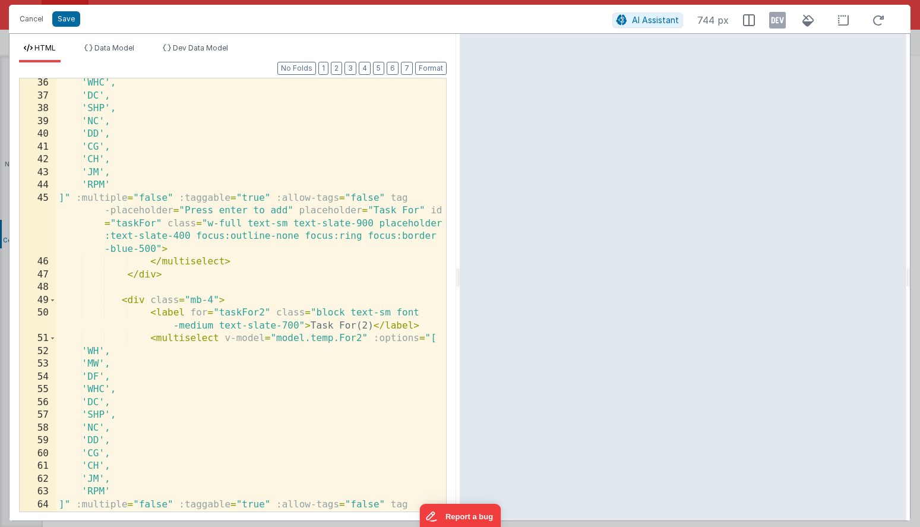
scroll to position [745, 0]
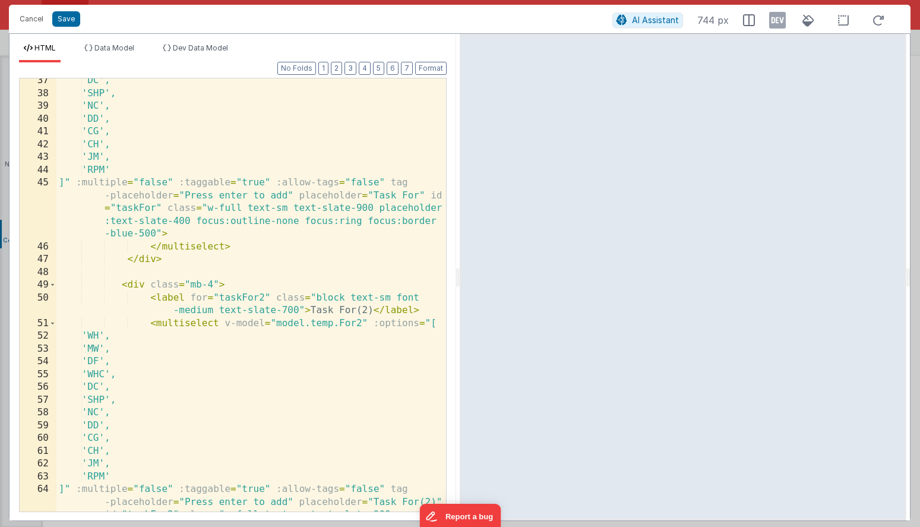
click at [110, 339] on div "'DC', 'SHP', 'NC', 'DD', 'CG', 'CH', 'JM', 'RPM' ]" :multiple = "false" :taggab…" at bounding box center [251, 329] width 390 height 510
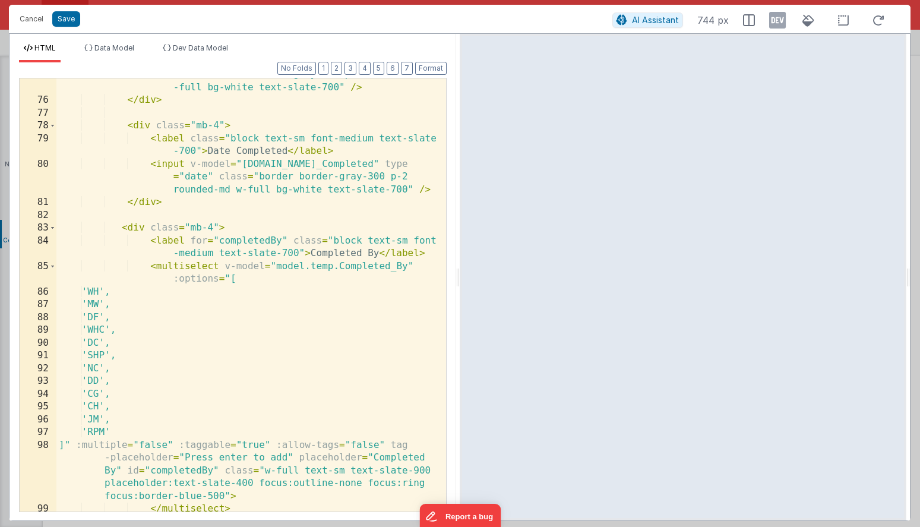
scroll to position [1417, 0]
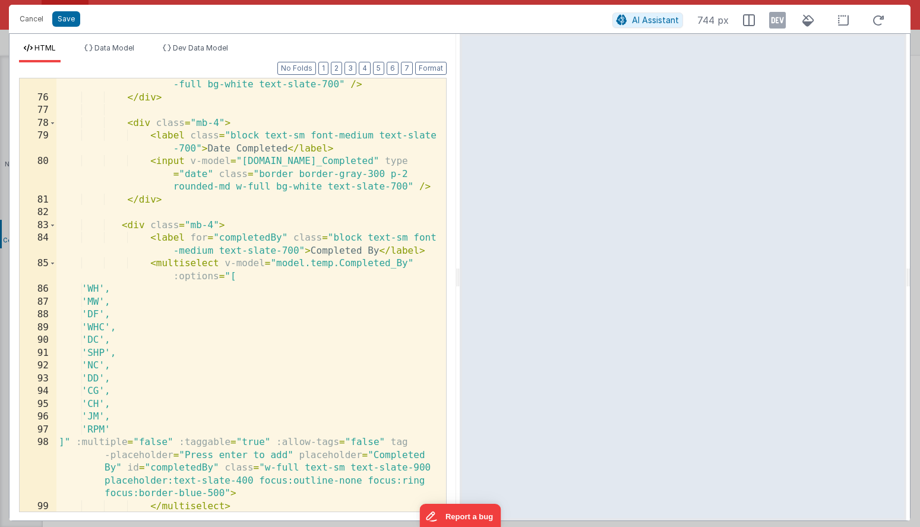
click at [109, 289] on div "< input v-model = "model.temp.Due_Date" type = "date" class = "border border-gr…" at bounding box center [251, 295] width 390 height 484
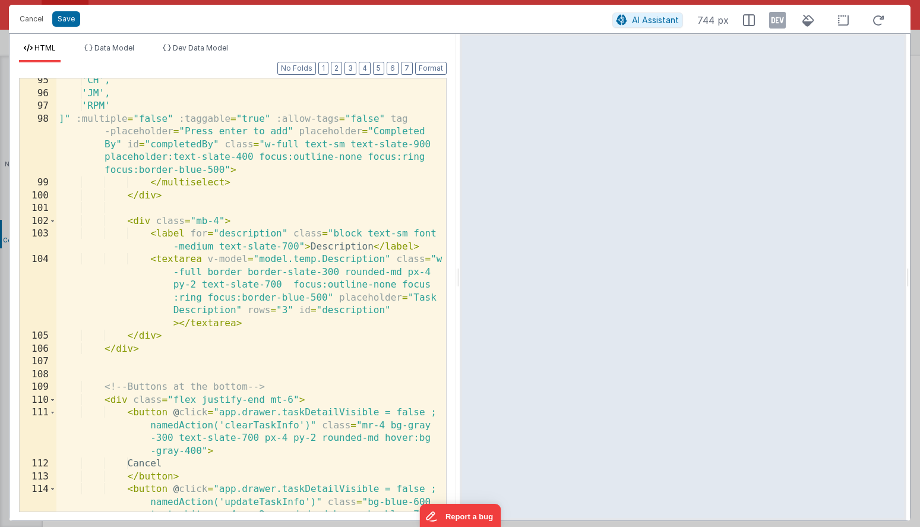
scroll to position [1814, 0]
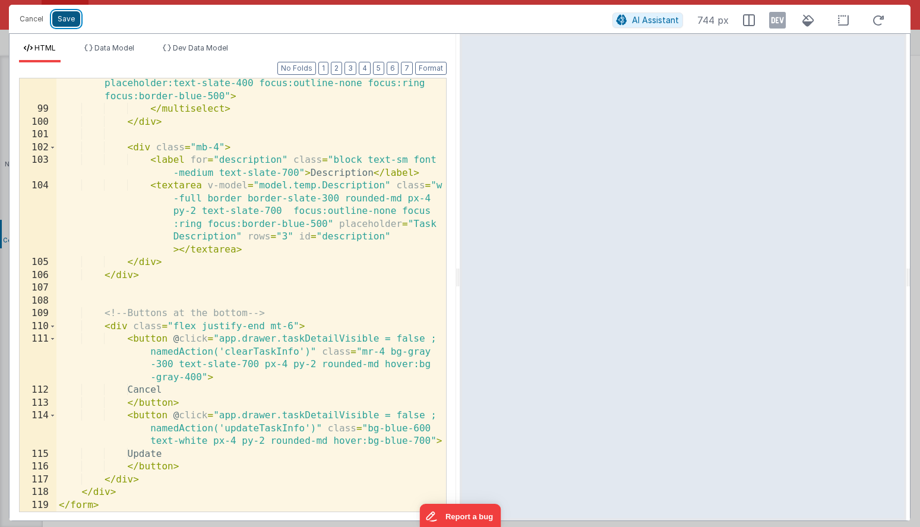
click at [67, 17] on button "Save" at bounding box center [66, 18] width 28 height 15
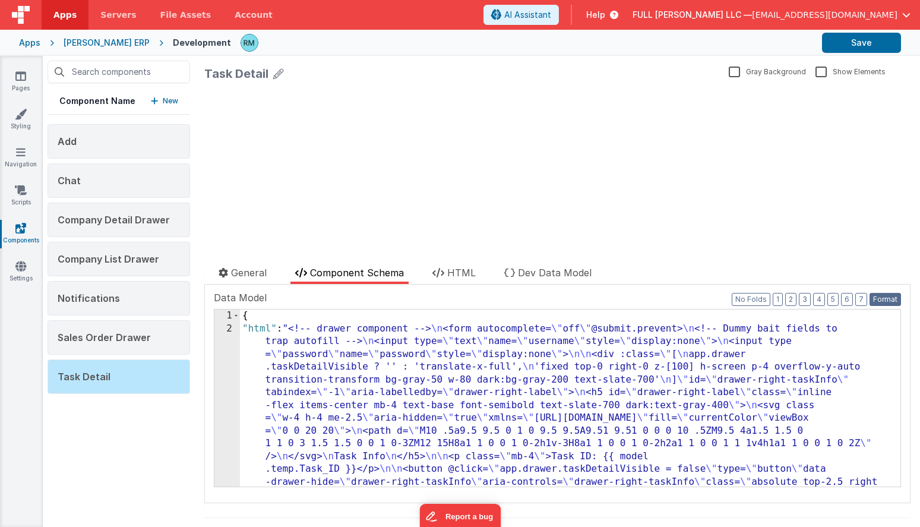
click at [884, 299] on button "Format" at bounding box center [885, 299] width 31 height 13
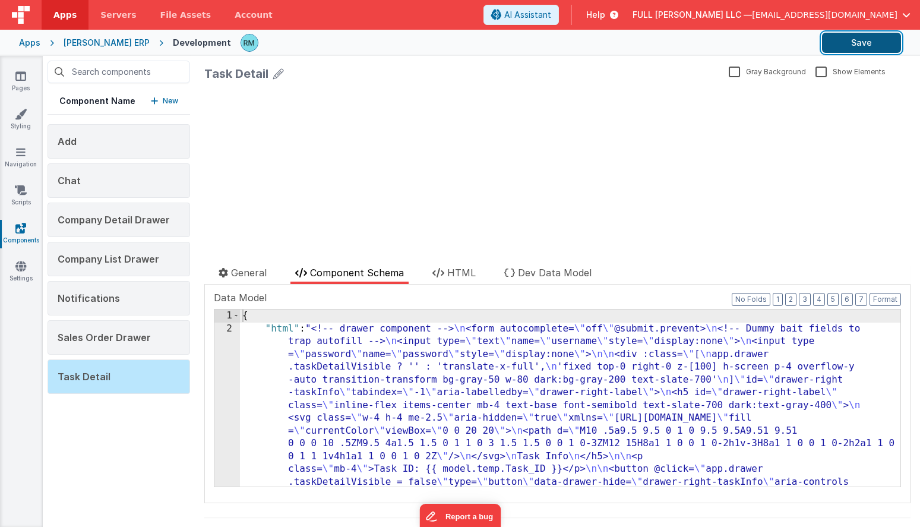
click at [871, 43] on button "Save" at bounding box center [861, 43] width 79 height 20
